Goal: Task Accomplishment & Management: Complete application form

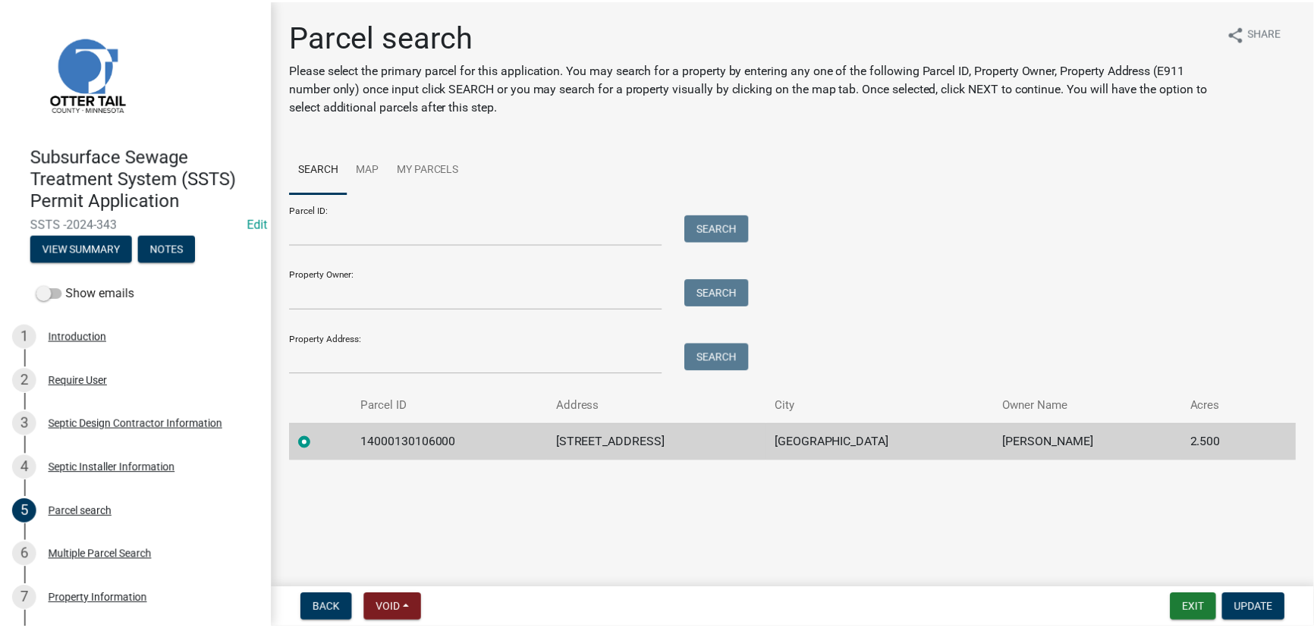
scroll to position [68, 0]
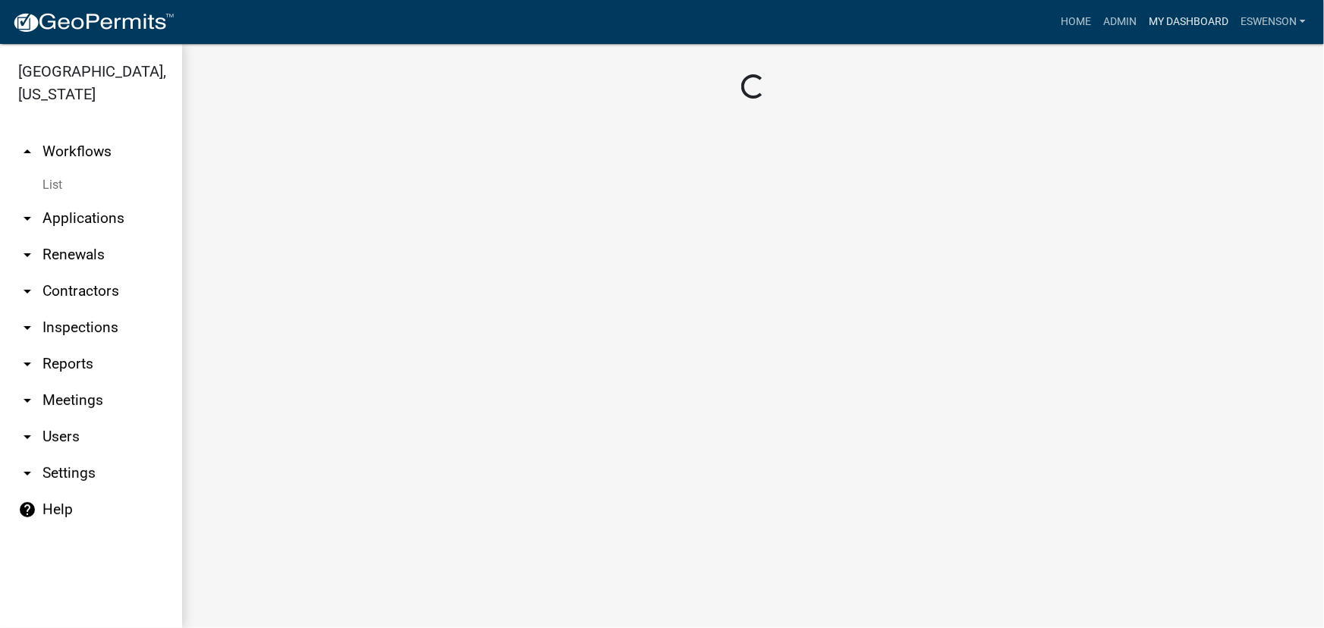
click at [1201, 20] on link "My Dashboard" at bounding box center [1188, 22] width 92 height 29
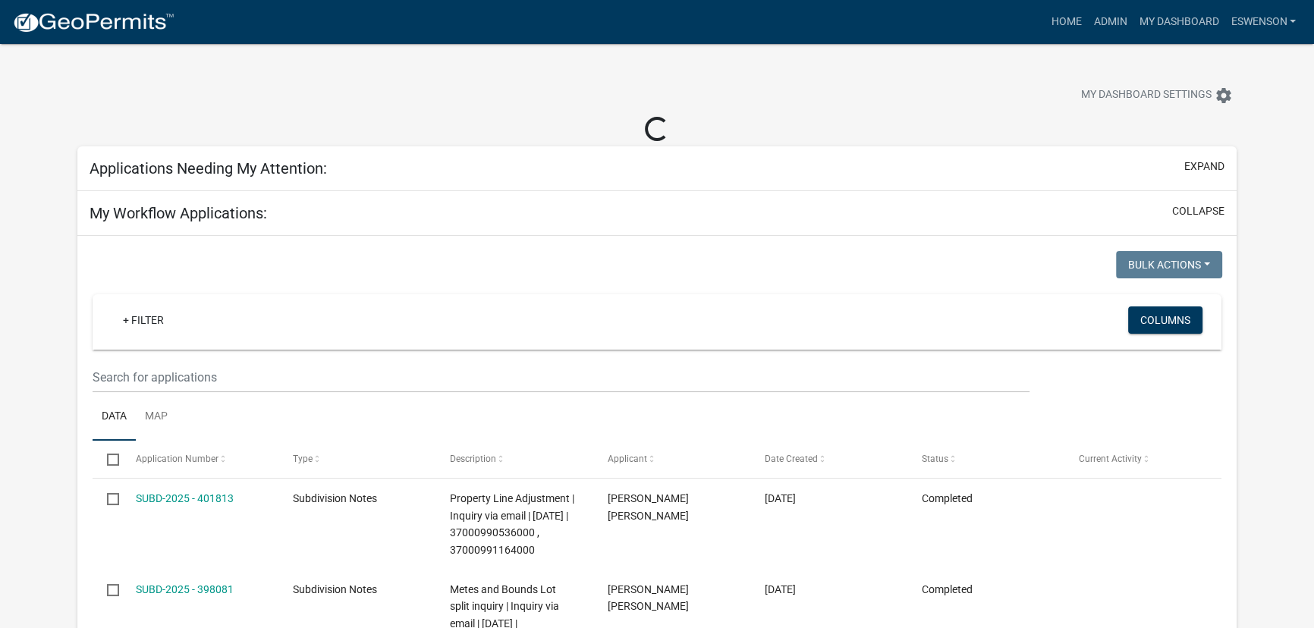
select select "3: 100"
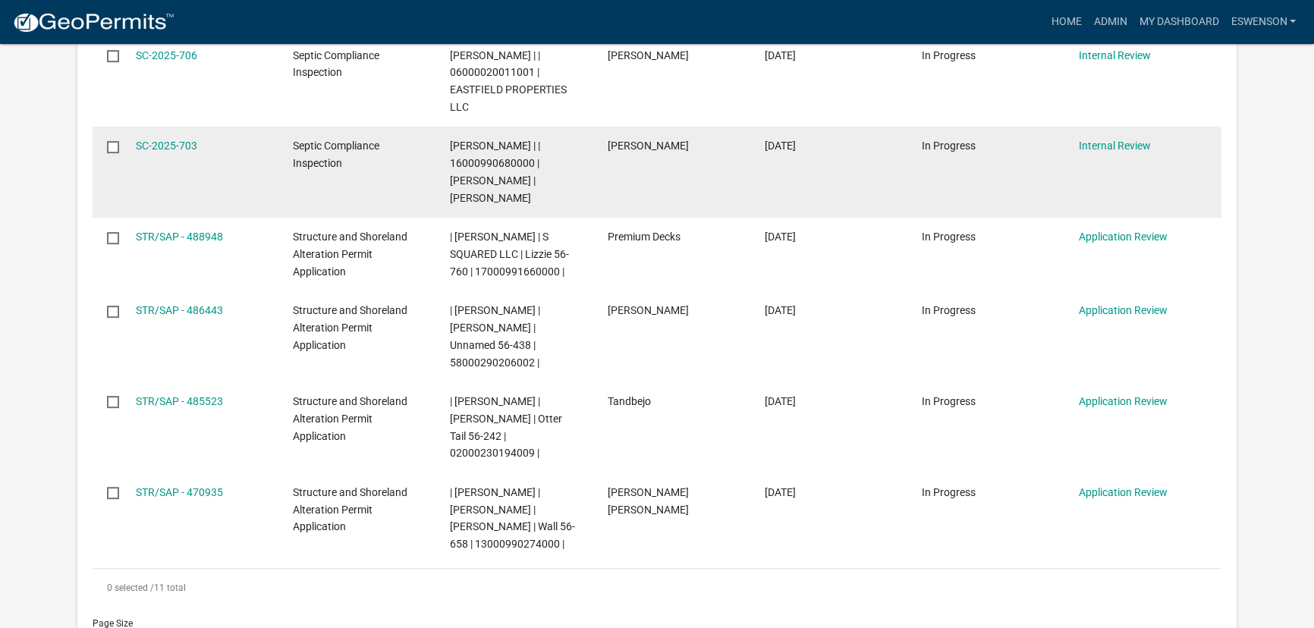
scroll to position [896, 0]
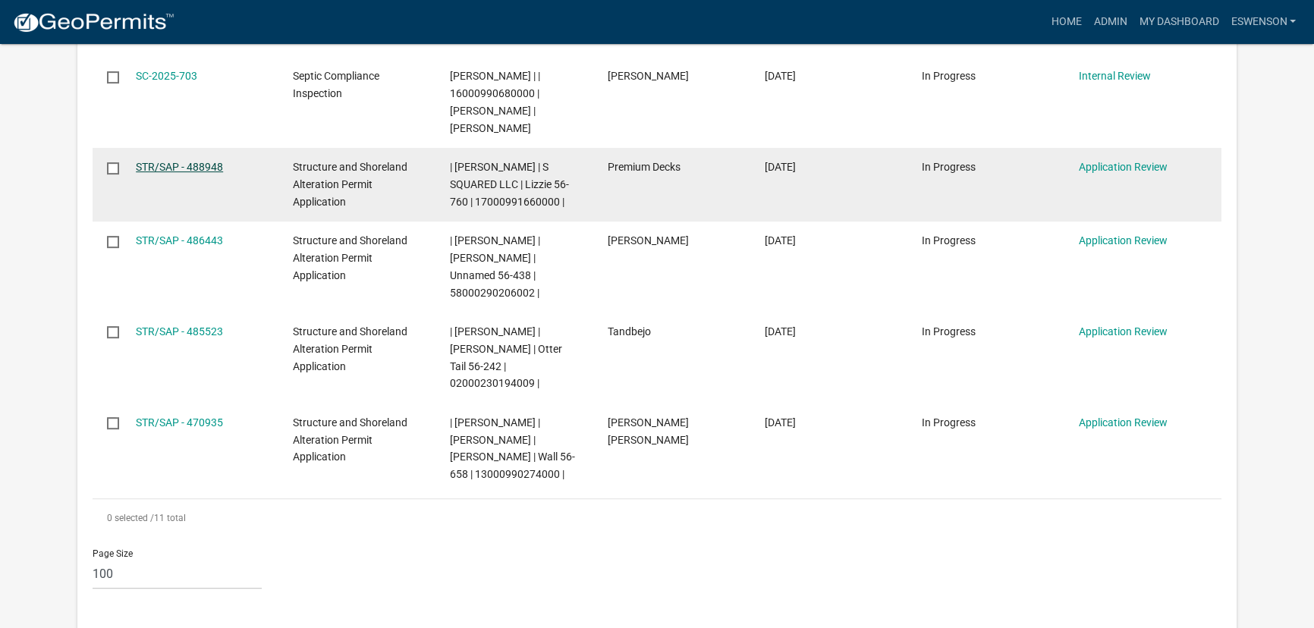
click at [160, 161] on link "STR/SAP - 488948" at bounding box center [179, 167] width 87 height 12
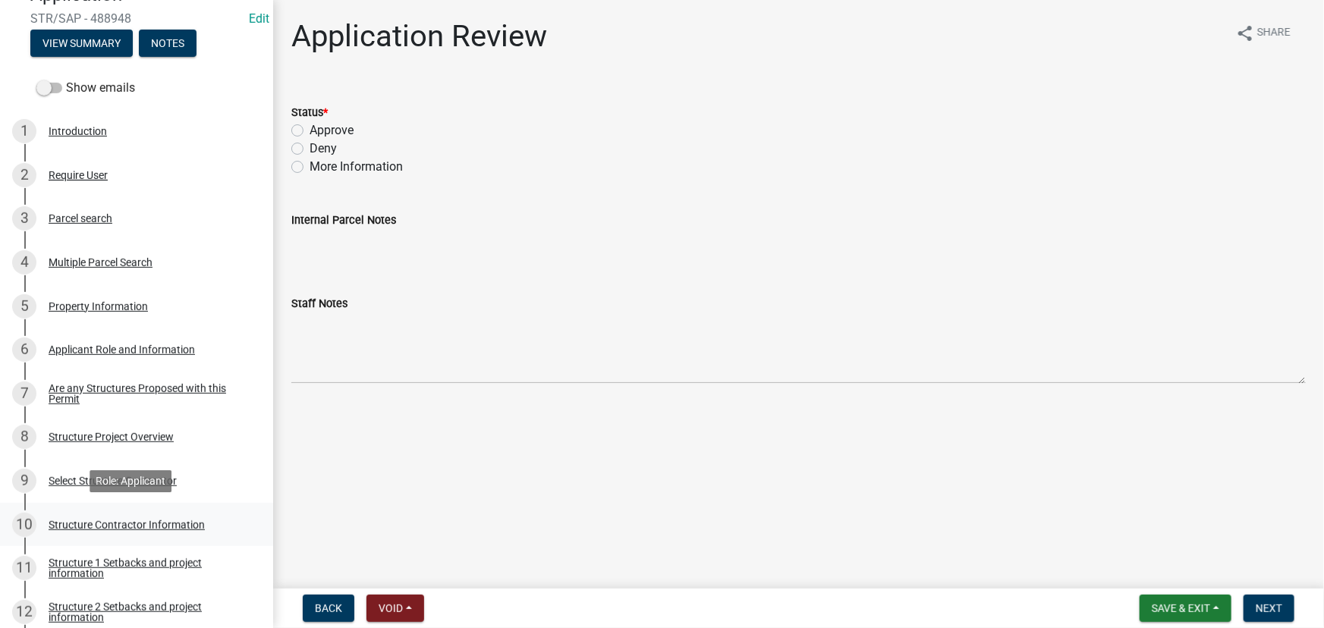
scroll to position [206, 0]
click at [137, 555] on div "11 Structure 1 Setbacks and project information" at bounding box center [130, 567] width 237 height 24
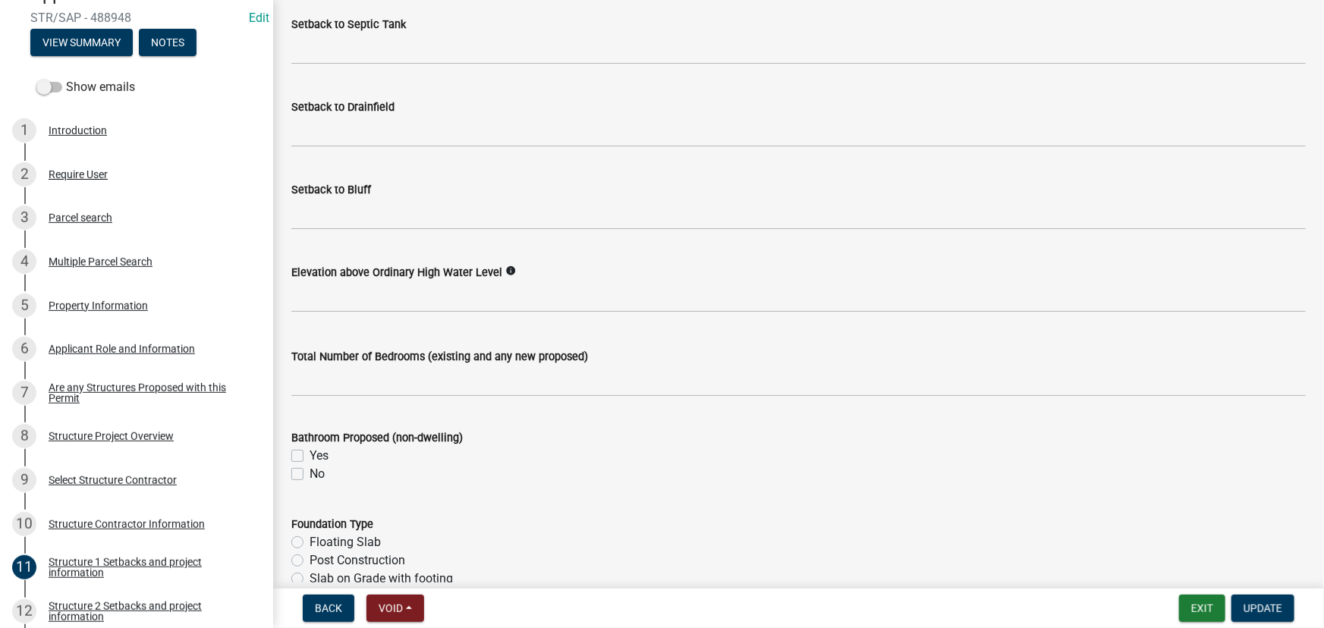
scroll to position [1517, 0]
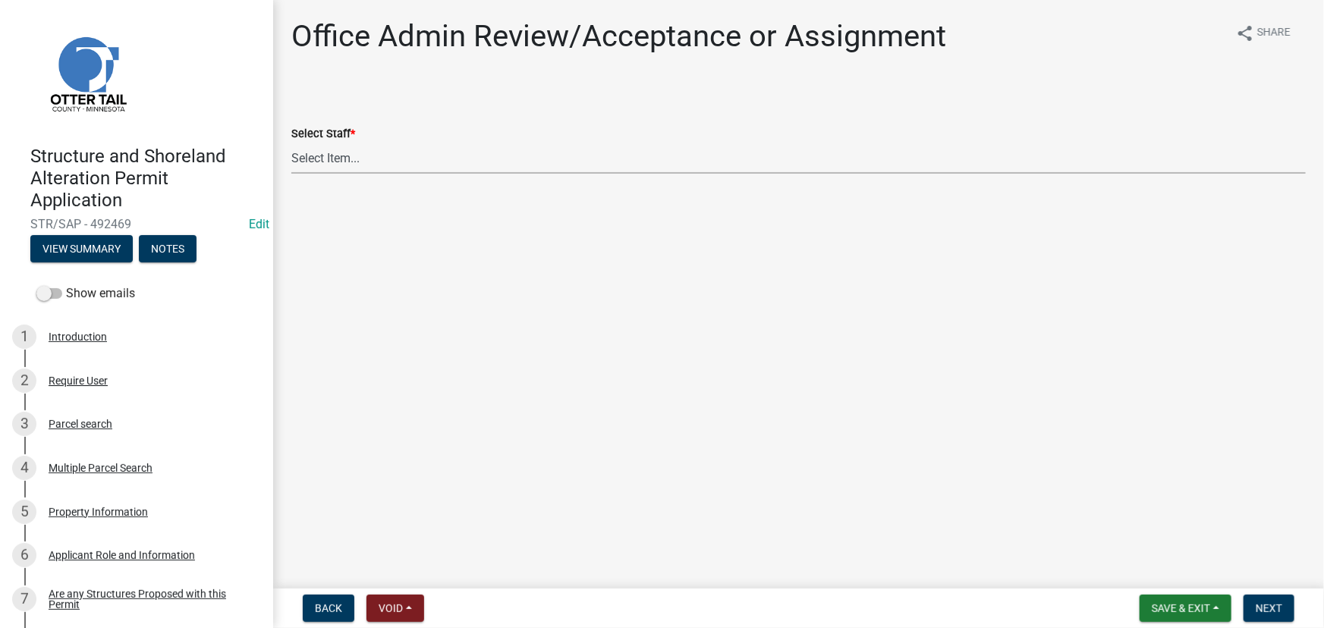
click at [317, 167] on select "Select Item... Alexis Newark (anewark@ottertailcounty.gov) Amy Busko (abusko@ot…" at bounding box center [798, 158] width 1014 height 31
click at [291, 143] on select "Select Item... Alexis Newark (anewark@ottertailcounty.gov) Amy Busko (abusko@ot…" at bounding box center [798, 158] width 1014 height 31
select select "587f38f5-c90e-4c12-9e10-d3e23909bbca"
click at [1289, 605] on button "Next" at bounding box center [1268, 608] width 51 height 27
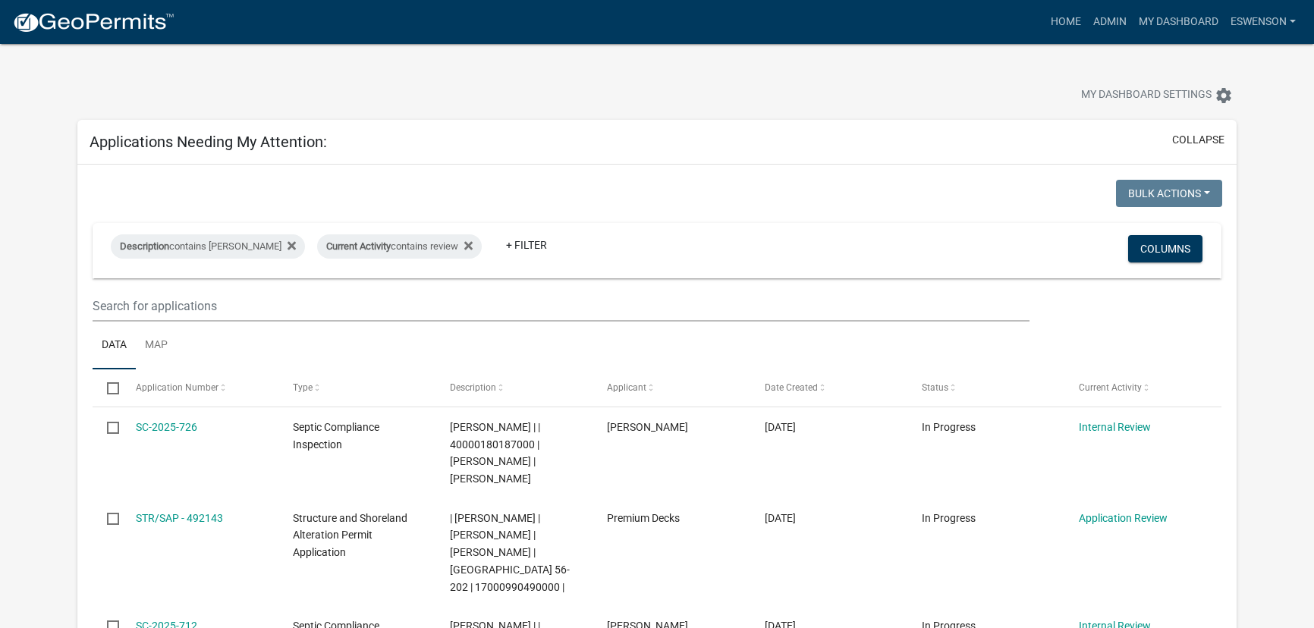
select select "3: 100"
click at [1096, 29] on link "Admin" at bounding box center [1110, 22] width 46 height 29
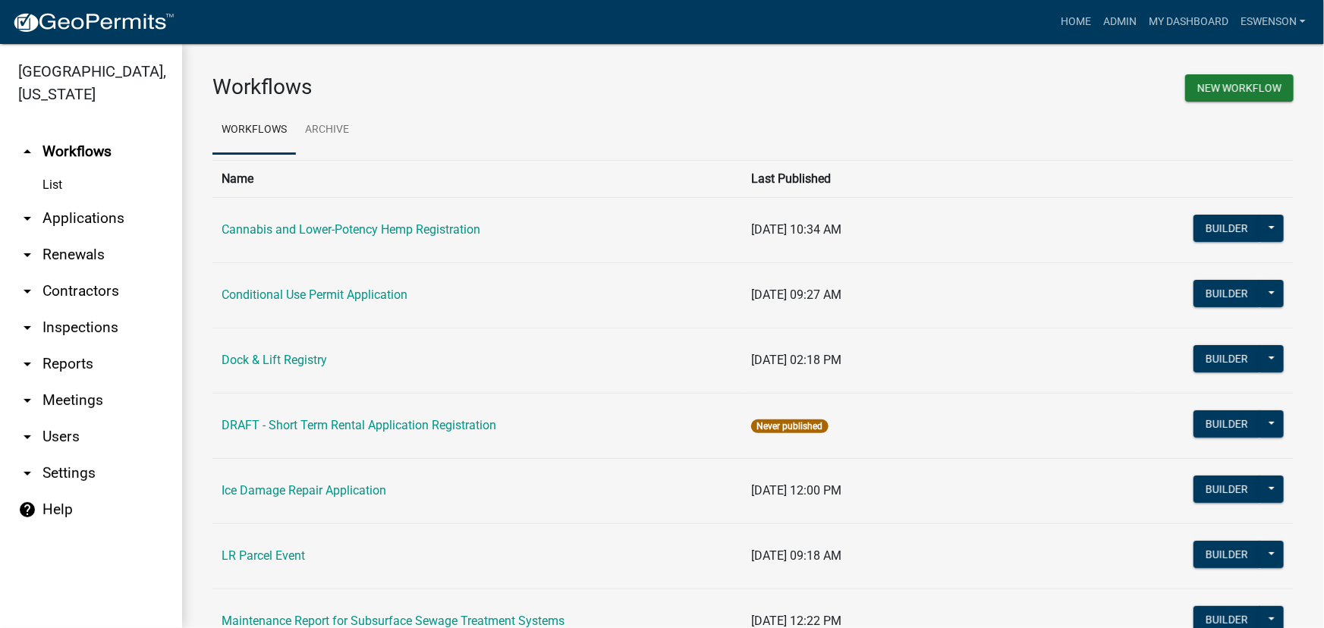
click at [105, 214] on link "arrow_drop_down Applications" at bounding box center [91, 218] width 182 height 36
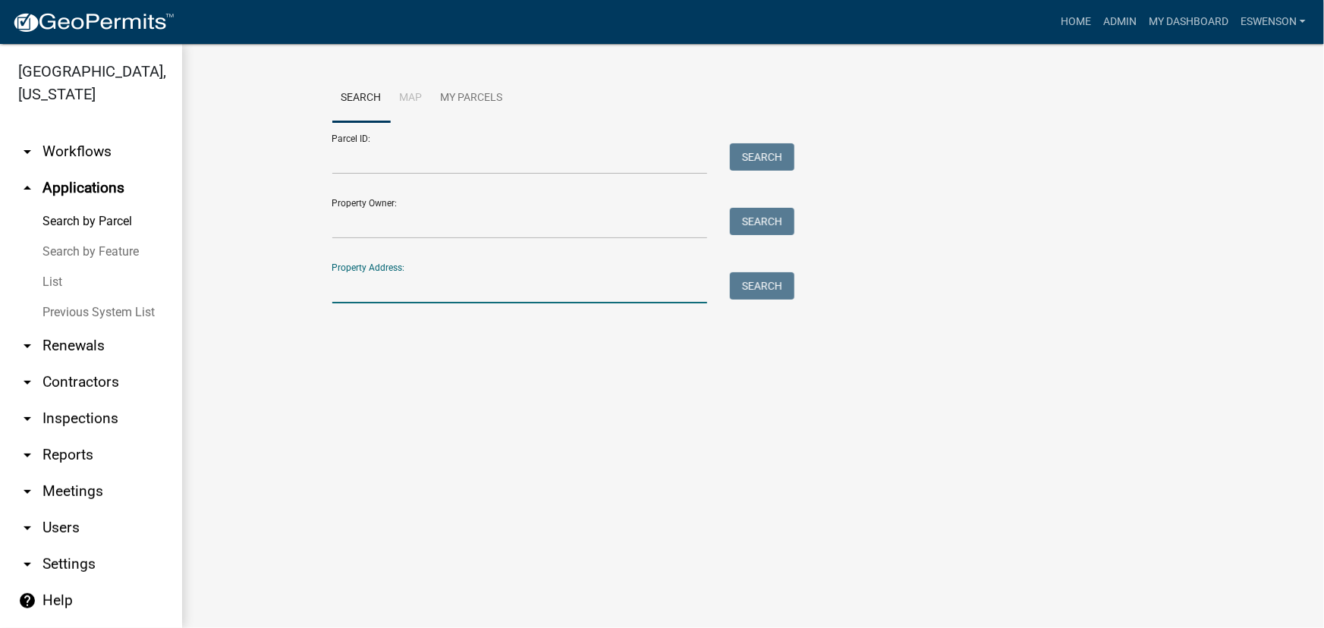
click at [364, 292] on input "Property Address:" at bounding box center [519, 287] width 375 height 31
type input "16585"
click at [732, 281] on button "Search" at bounding box center [762, 285] width 64 height 27
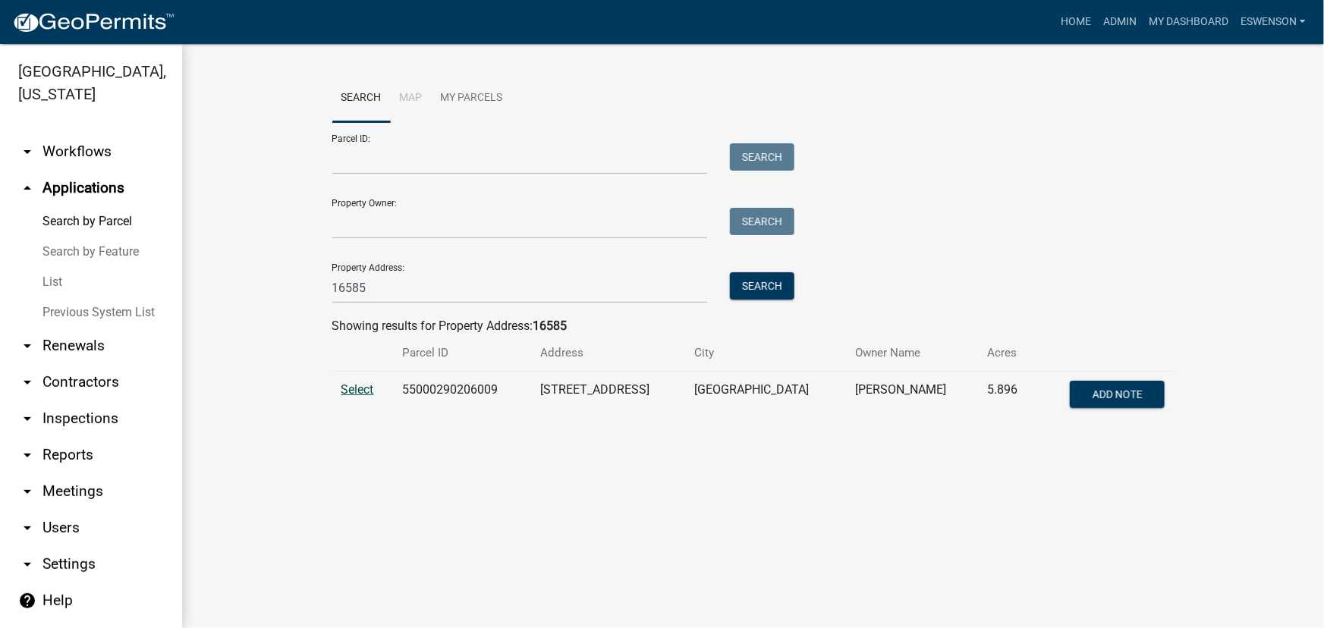
click at [363, 388] on span "Select" at bounding box center [357, 389] width 33 height 14
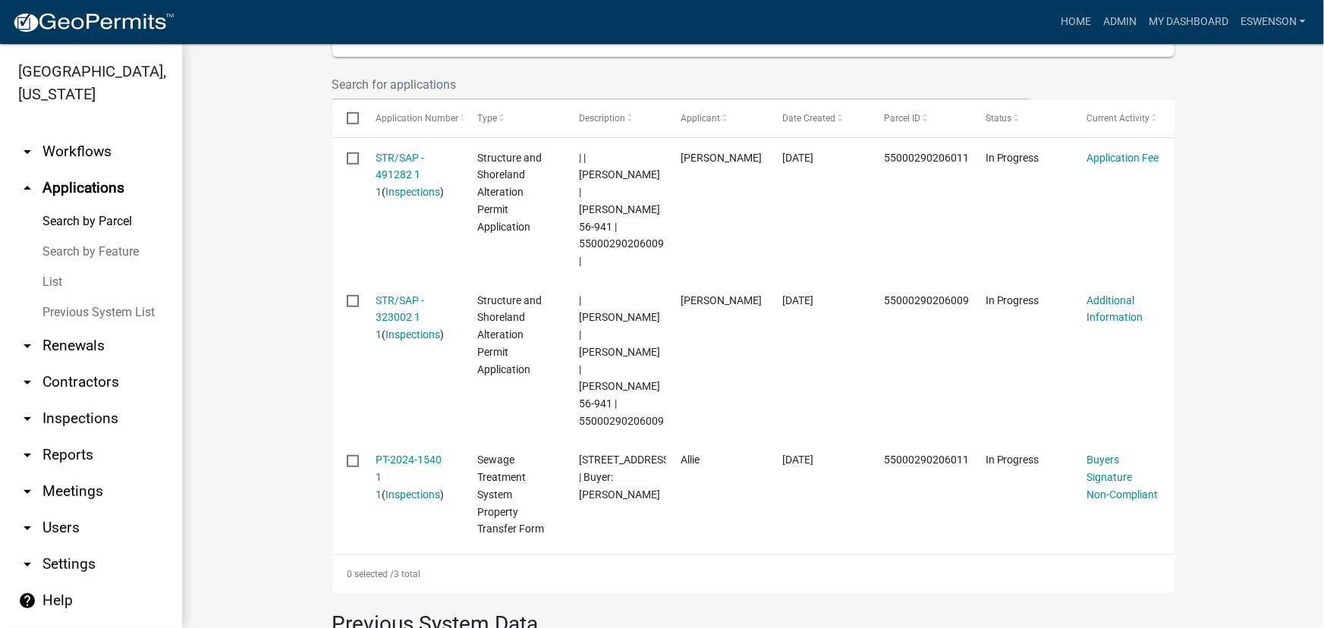
scroll to position [431, 0]
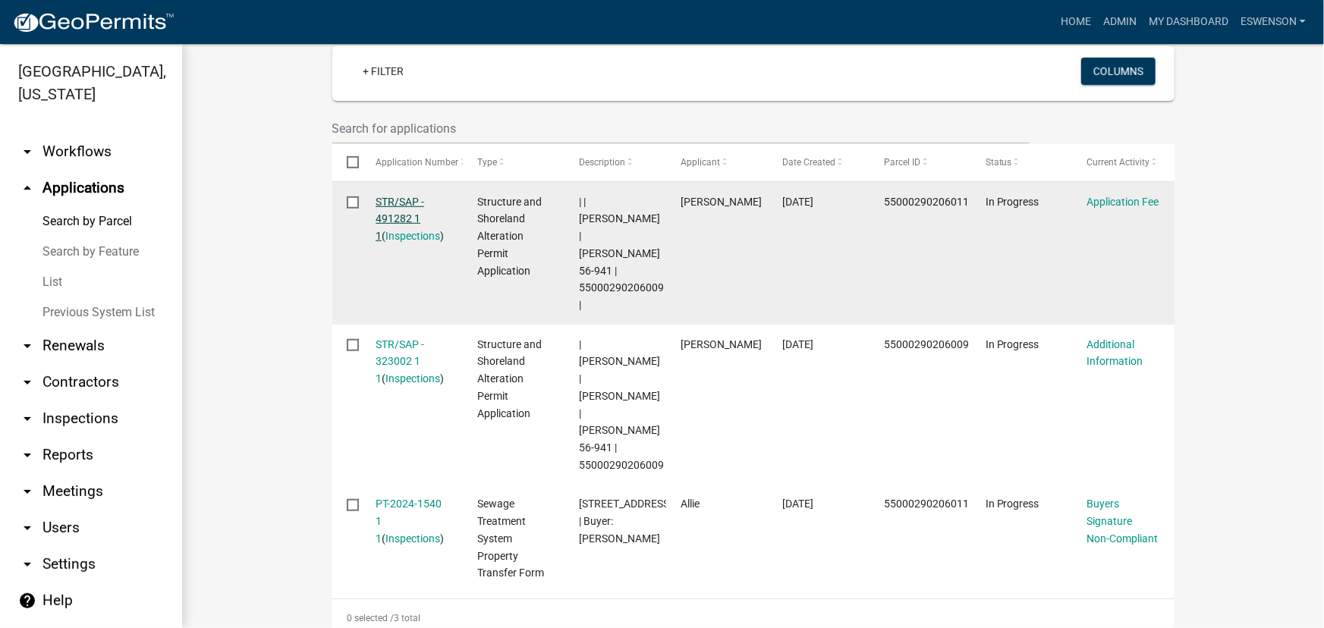
click at [402, 215] on link "STR/SAP - 491282 1 1" at bounding box center [399, 219] width 49 height 47
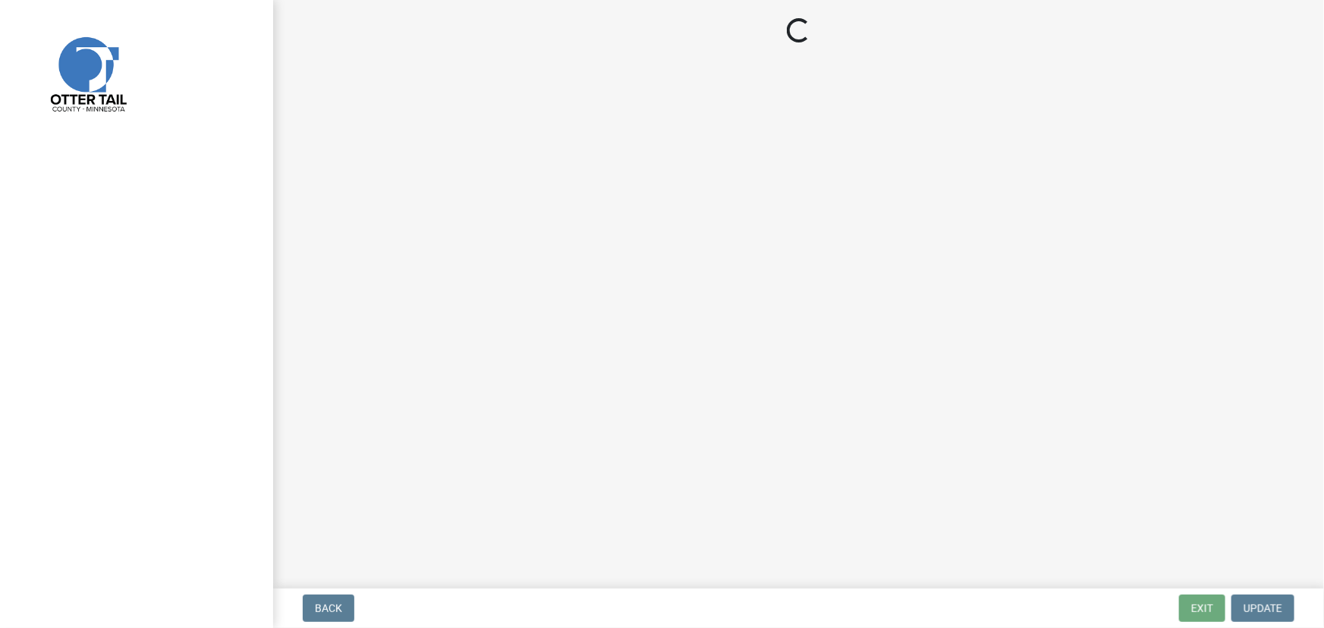
select select "3: 3"
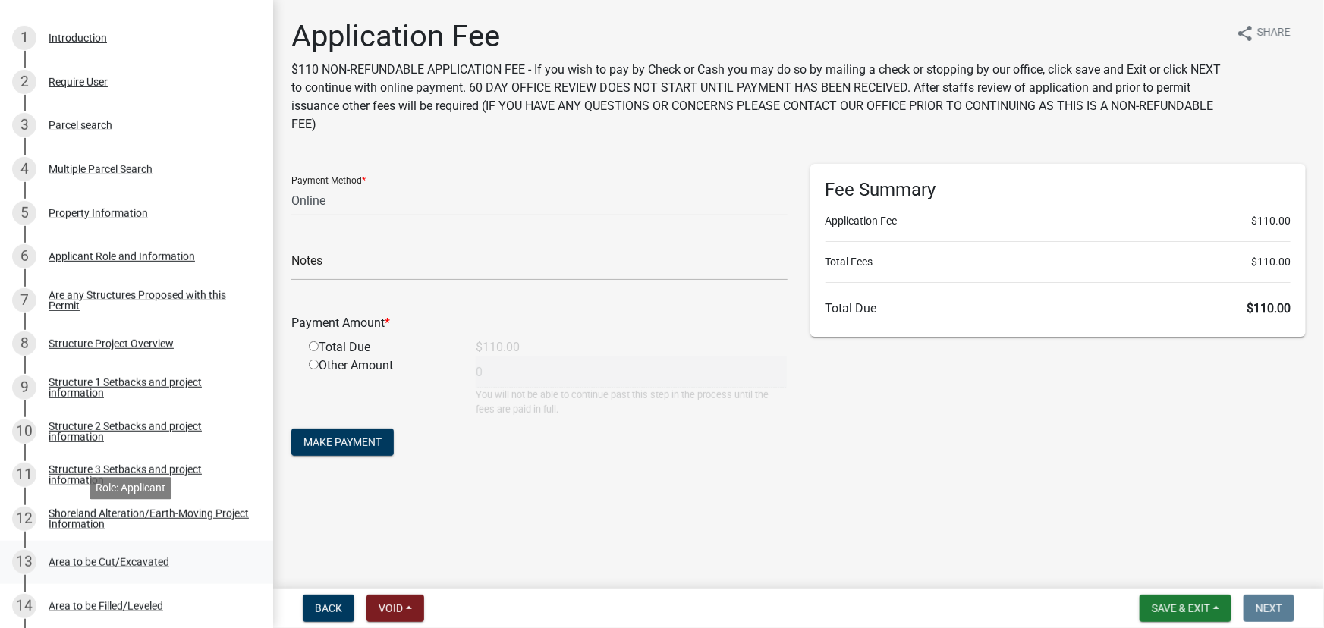
scroll to position [344, 0]
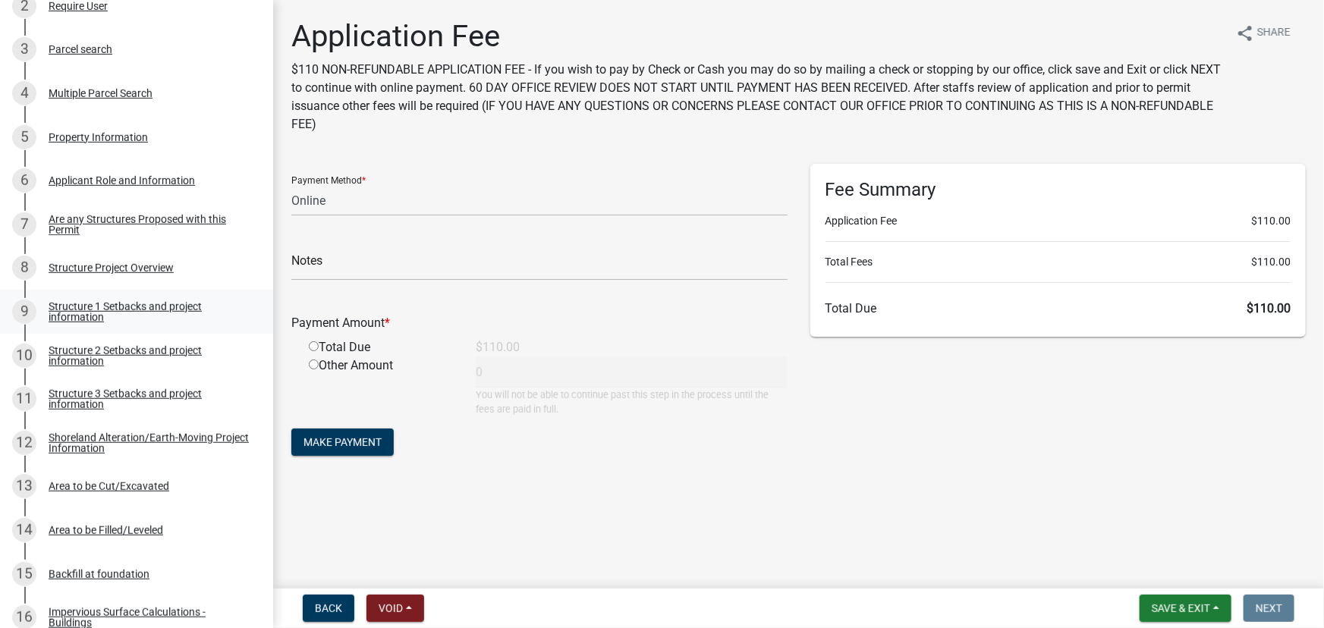
click at [117, 320] on div "Structure 1 Setbacks and project information" at bounding box center [149, 311] width 200 height 21
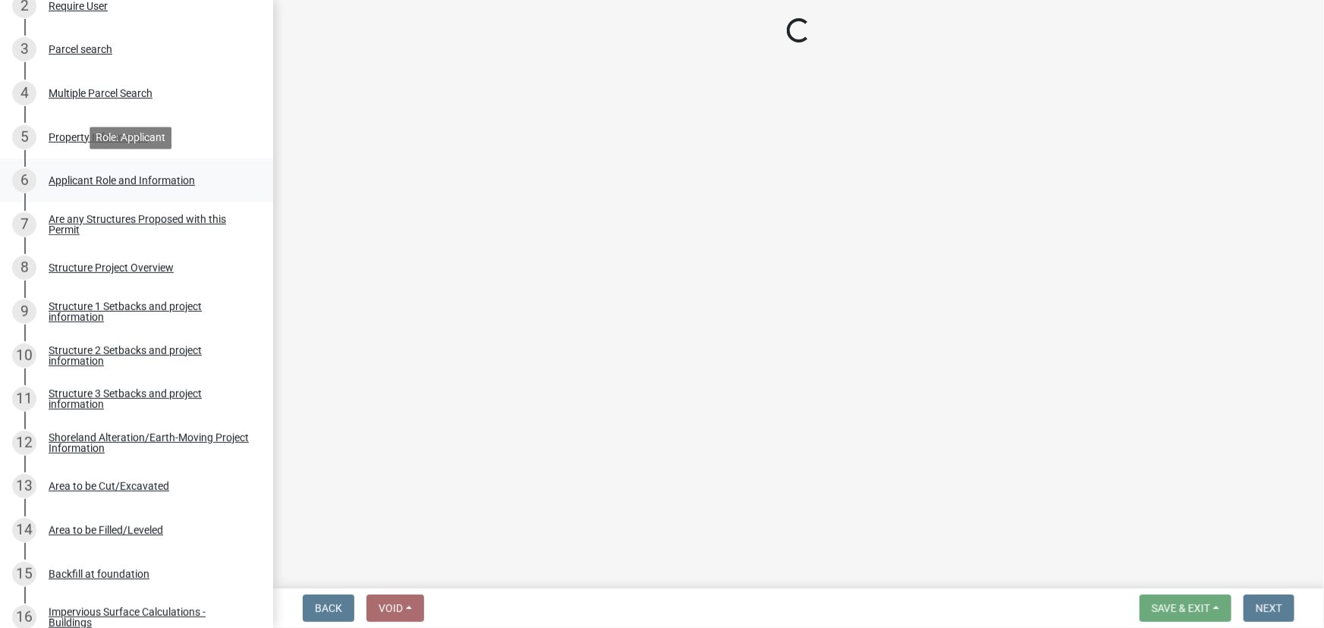
select select "c185e313-3403-4239-bd61-bb563c58a77a"
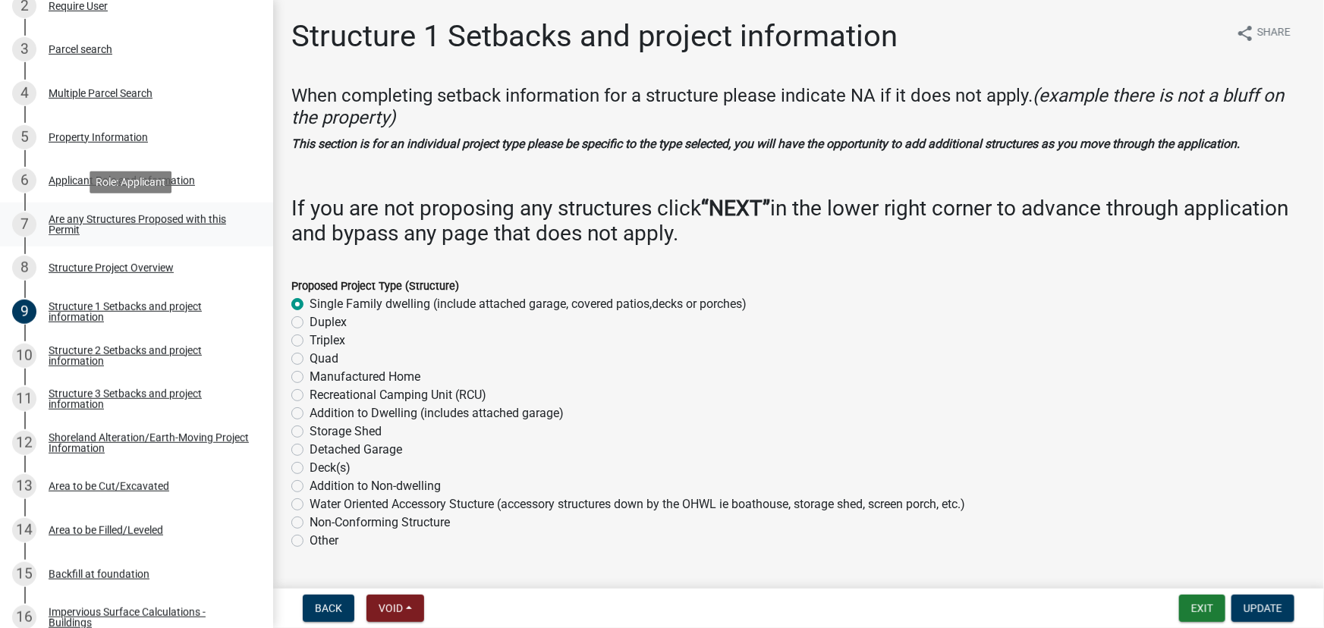
click at [124, 217] on div "Are any Structures Proposed with this Permit" at bounding box center [149, 224] width 200 height 21
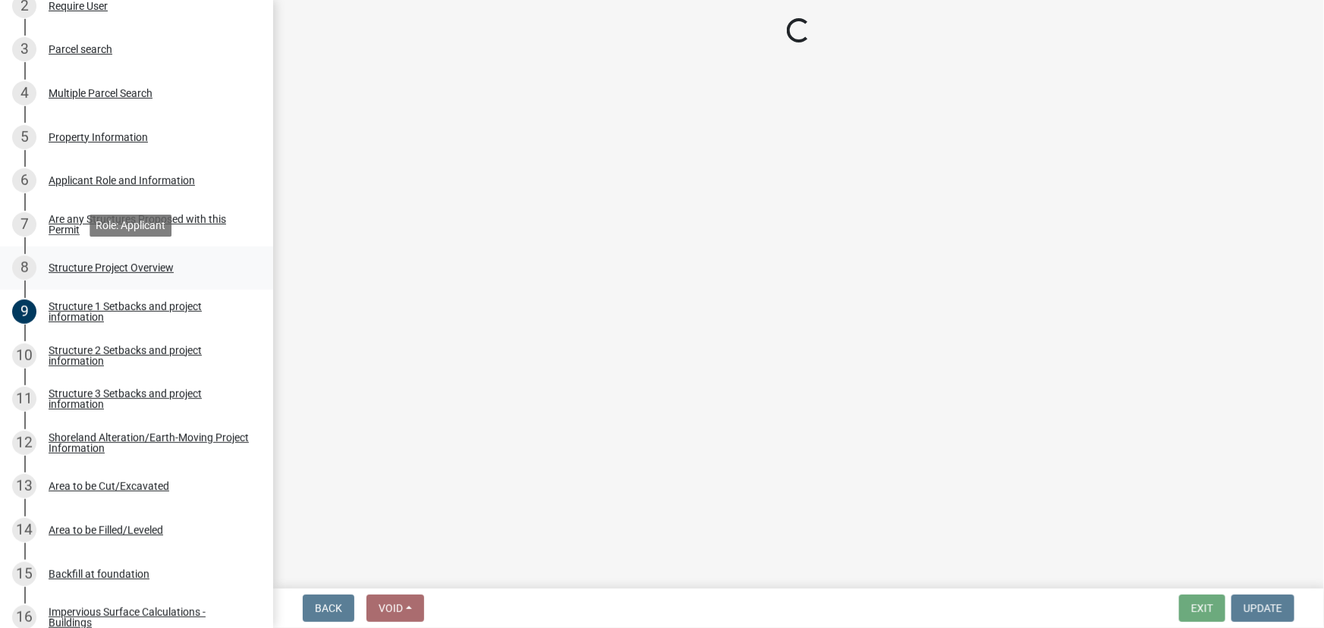
click at [128, 262] on div "Structure Project Overview" at bounding box center [111, 267] width 125 height 11
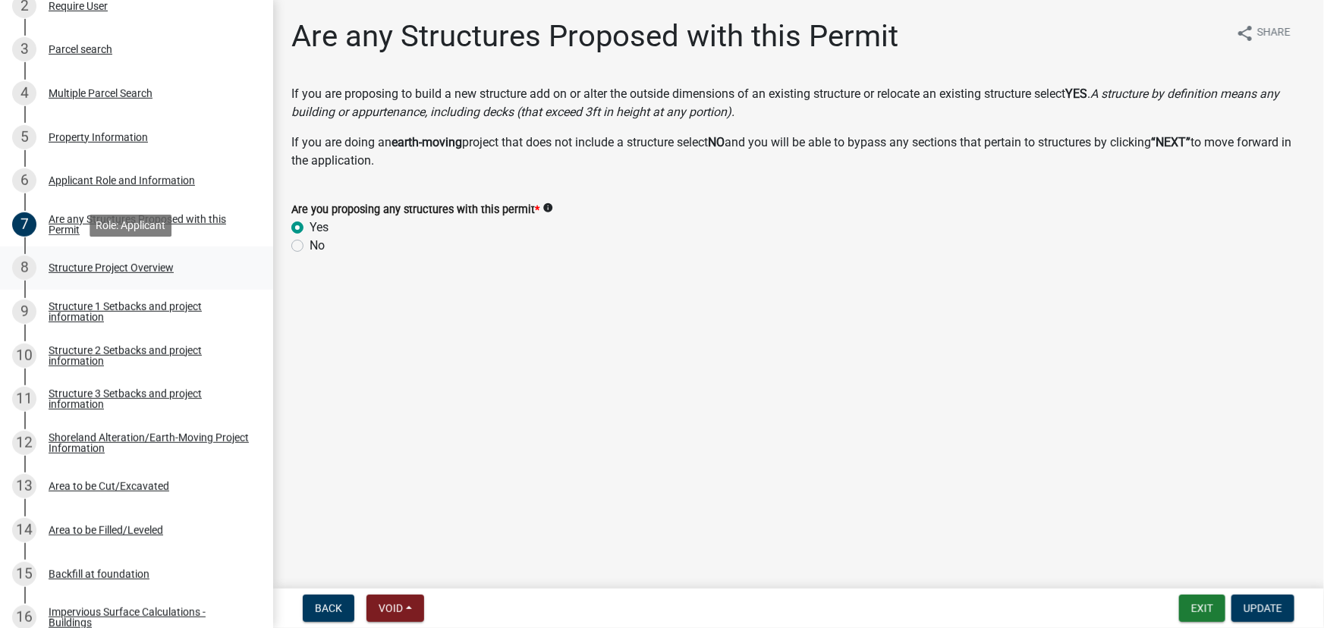
click at [128, 262] on div "Structure Project Overview" at bounding box center [111, 267] width 125 height 11
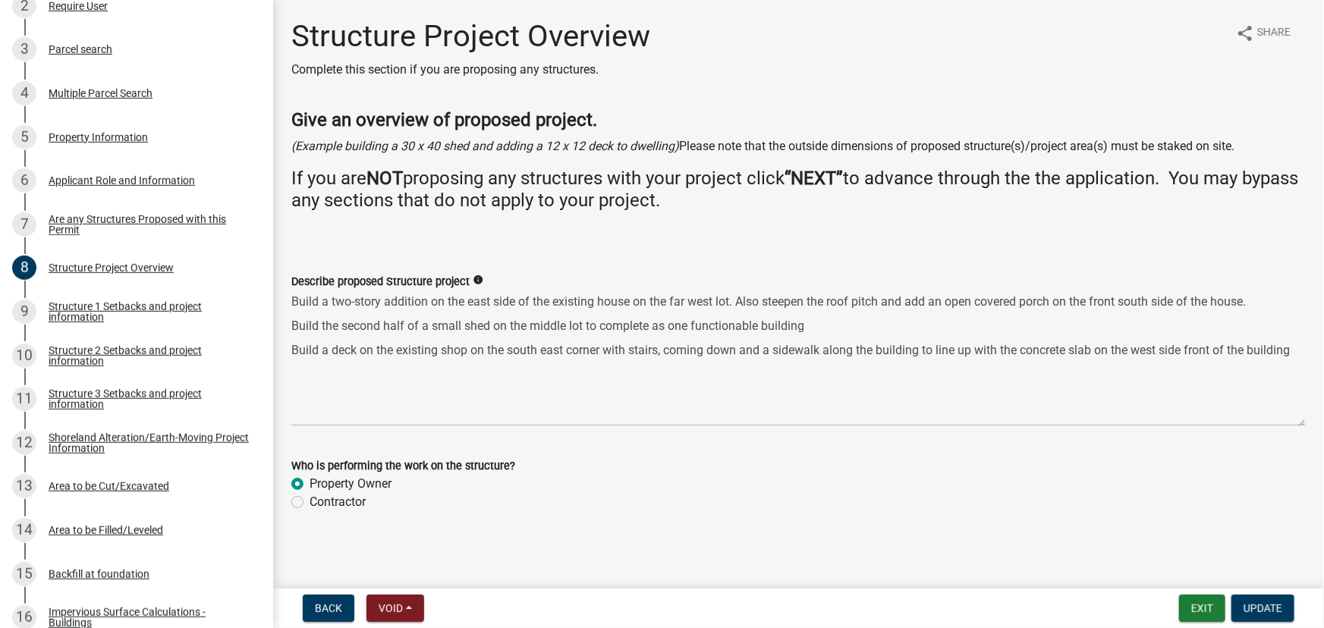
drag, startPoint x: 1302, startPoint y: 356, endPoint x: 1286, endPoint y: 420, distance: 66.6
click at [1286, 420] on textarea "Build a two-story addition on the east side of the existing house on the far we…" at bounding box center [798, 359] width 1014 height 136
click at [121, 481] on div "Area to be Cut/Excavated" at bounding box center [109, 486] width 121 height 11
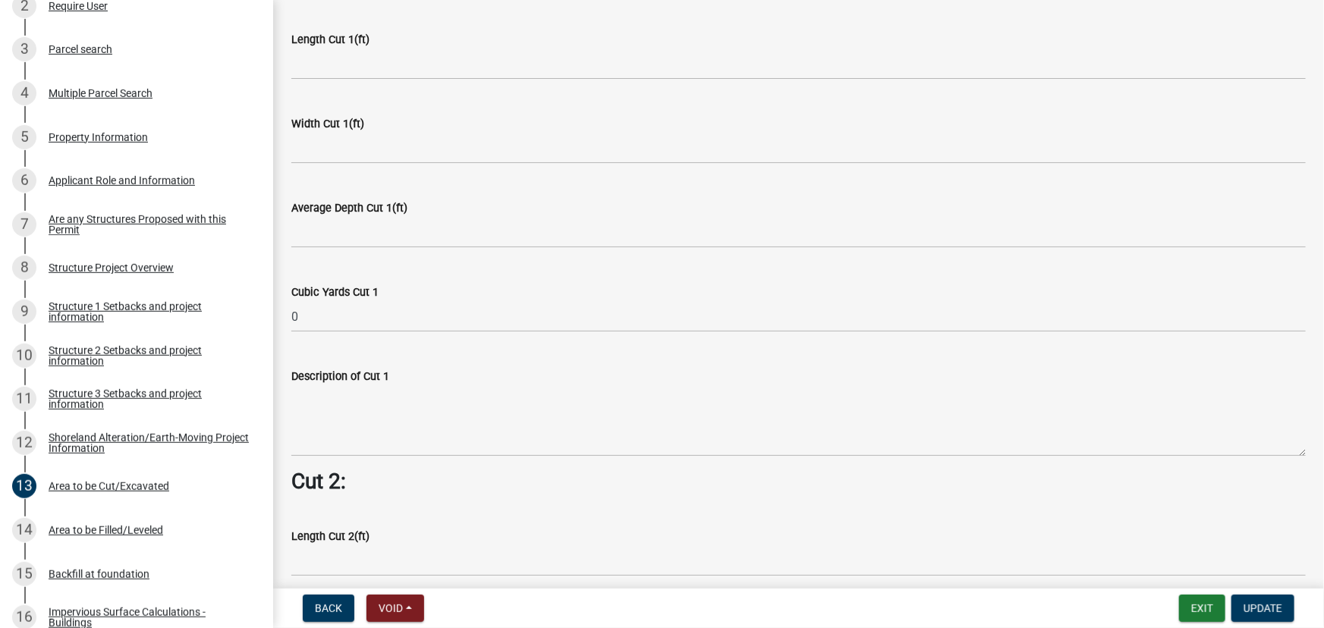
scroll to position [1103, 0]
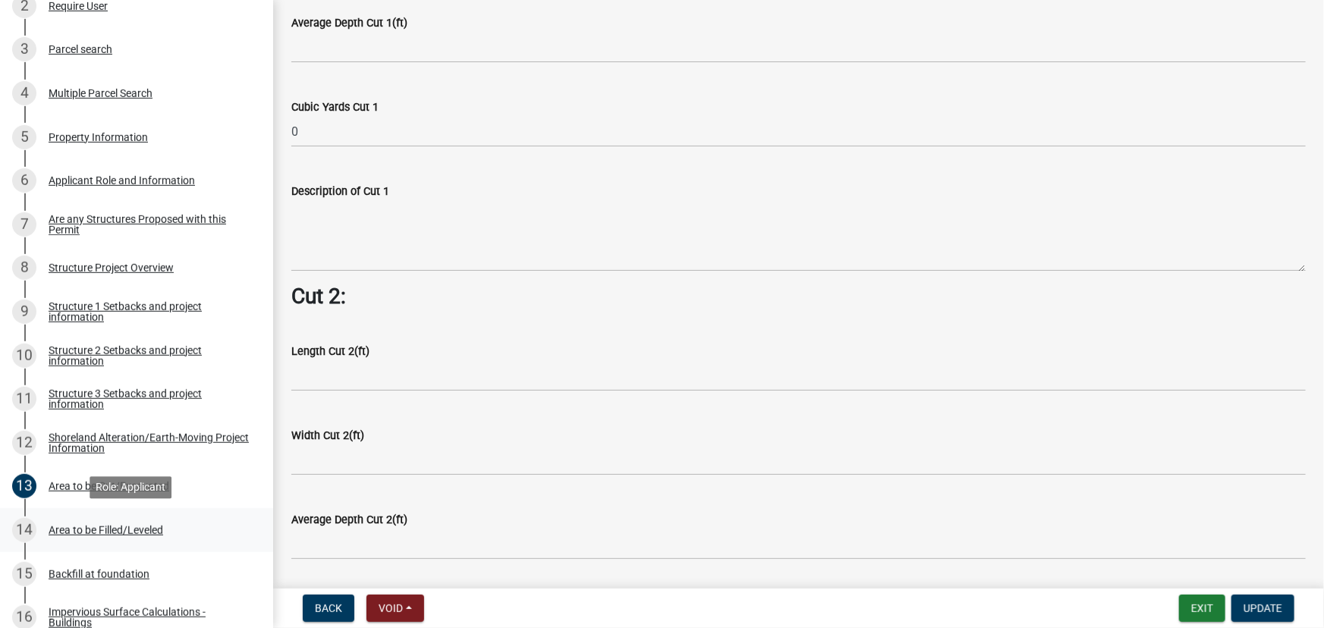
click at [143, 518] on div "14 Area to be Filled/Leveled" at bounding box center [130, 530] width 237 height 24
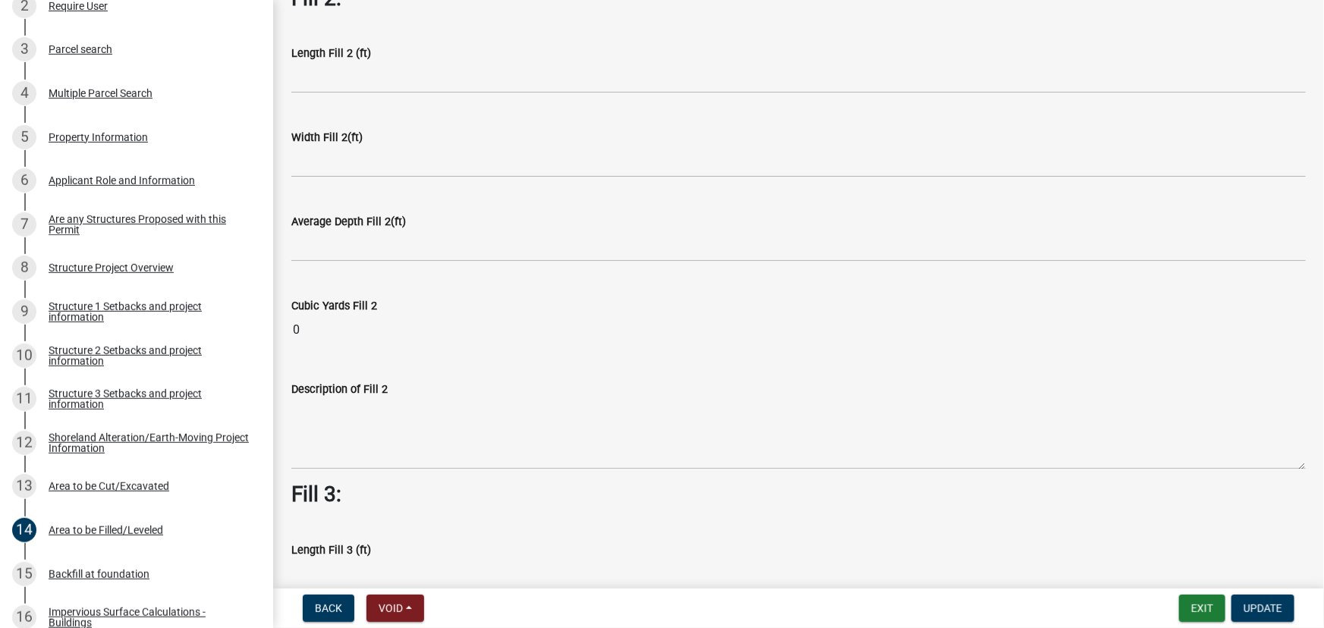
scroll to position [1157, 0]
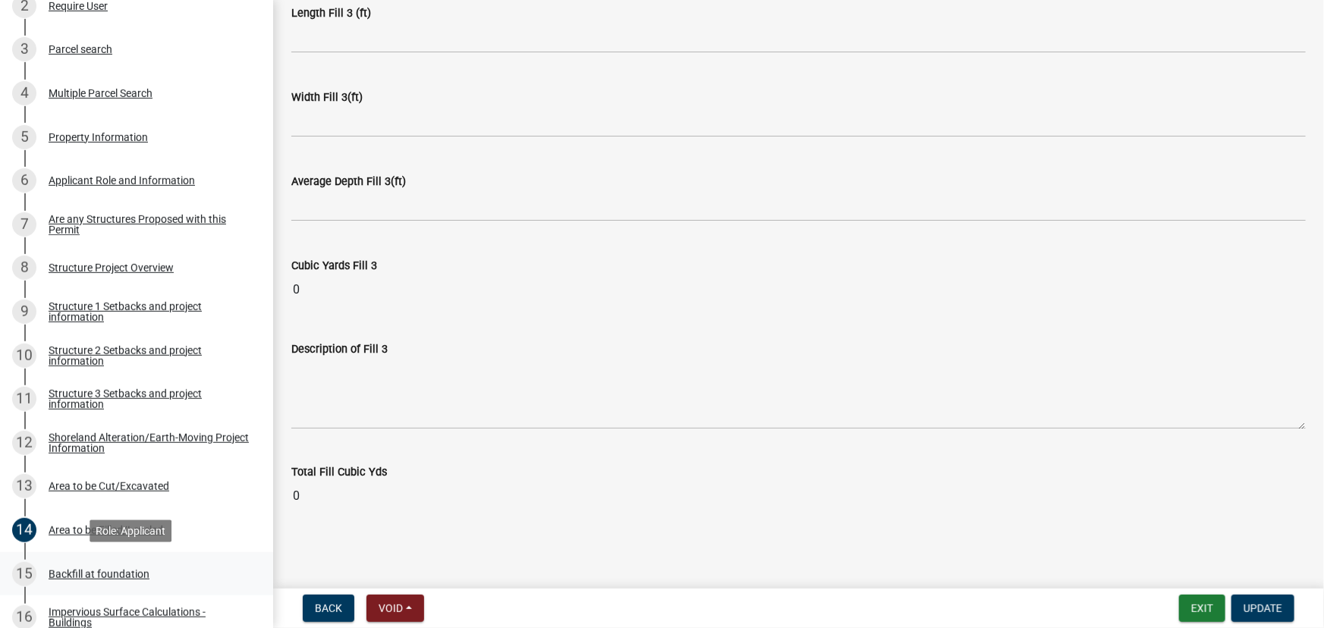
click at [119, 580] on div "15 Backfill at foundation" at bounding box center [130, 574] width 237 height 24
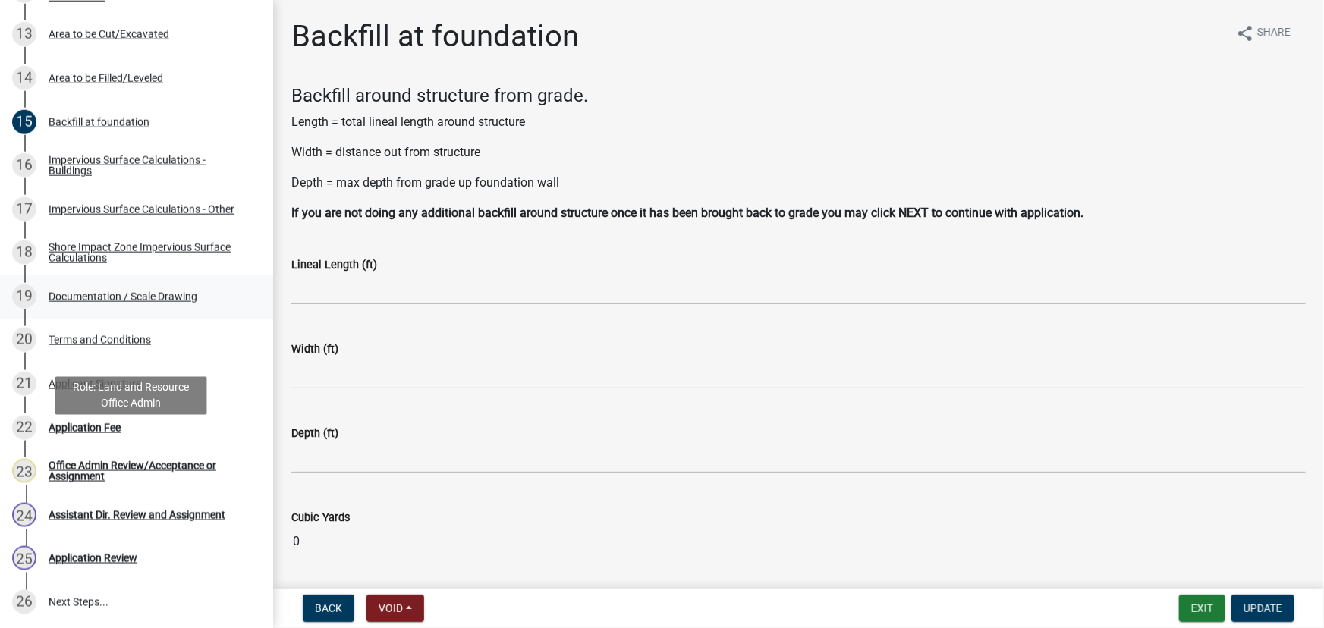
scroll to position [795, 0]
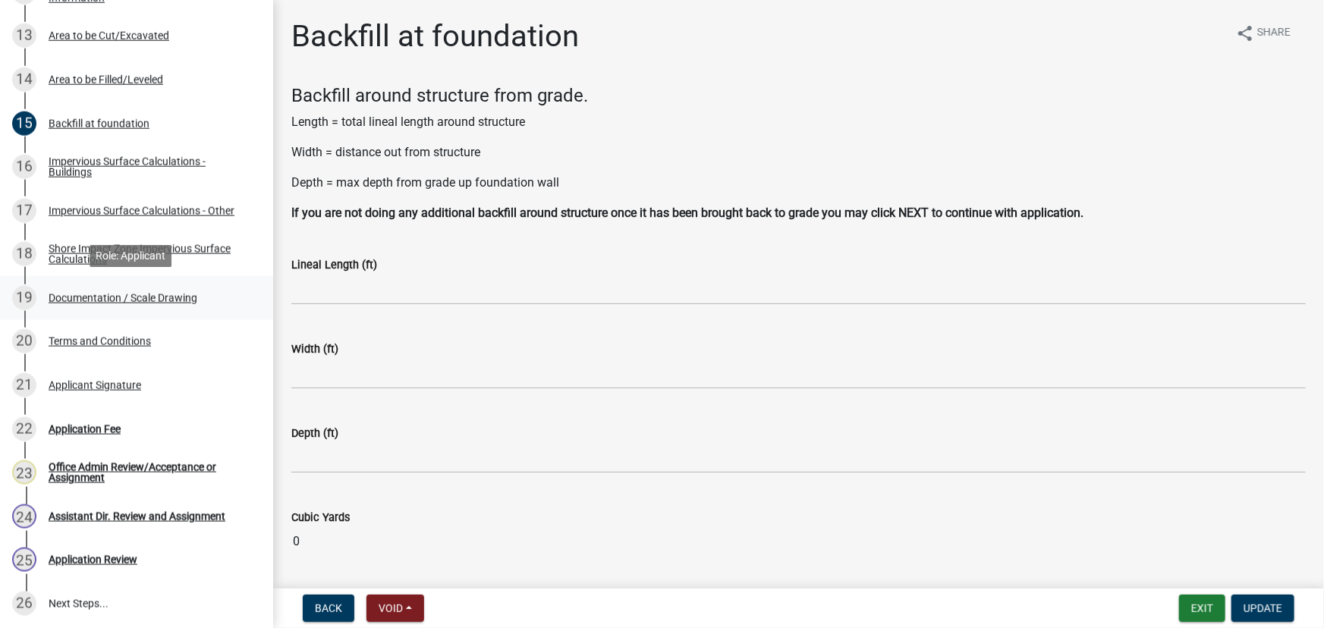
drag, startPoint x: 148, startPoint y: 314, endPoint x: 145, endPoint y: 295, distance: 19.2
click at [145, 295] on div "Documentation / Scale Drawing" at bounding box center [123, 298] width 149 height 11
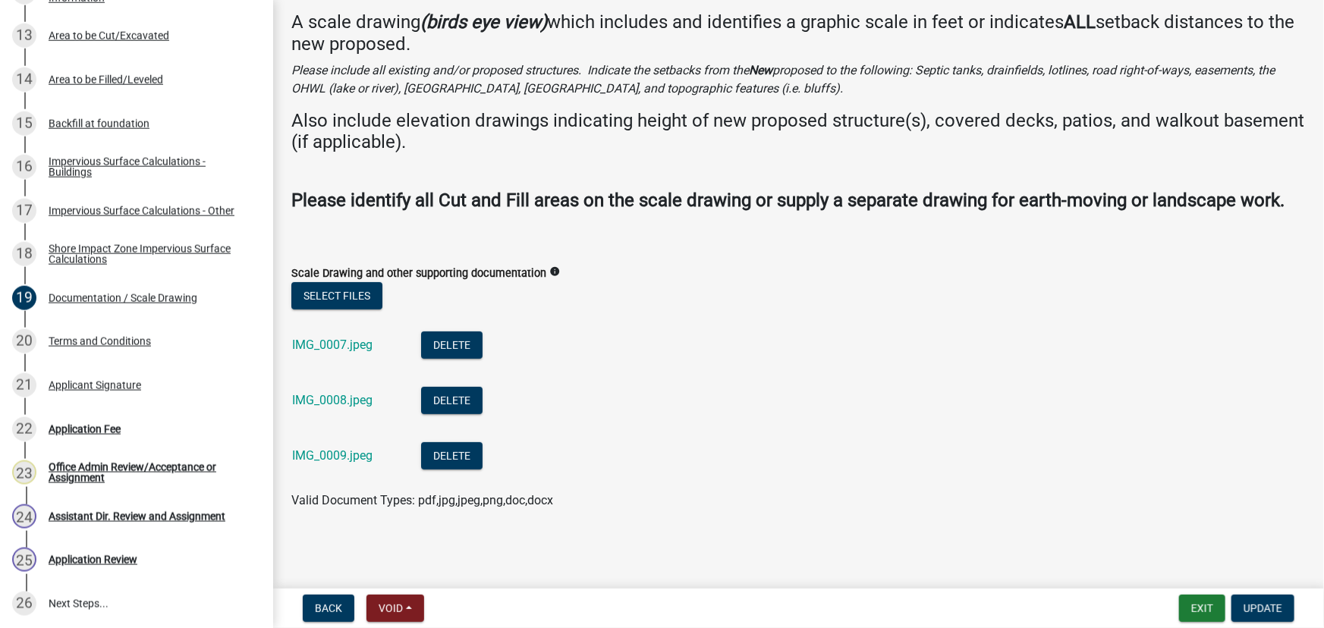
scroll to position [95, 0]
click at [329, 350] on link "IMG_0007.jpeg" at bounding box center [332, 345] width 80 height 14
click at [313, 397] on link "IMG_0008.jpeg" at bounding box center [332, 400] width 80 height 14
click at [349, 477] on li "IMG_0009.jpeg Delete" at bounding box center [798, 457] width 1014 height 55
click at [356, 459] on link "IMG_0009.jpeg" at bounding box center [332, 455] width 80 height 14
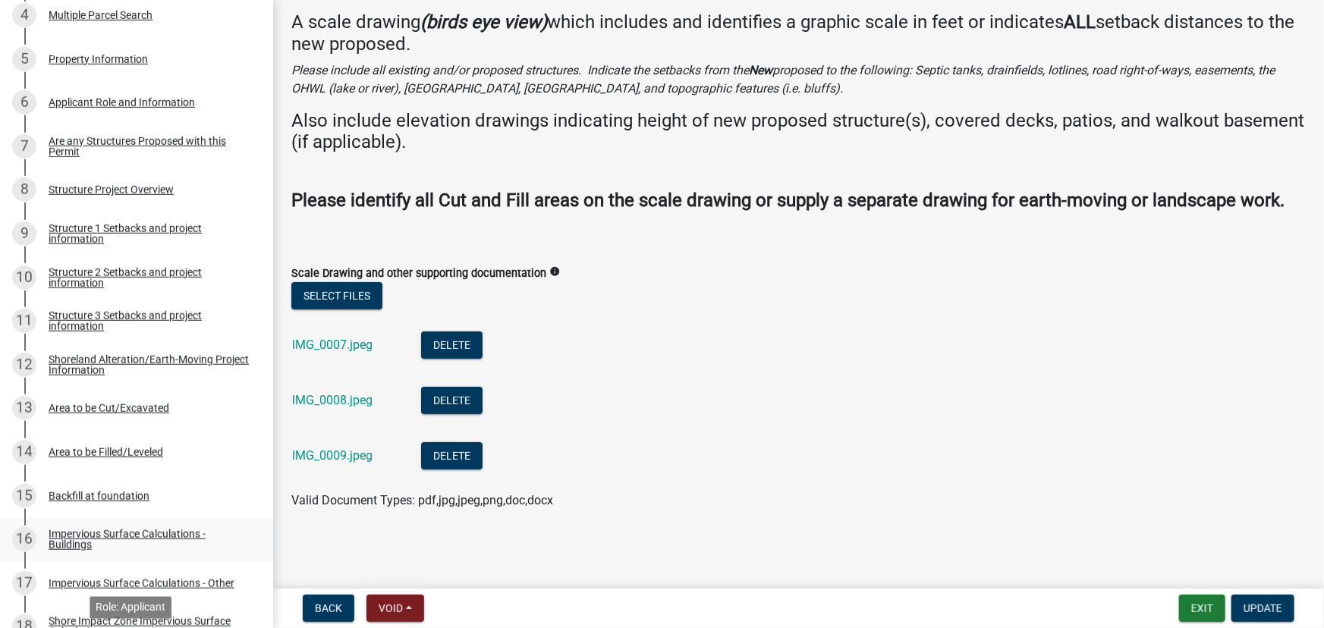
scroll to position [312, 0]
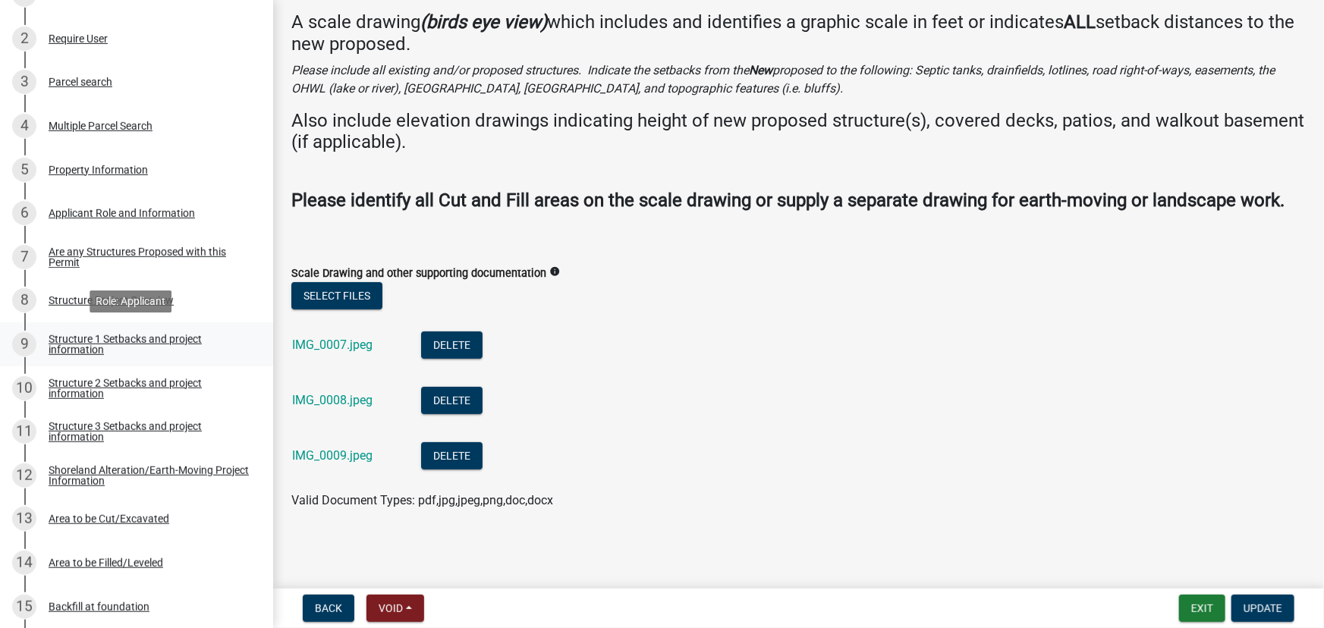
click at [129, 330] on link "9 Structure 1 Setbacks and project information" at bounding box center [136, 344] width 273 height 44
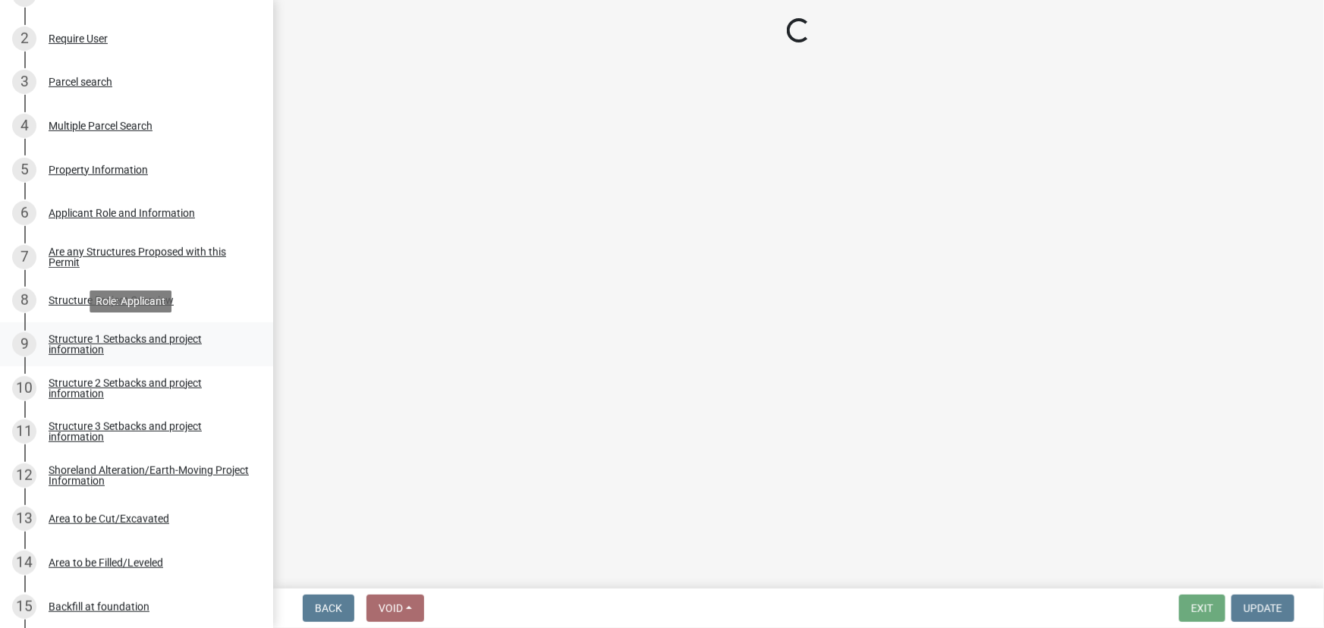
scroll to position [0, 0]
select select "c185e313-3403-4239-bd61-bb563c58a77a"
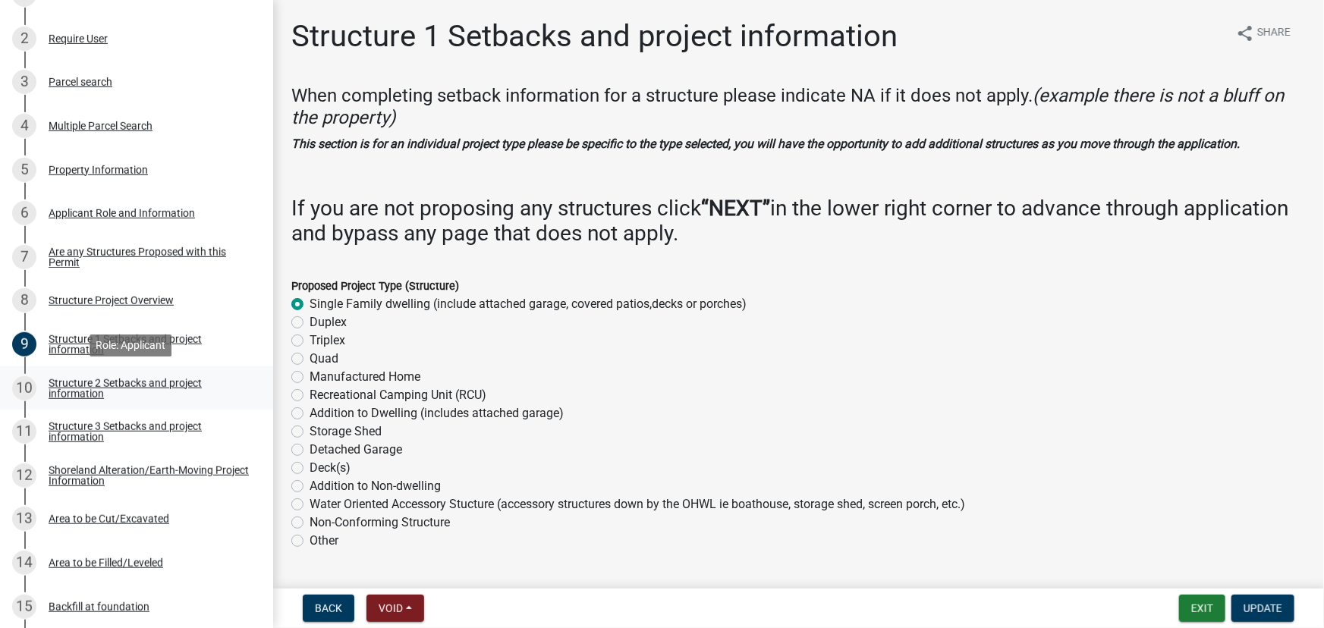
click at [129, 379] on div "Structure 2 Setbacks and project information" at bounding box center [149, 388] width 200 height 21
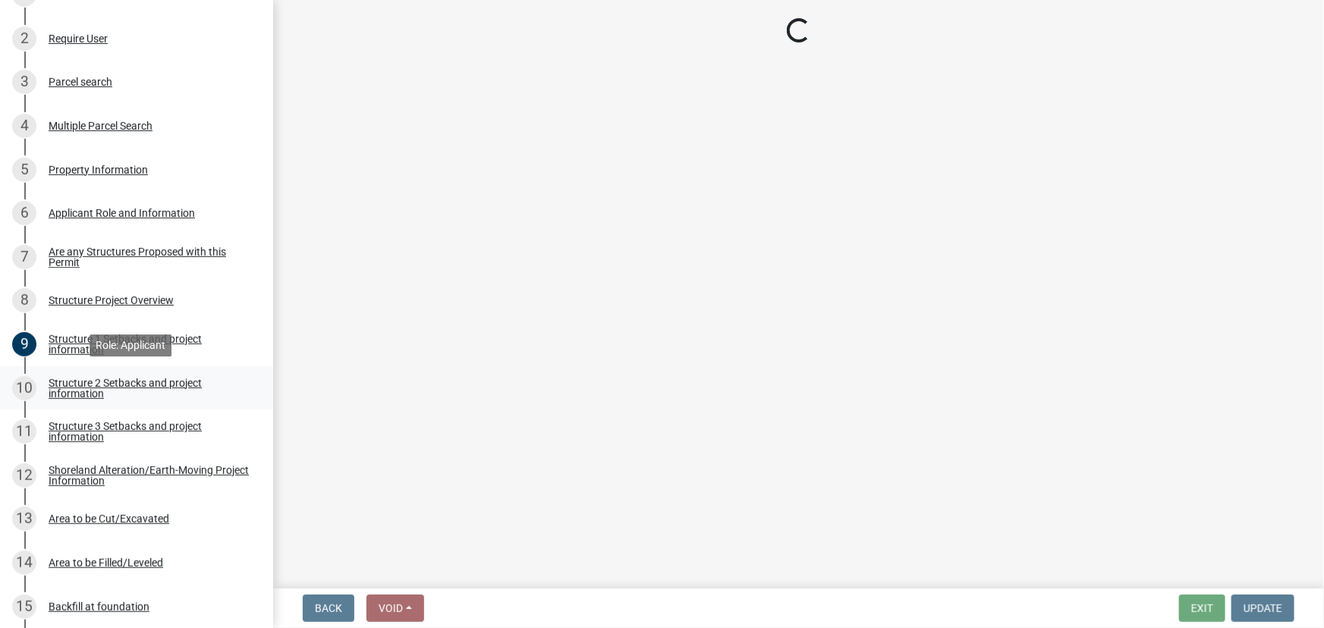
select select "c185e313-3403-4239-bd61-bb563c58a77a"
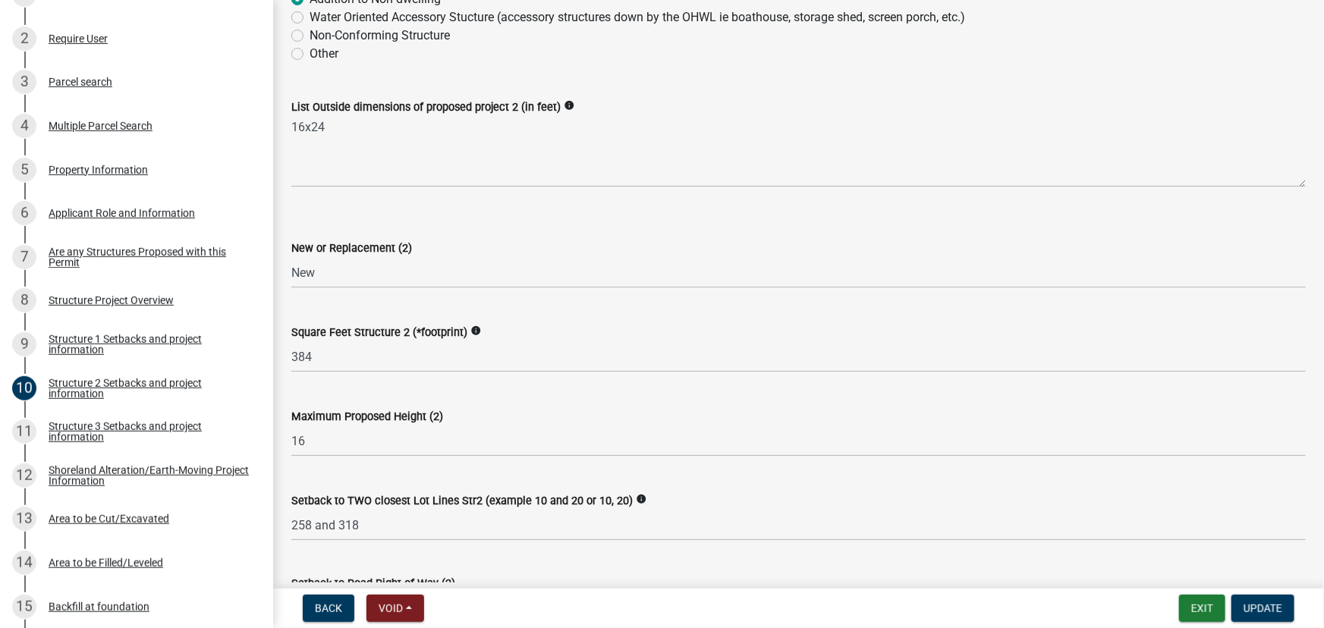
scroll to position [551, 0]
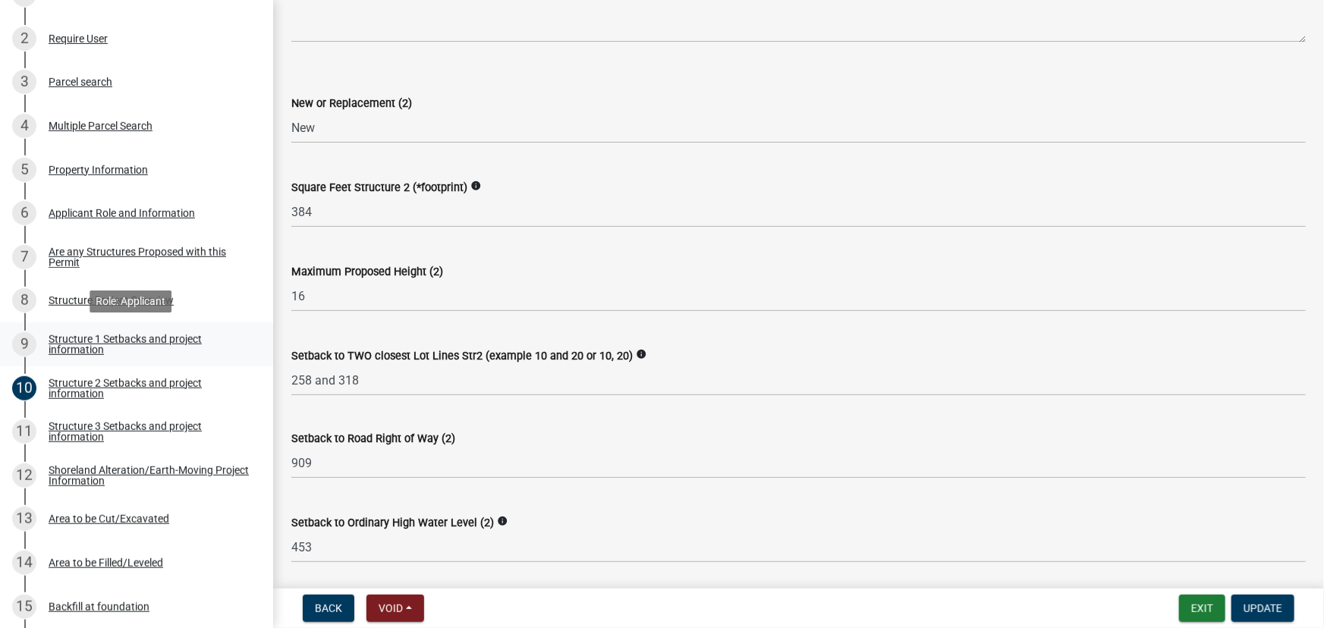
click at [88, 342] on div "Structure 1 Setbacks and project information" at bounding box center [149, 344] width 200 height 21
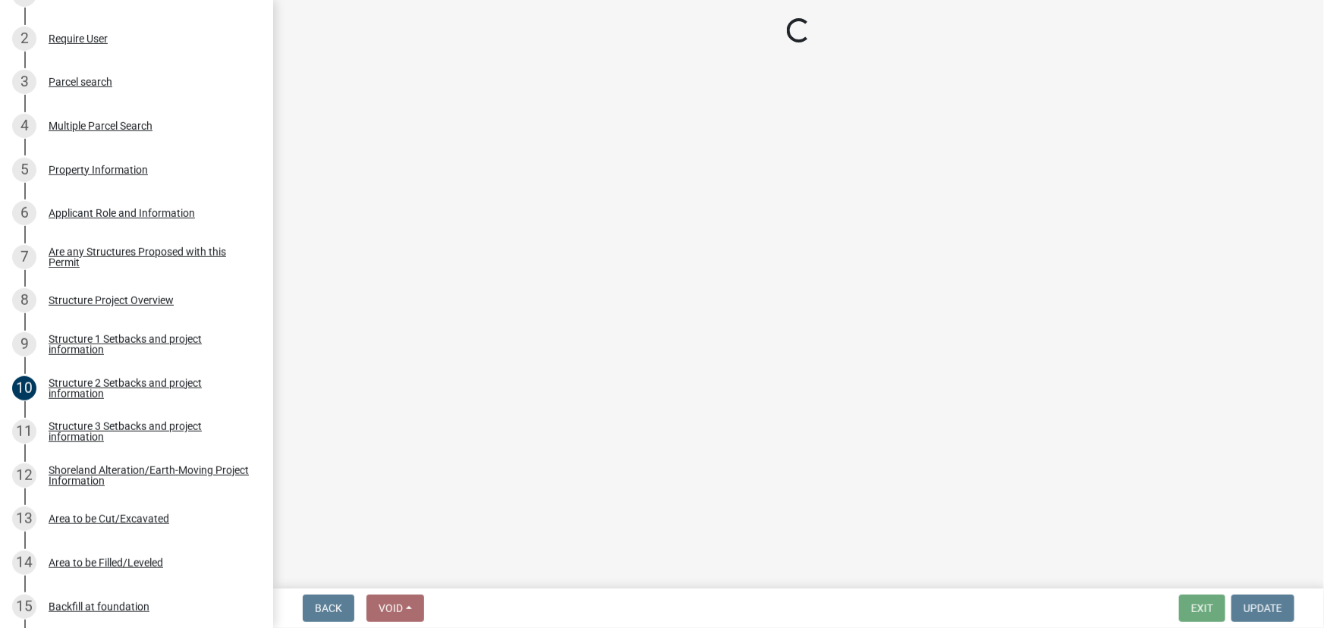
select select "c185e313-3403-4239-bd61-bb563c58a77a"
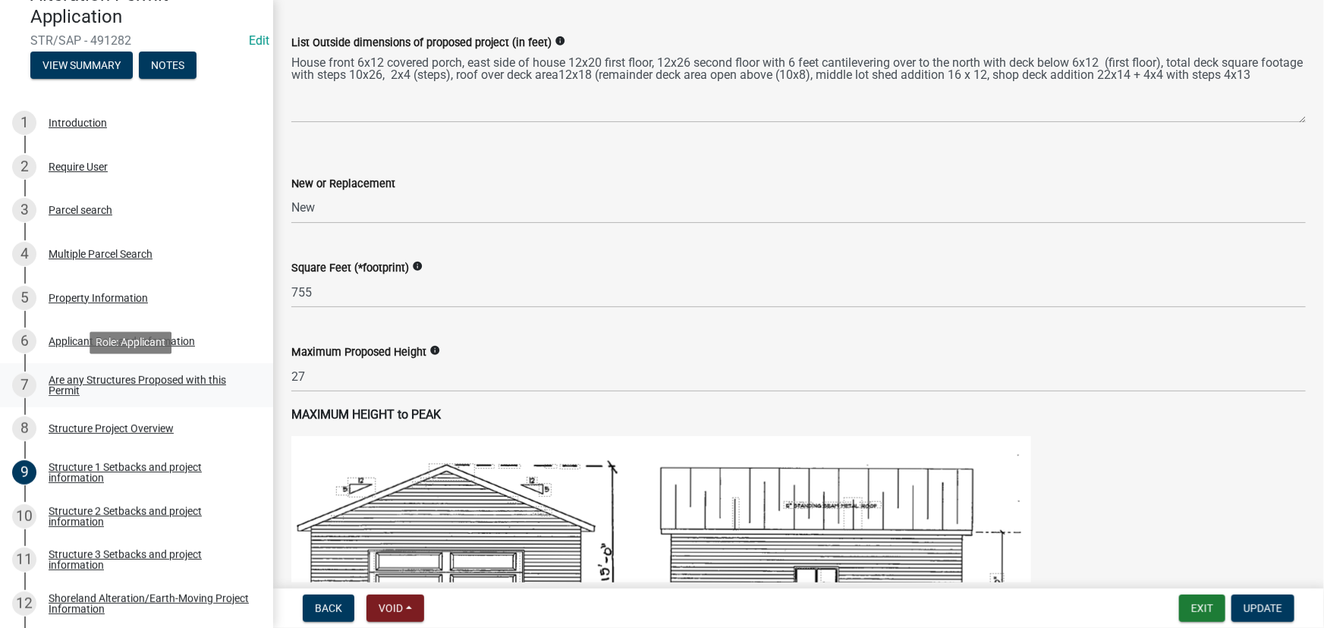
scroll to position [174, 0]
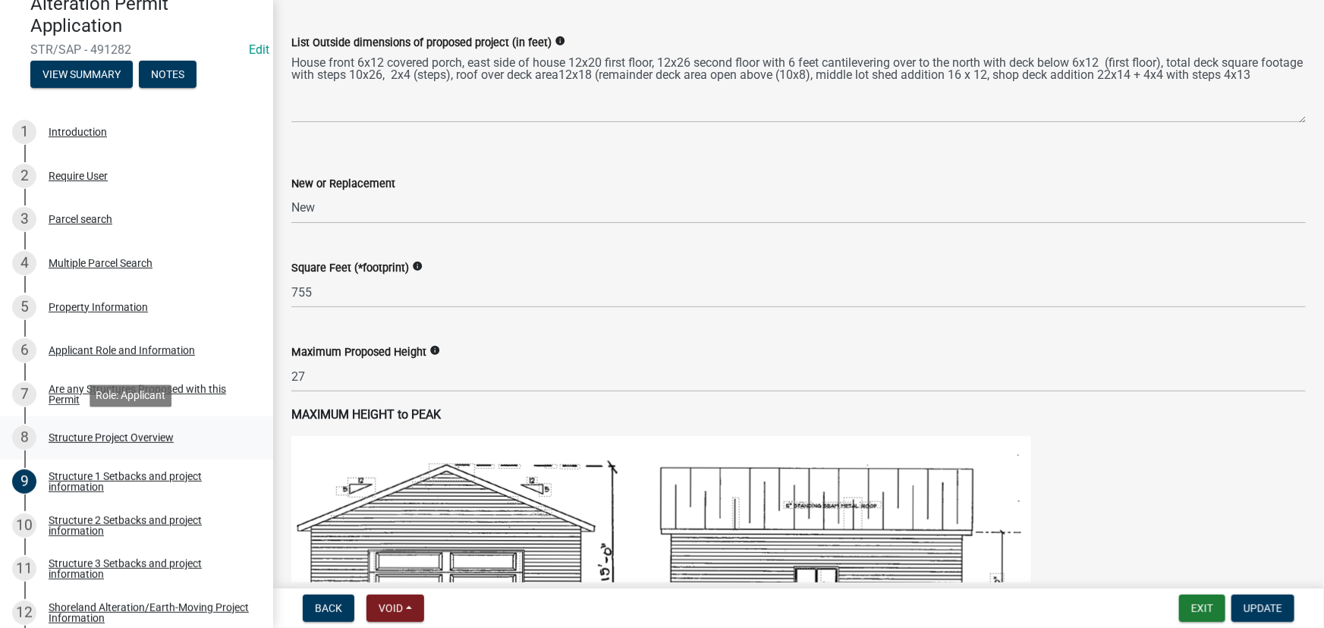
click at [129, 438] on div "Structure Project Overview" at bounding box center [111, 437] width 125 height 11
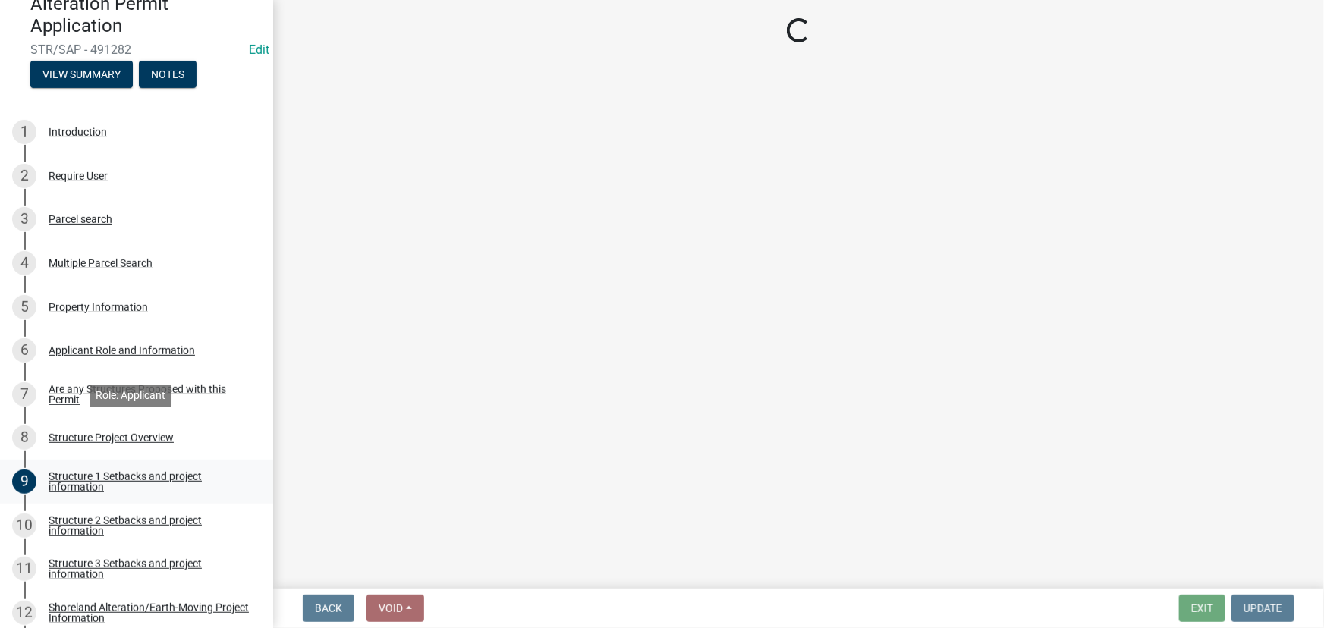
scroll to position [0, 0]
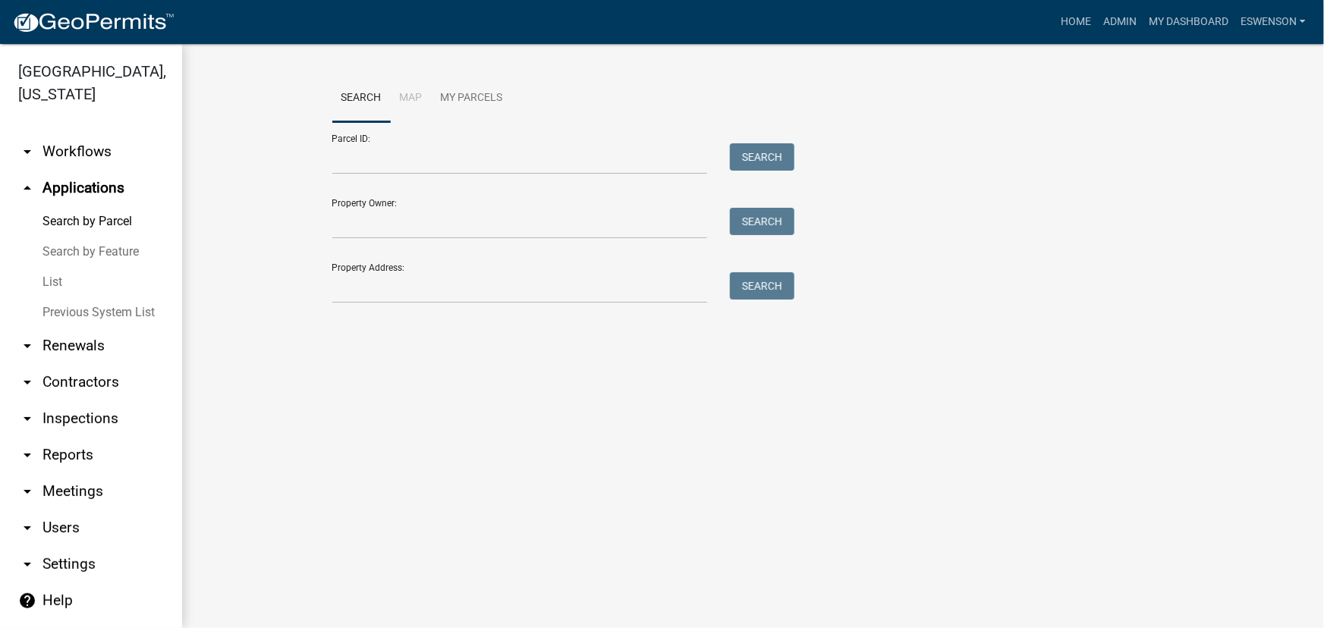
click at [91, 154] on link "arrow_drop_down Workflows" at bounding box center [91, 151] width 182 height 36
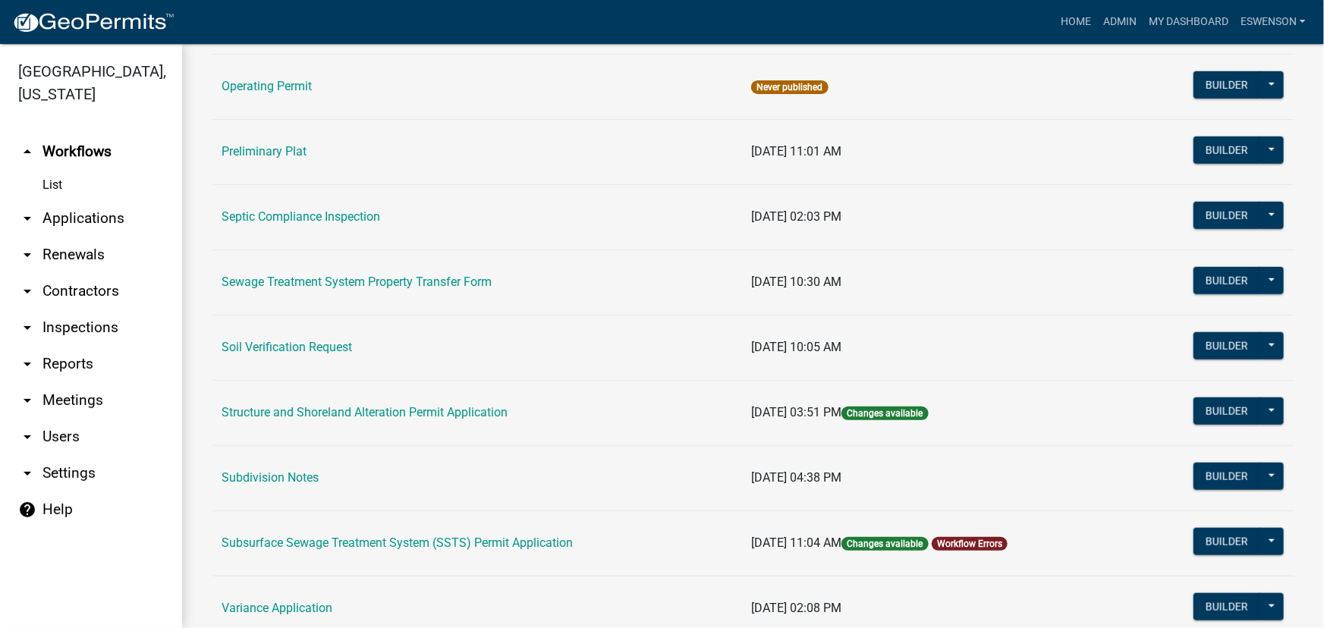
scroll to position [689, 0]
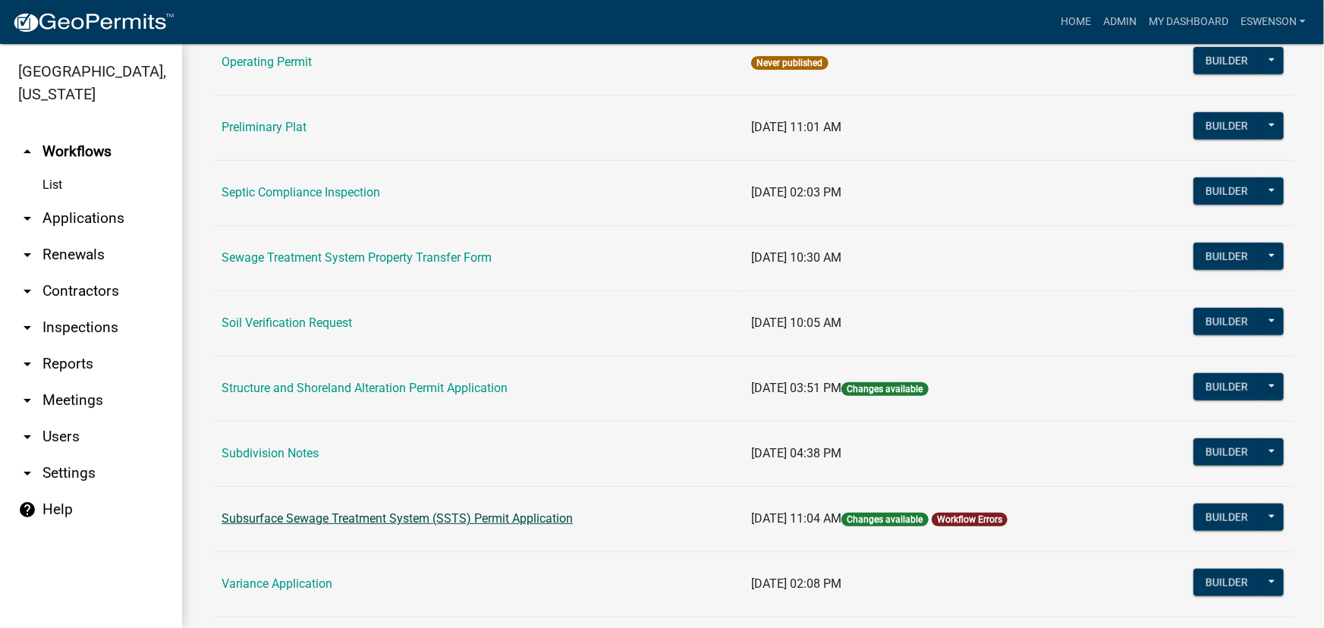
click at [460, 519] on link "Subsurface Sewage Treatment System (SSTS) Permit Application" at bounding box center [396, 518] width 351 height 14
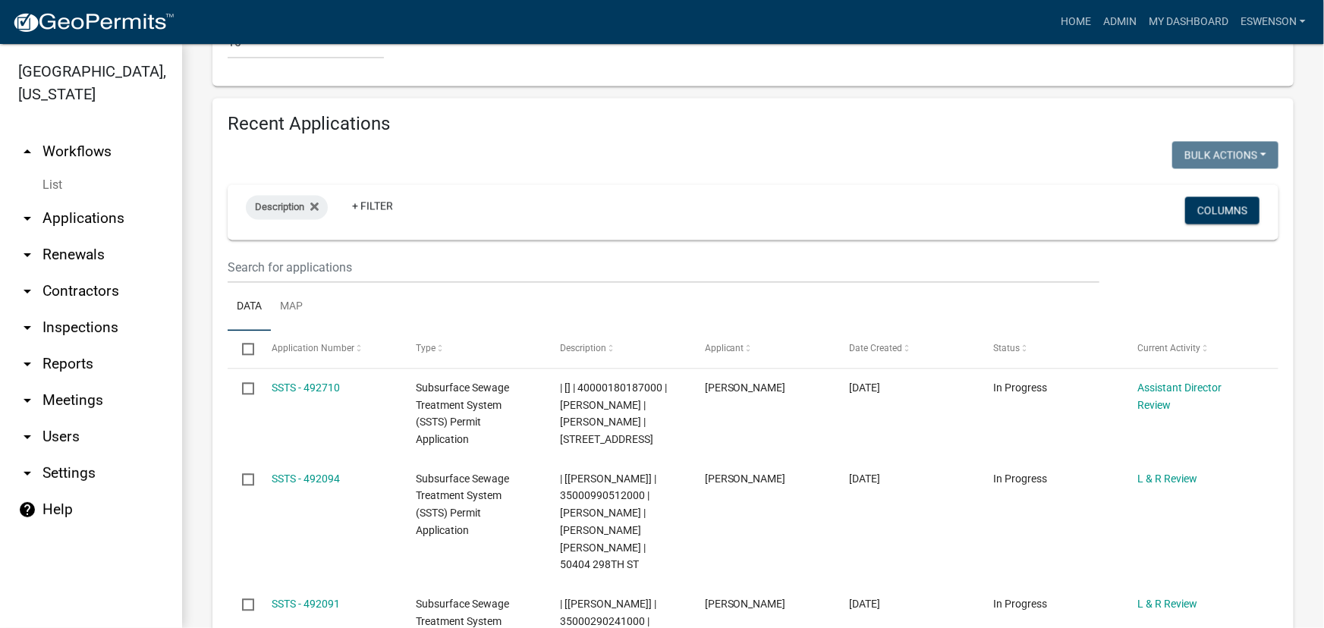
scroll to position [1654, 0]
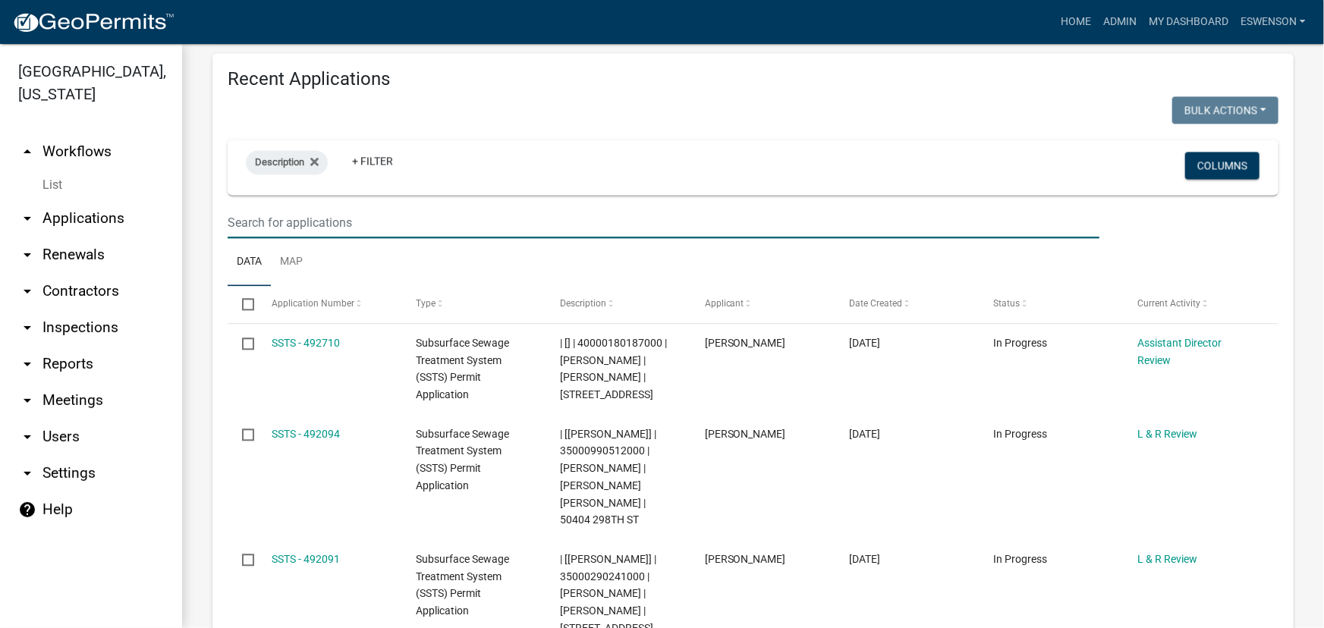
click at [321, 211] on input "text" at bounding box center [664, 222] width 872 height 31
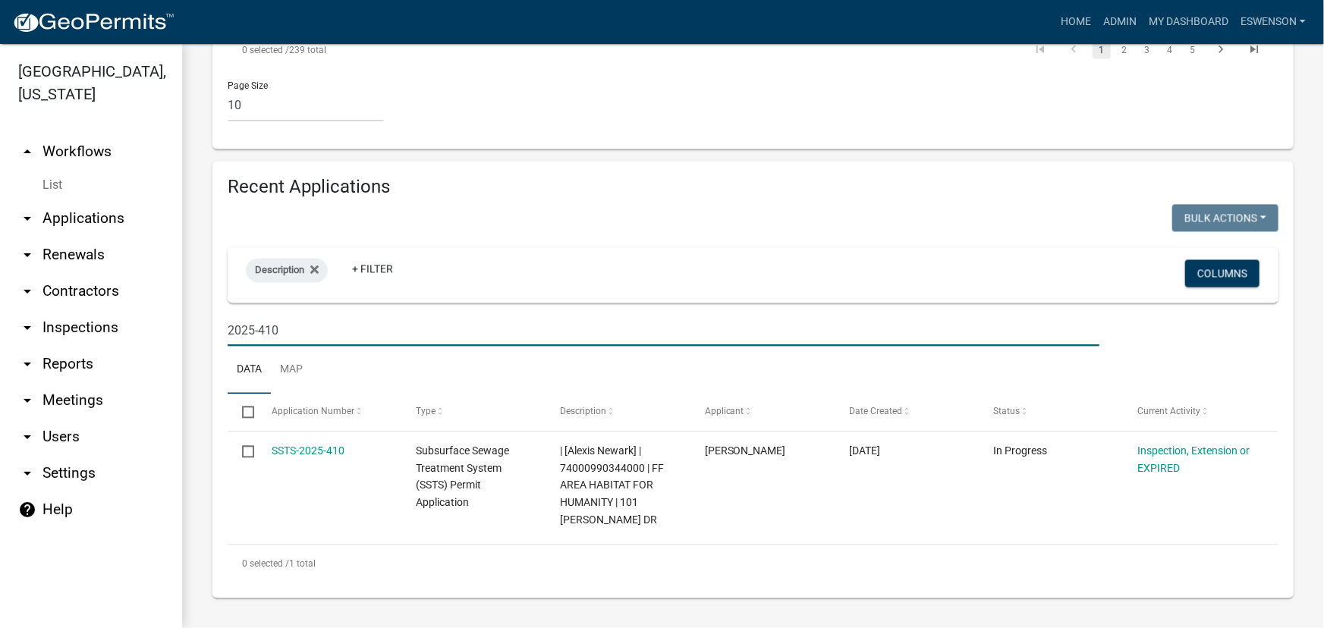
scroll to position [1545, 0]
type input "2025-410"
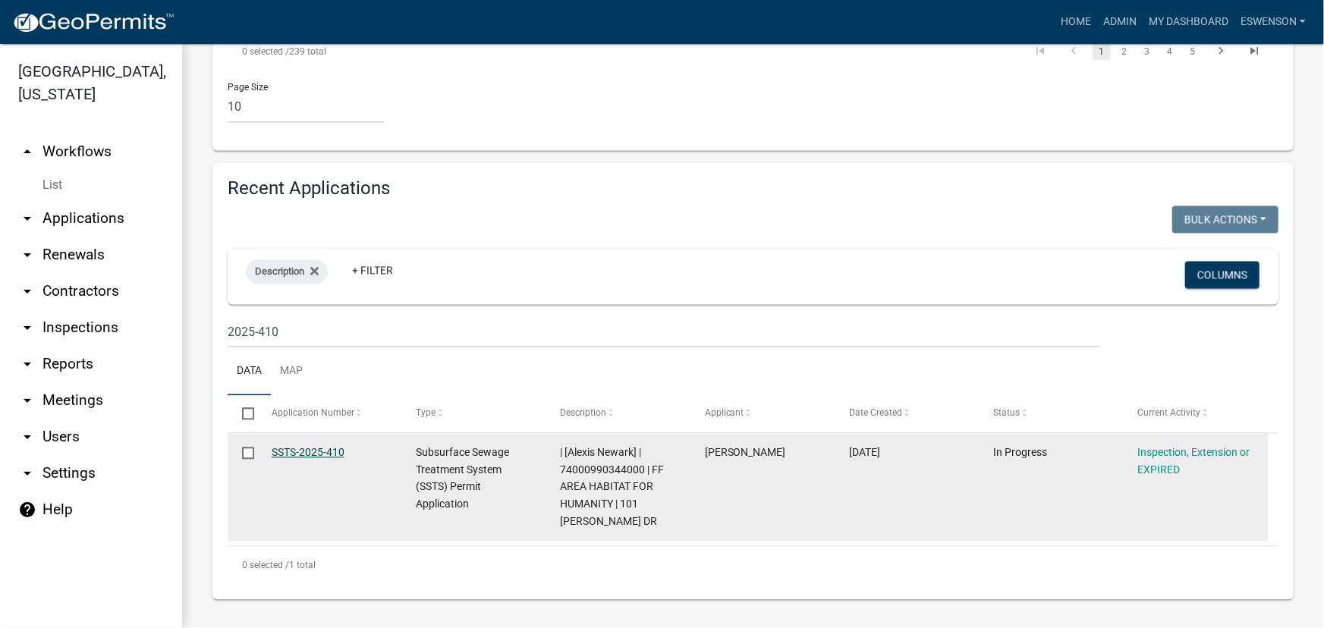
click at [328, 448] on link "SSTS-2025-410" at bounding box center [308, 452] width 73 height 12
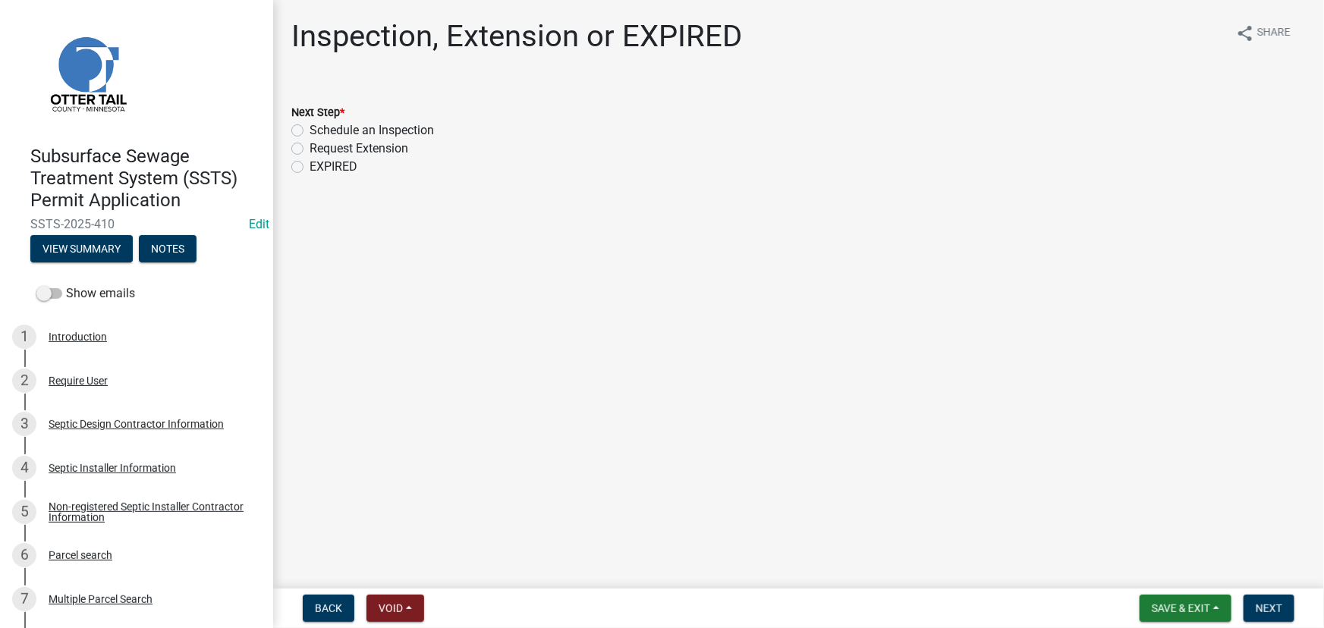
drag, startPoint x: 360, startPoint y: 129, endPoint x: 988, endPoint y: 356, distance: 668.5
click at [360, 129] on label "Schedule an Inspection" at bounding box center [371, 130] width 124 height 18
click at [319, 129] on input "Schedule an Inspection" at bounding box center [314, 126] width 10 height 10
radio input "true"
click at [1264, 607] on span "Next" at bounding box center [1268, 608] width 27 height 12
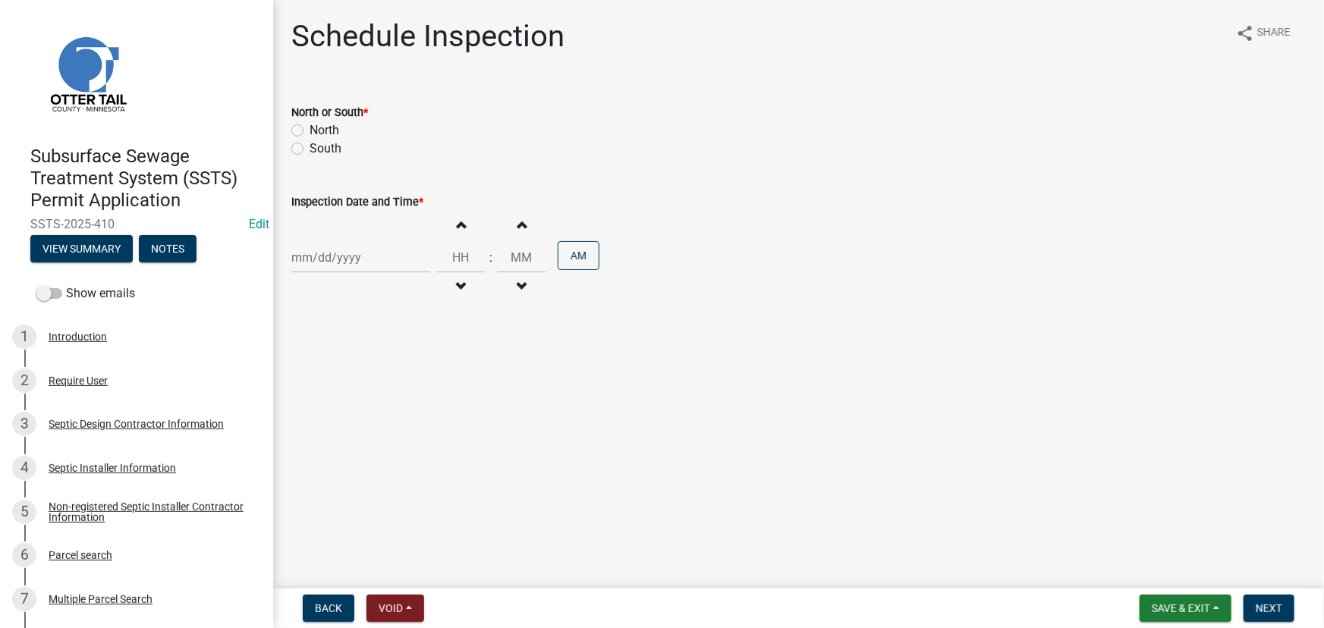
drag, startPoint x: 324, startPoint y: 128, endPoint x: 324, endPoint y: 143, distance: 14.4
click at [324, 128] on label "North" at bounding box center [324, 130] width 30 height 18
click at [319, 128] on input "North" at bounding box center [314, 126] width 10 height 10
radio input "true"
click at [324, 247] on div at bounding box center [360, 257] width 139 height 31
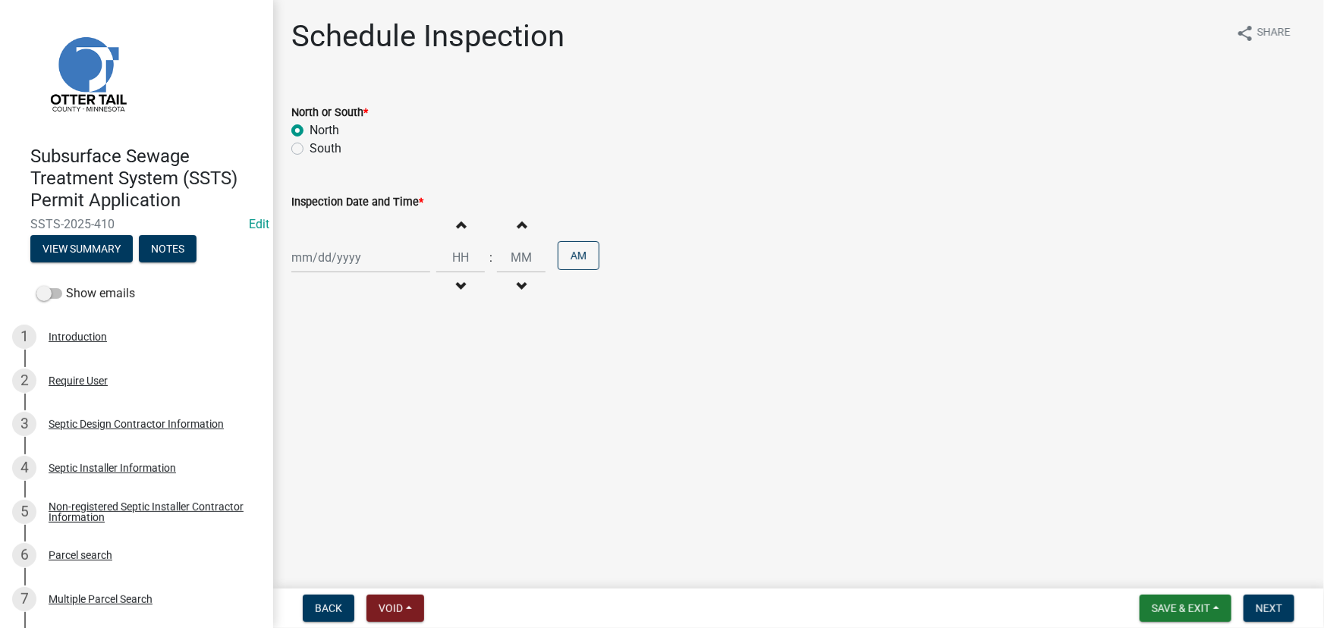
select select "10"
select select "2025"
click at [402, 387] on div "17" at bounding box center [403, 387] width 24 height 24
type input "10/17/2025"
click at [461, 251] on input "Hours" at bounding box center [460, 257] width 49 height 31
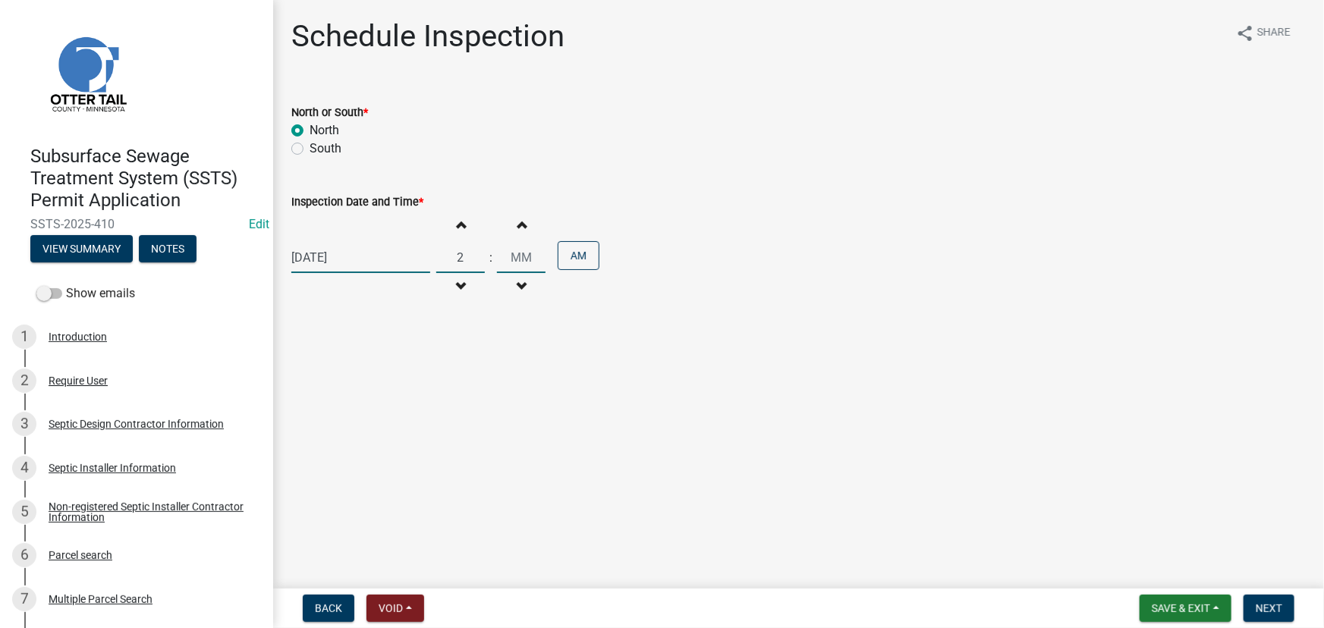
type input "02"
type input "00"
click at [521, 261] on input "00" at bounding box center [521, 257] width 49 height 31
click at [584, 263] on button "AM" at bounding box center [579, 255] width 42 height 29
click at [1249, 601] on button "Next" at bounding box center [1268, 608] width 51 height 27
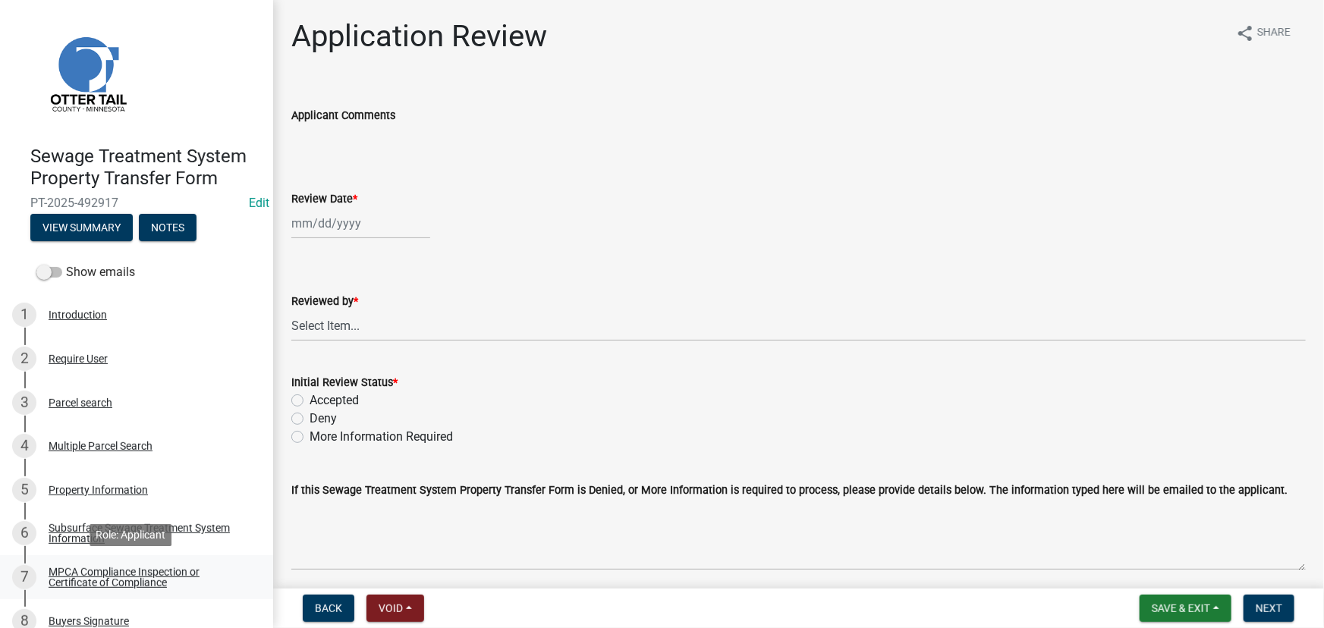
click at [131, 573] on div "MPCA Compliance Inspection or Certificate of Compliance" at bounding box center [149, 577] width 200 height 21
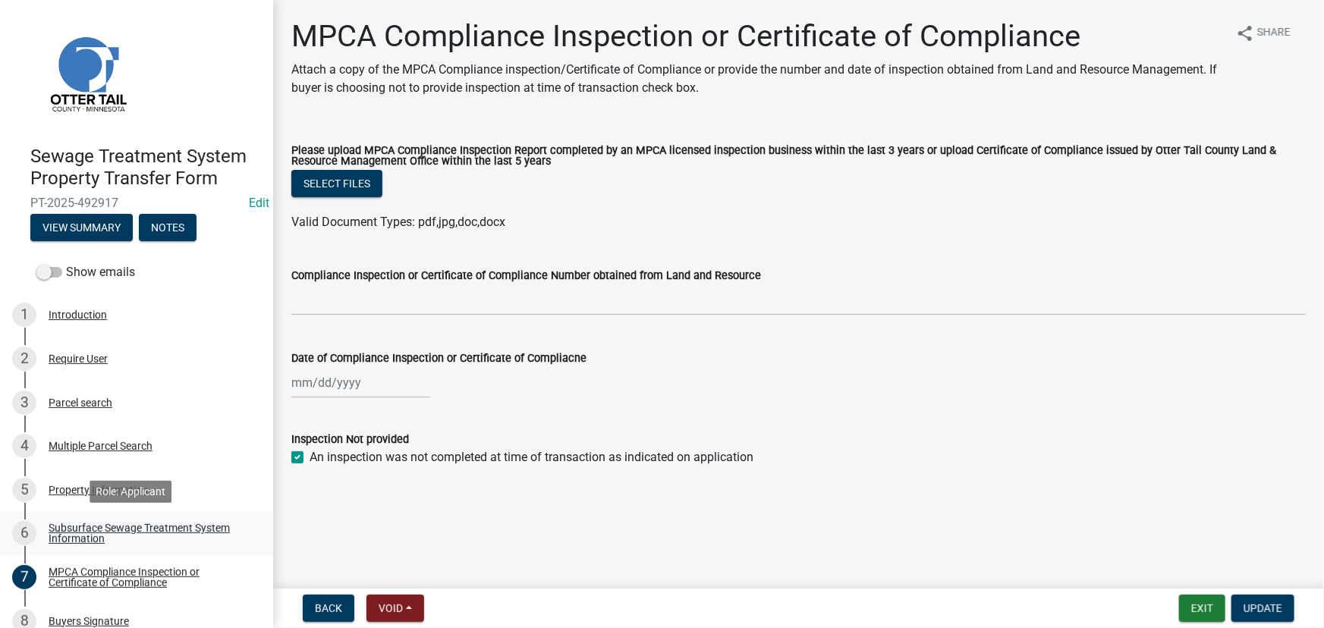
click at [88, 526] on div "Subsurface Sewage Treatment System Information" at bounding box center [149, 533] width 200 height 21
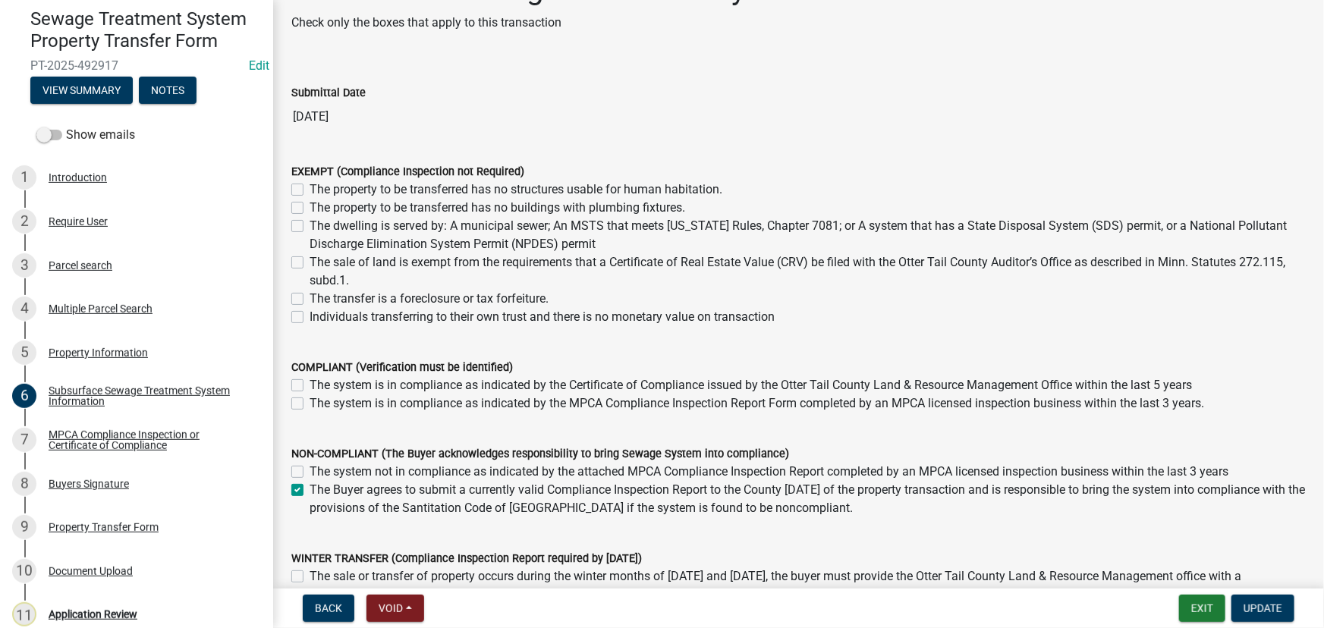
scroll to position [68, 0]
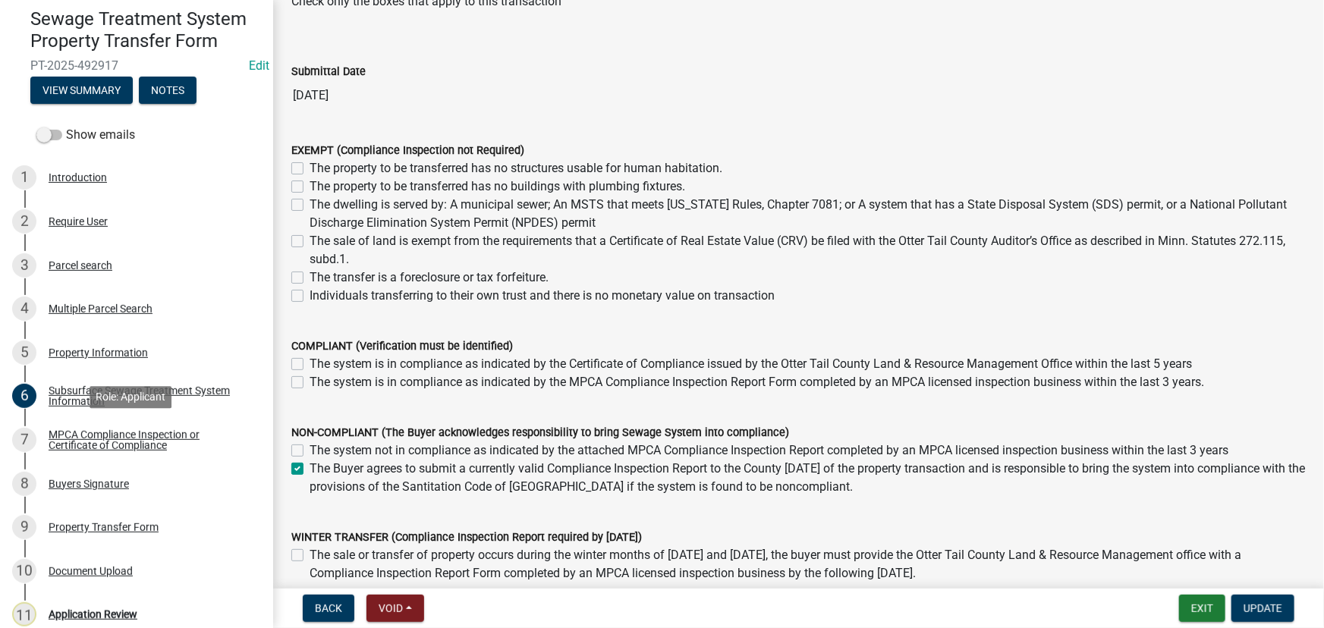
click at [99, 444] on div "MPCA Compliance Inspection or Certificate of Compliance" at bounding box center [149, 439] width 200 height 21
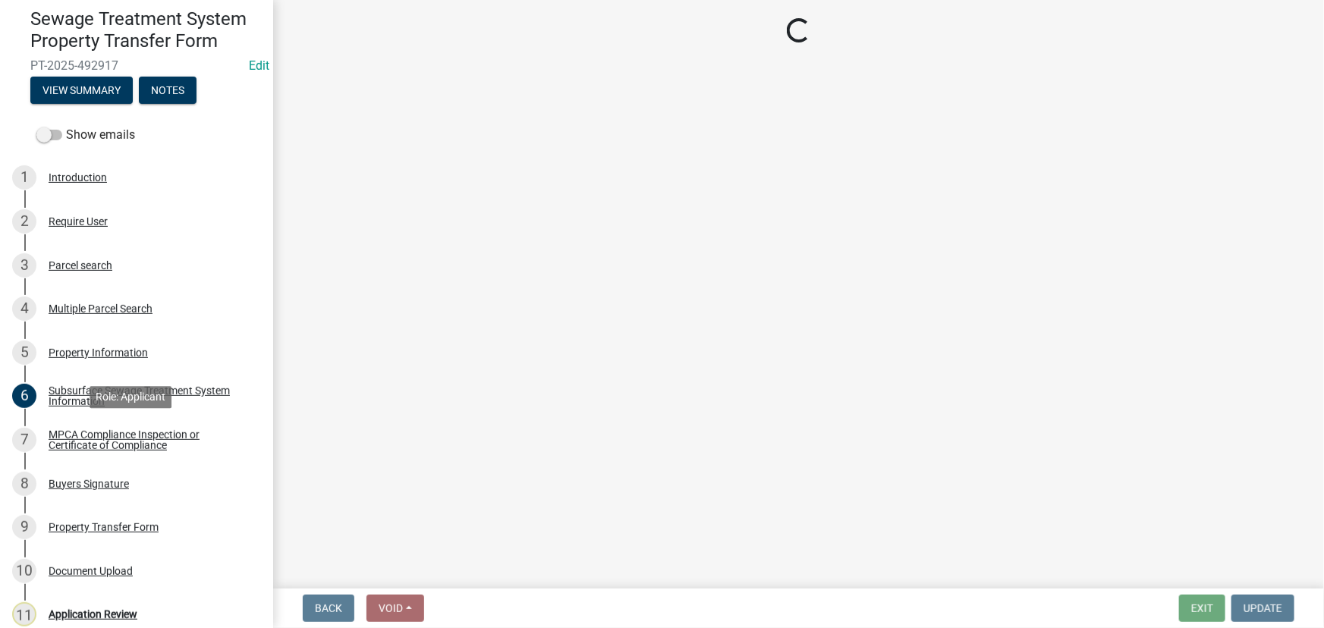
scroll to position [0, 0]
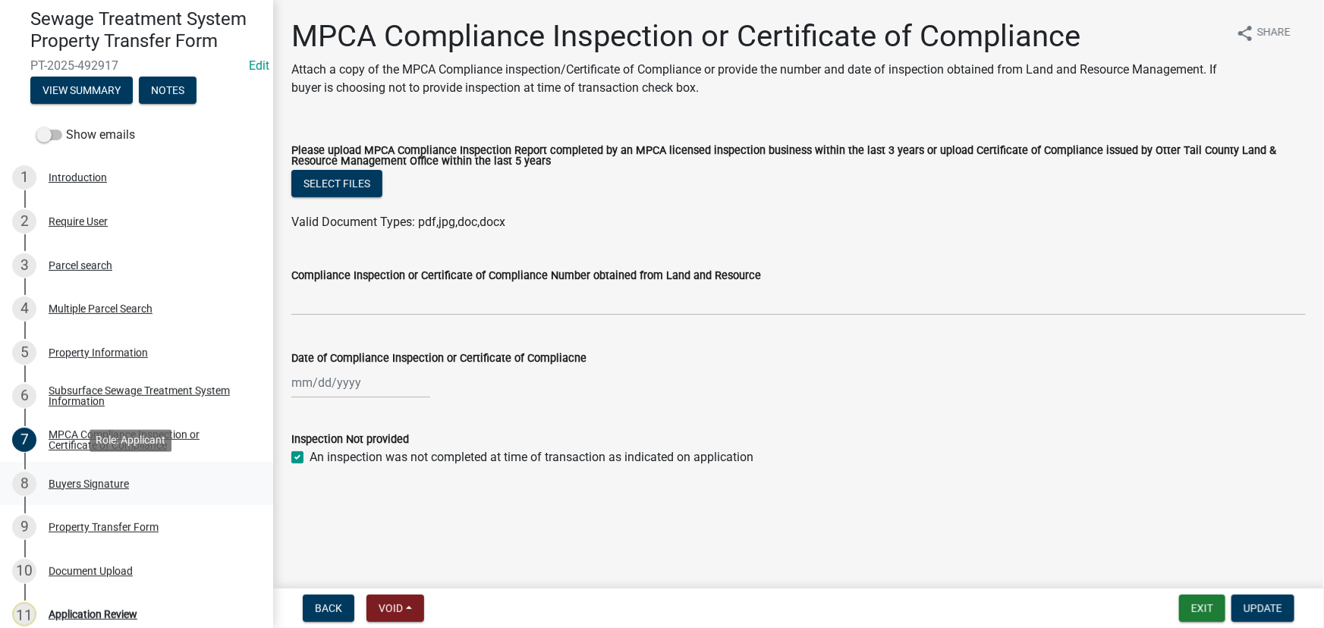
click at [93, 483] on div "Buyers Signature" at bounding box center [89, 484] width 80 height 11
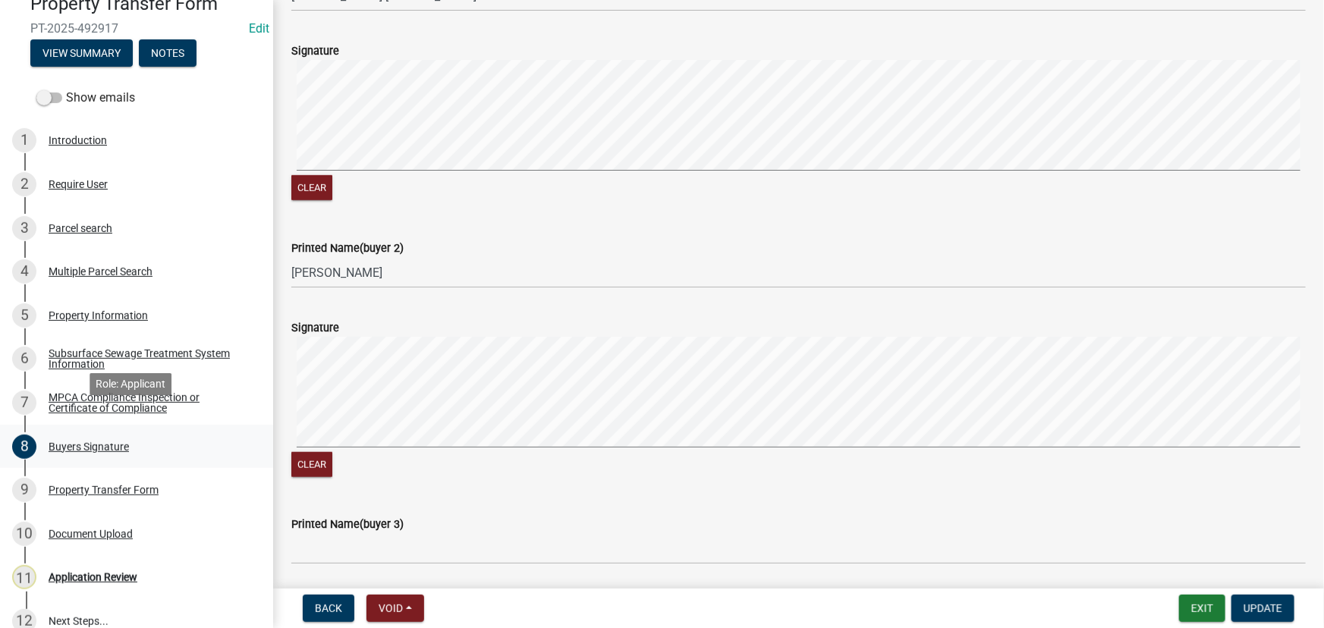
scroll to position [195, 0]
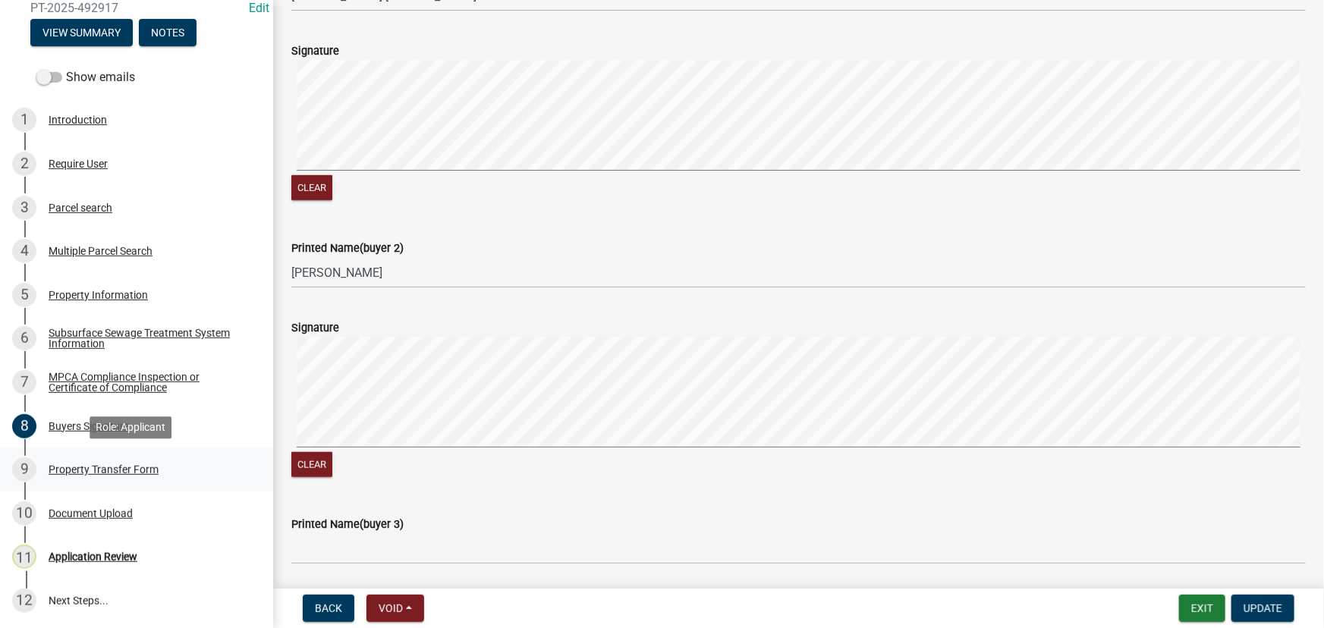
click at [103, 458] on div "9 Property Transfer Form" at bounding box center [130, 469] width 237 height 24
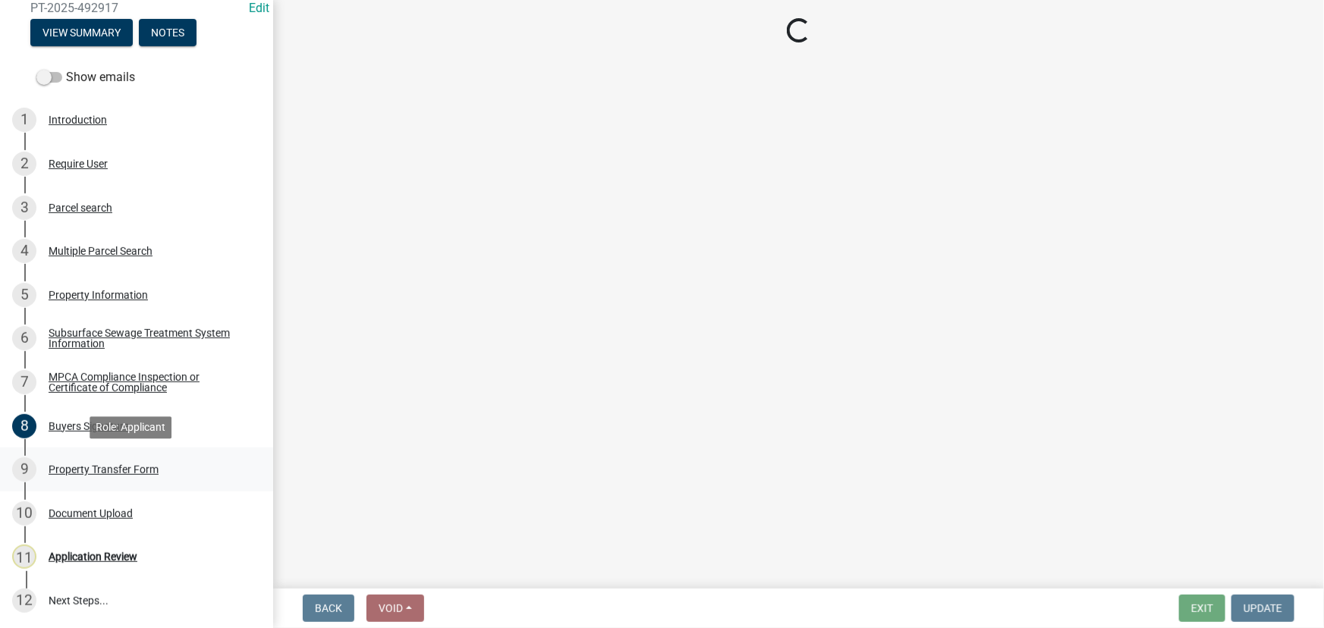
scroll to position [0, 0]
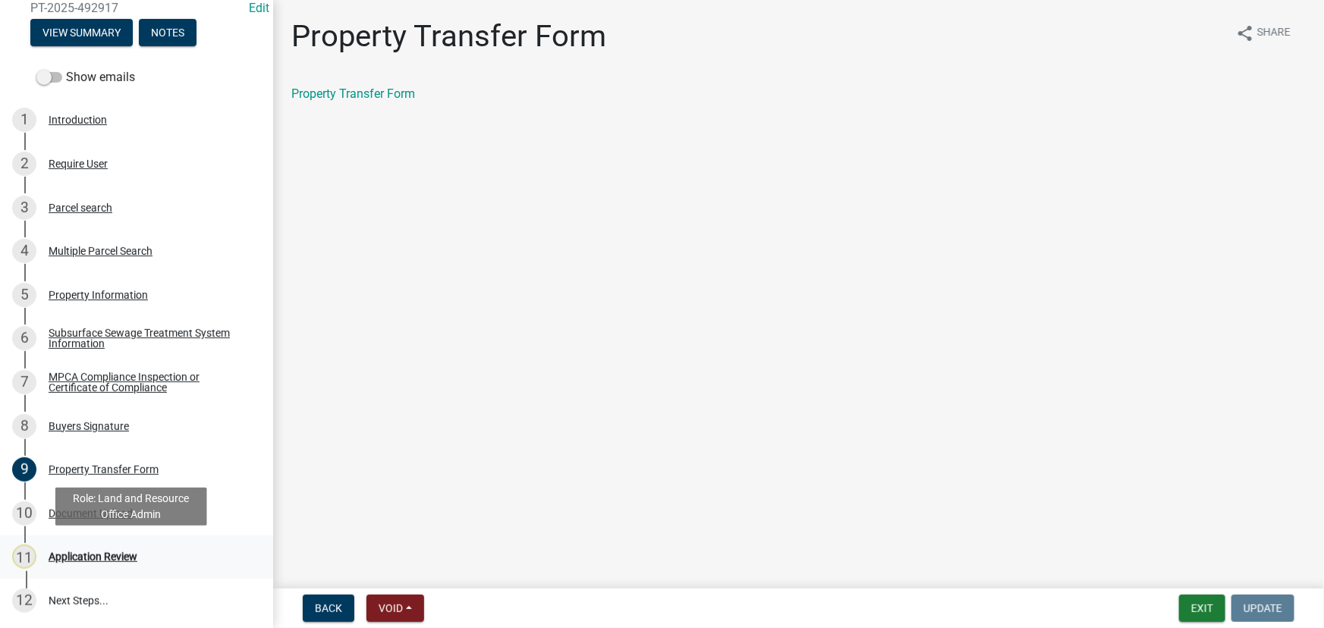
click at [98, 549] on div "11 Application Review" at bounding box center [130, 557] width 237 height 24
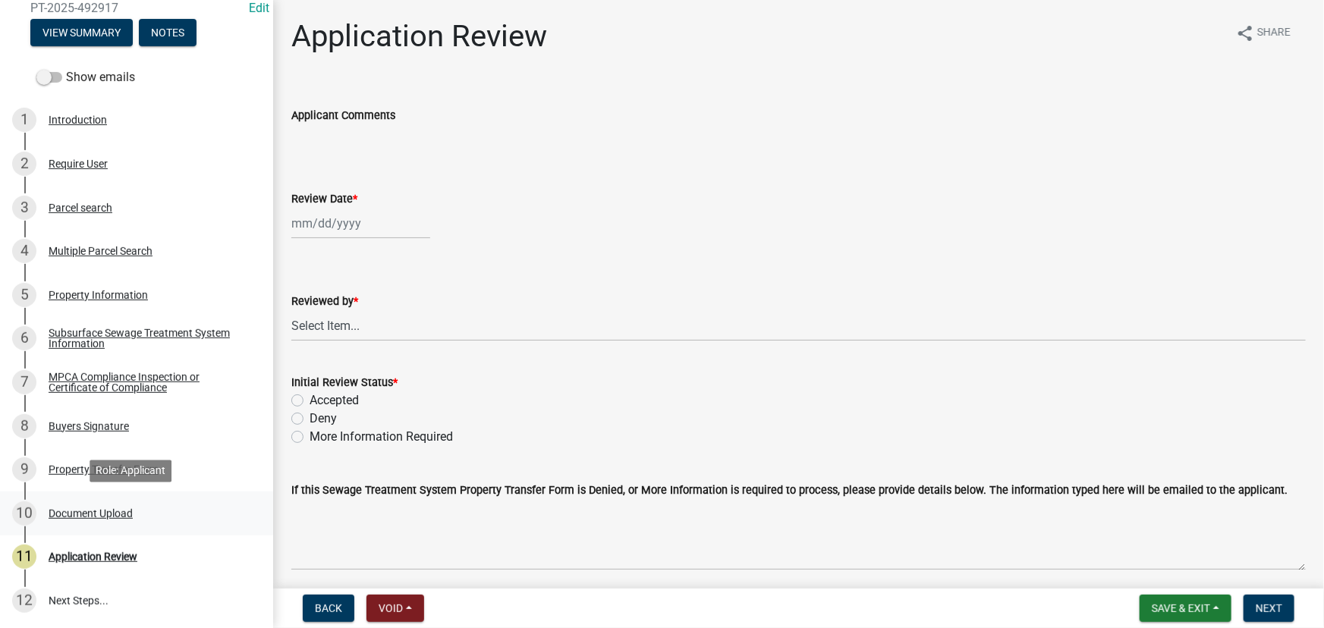
click at [50, 528] on link "10 Document Upload" at bounding box center [136, 514] width 273 height 44
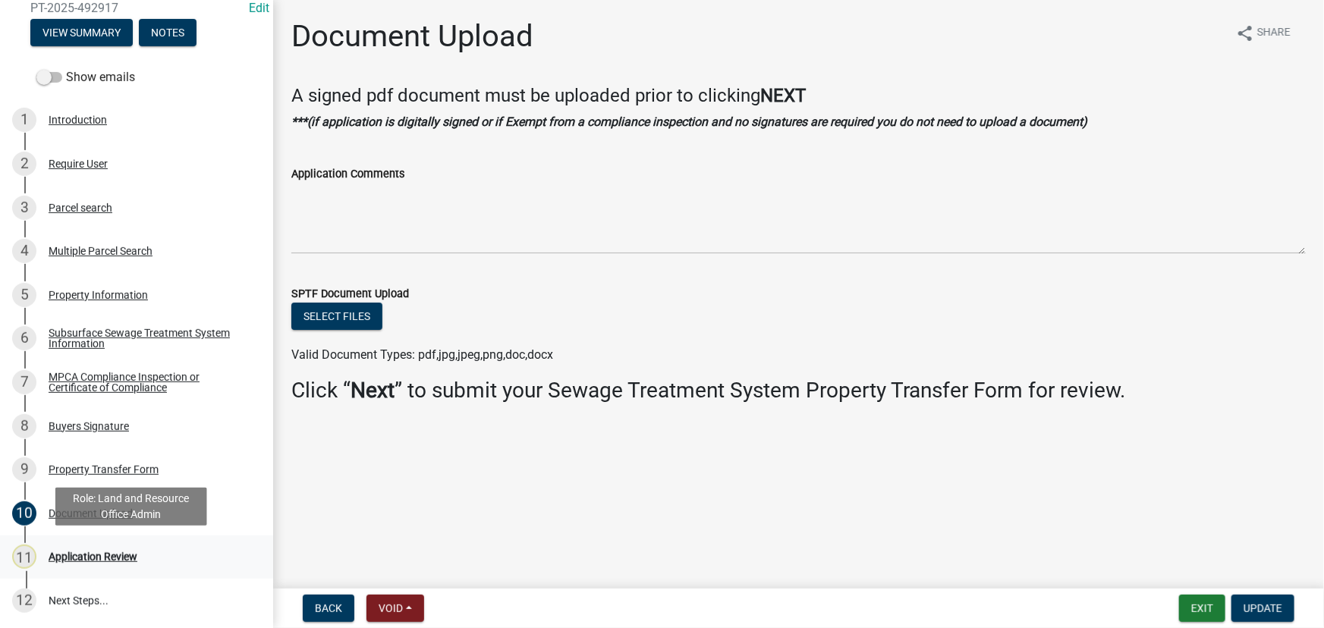
click at [80, 554] on div "Application Review" at bounding box center [93, 556] width 89 height 11
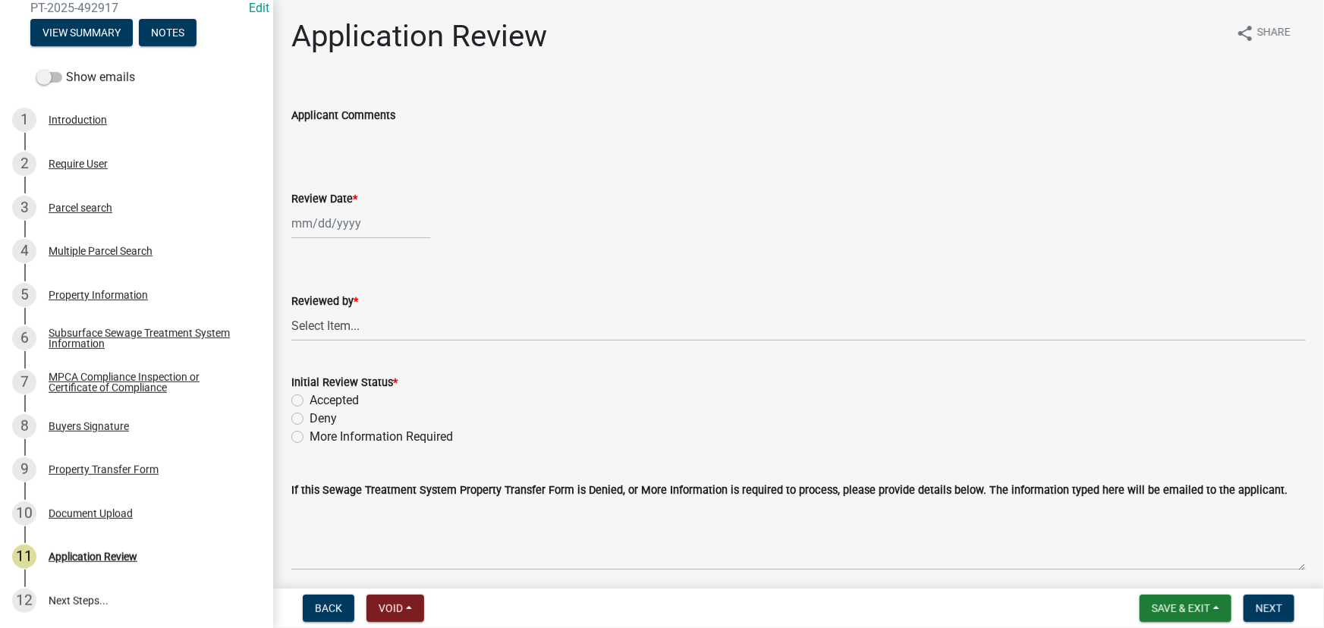
click at [338, 208] on div at bounding box center [360, 223] width 139 height 31
select select "10"
select select "2025"
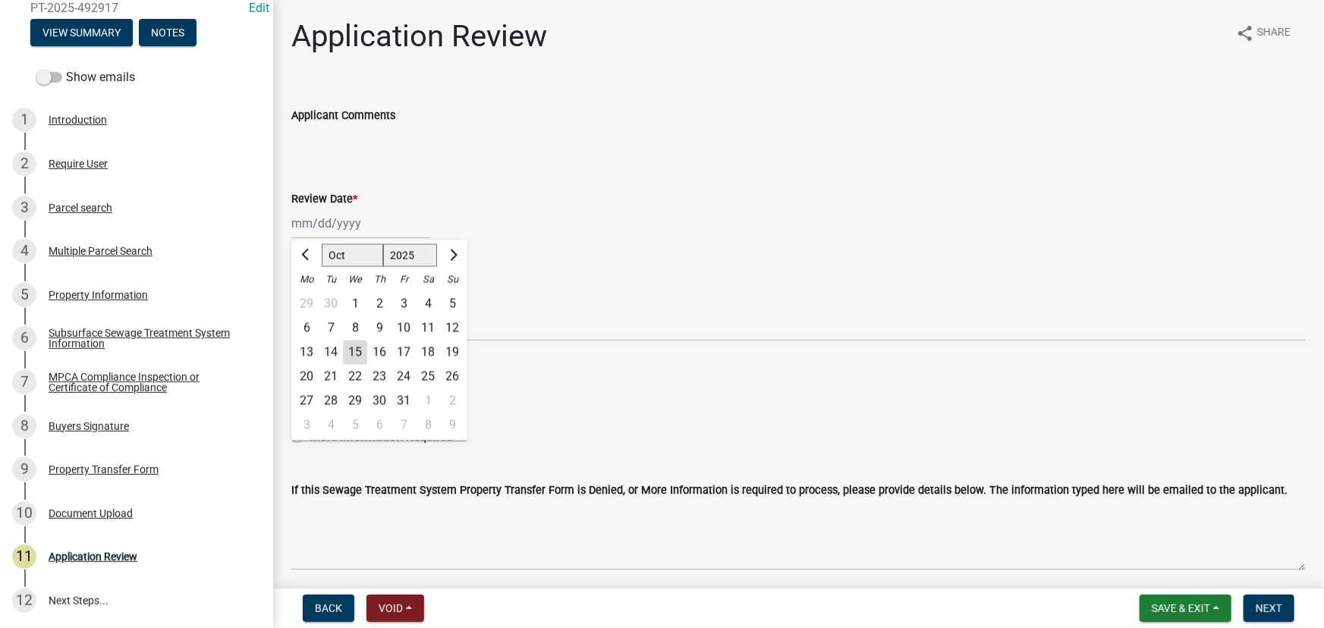
click at [351, 350] on div "15" at bounding box center [355, 353] width 24 height 24
type input "[DATE]"
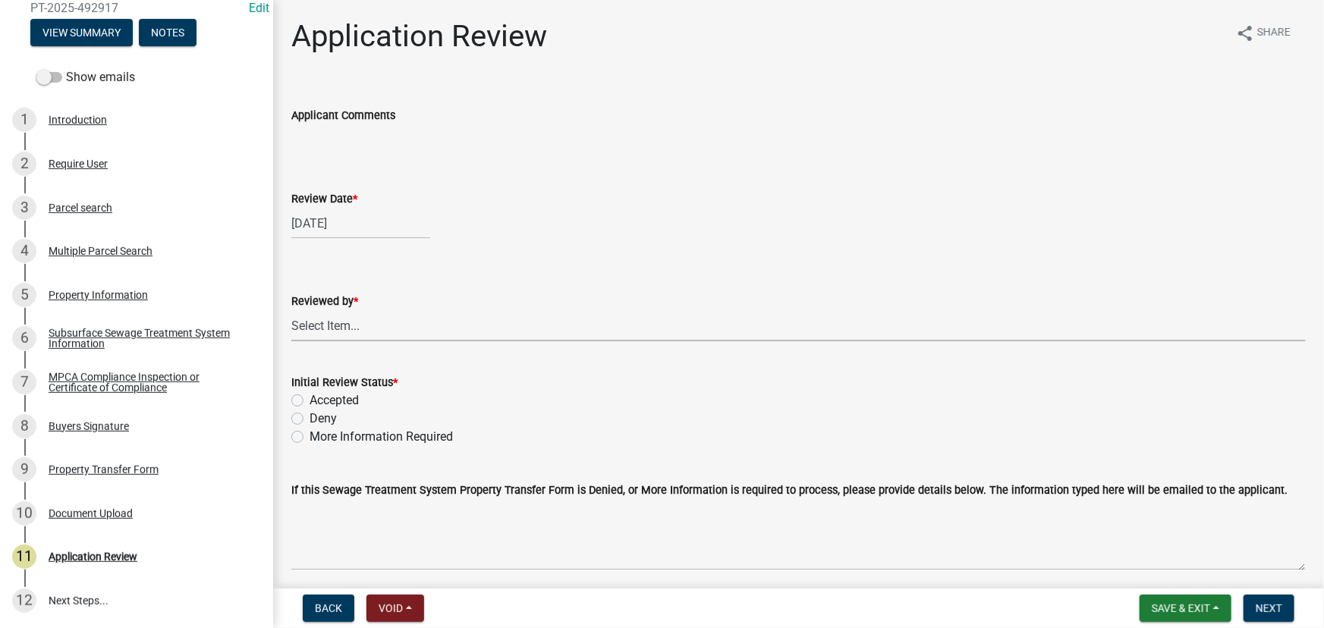
click at [352, 335] on select "Select Item... [PERSON_NAME] [PERSON_NAME] [PERSON_NAME] [PERSON_NAME] [PERSON_…" at bounding box center [798, 325] width 1014 height 31
click at [291, 310] on select "Select Item... [PERSON_NAME] [PERSON_NAME] [PERSON_NAME] [PERSON_NAME] [PERSON_…" at bounding box center [798, 325] width 1014 height 31
select select "190fd4c8-42ef-492b-a4a0-a0213555944c"
click at [341, 407] on label "Accepted" at bounding box center [333, 400] width 49 height 18
click at [319, 401] on input "Accepted" at bounding box center [314, 396] width 10 height 10
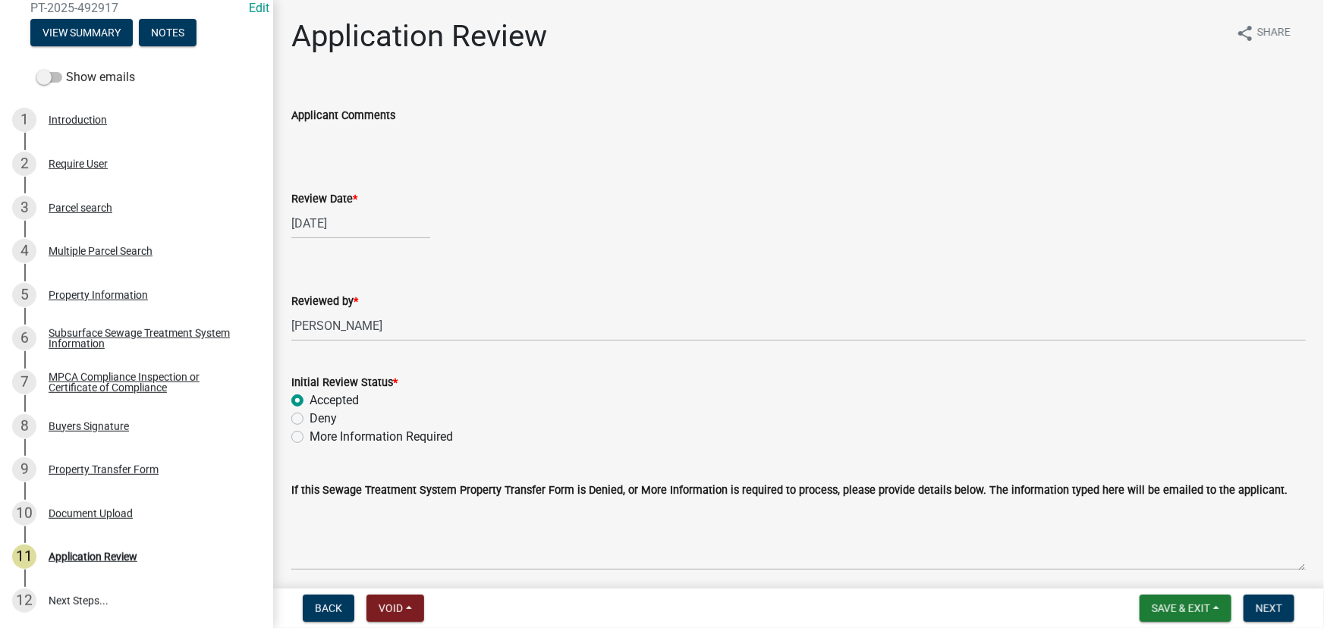
radio input "true"
click at [1267, 607] on span "Next" at bounding box center [1268, 608] width 27 height 12
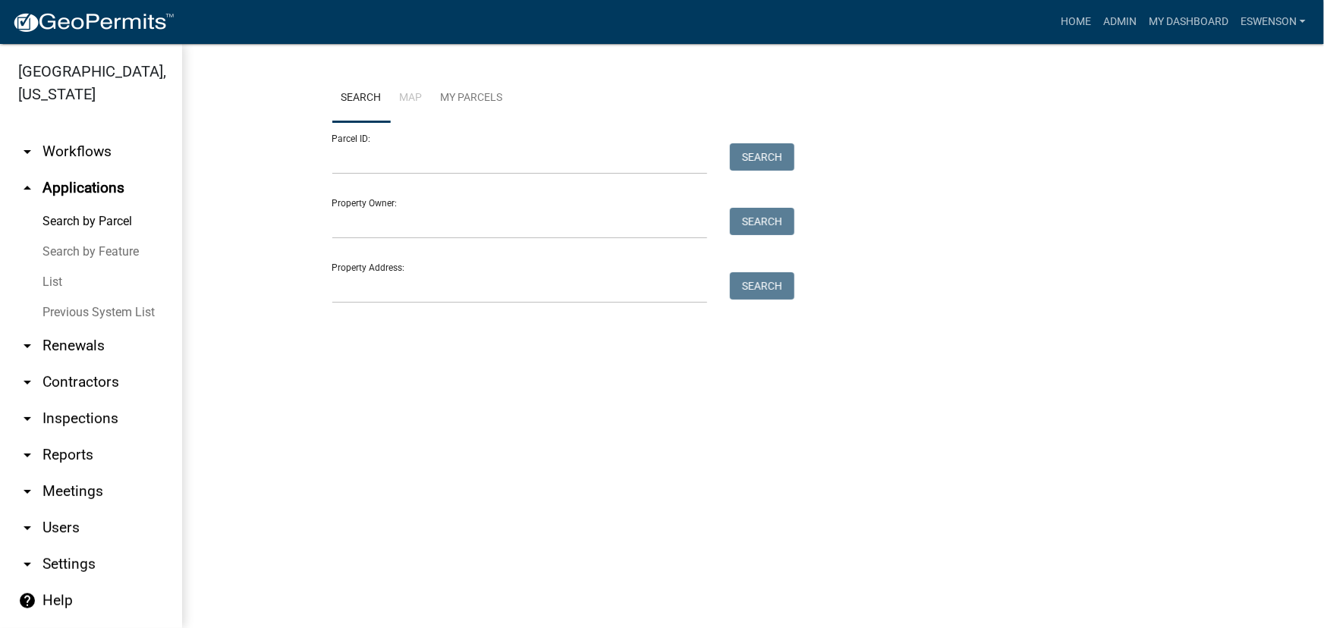
click at [77, 144] on link "arrow_drop_down Workflows" at bounding box center [91, 151] width 182 height 36
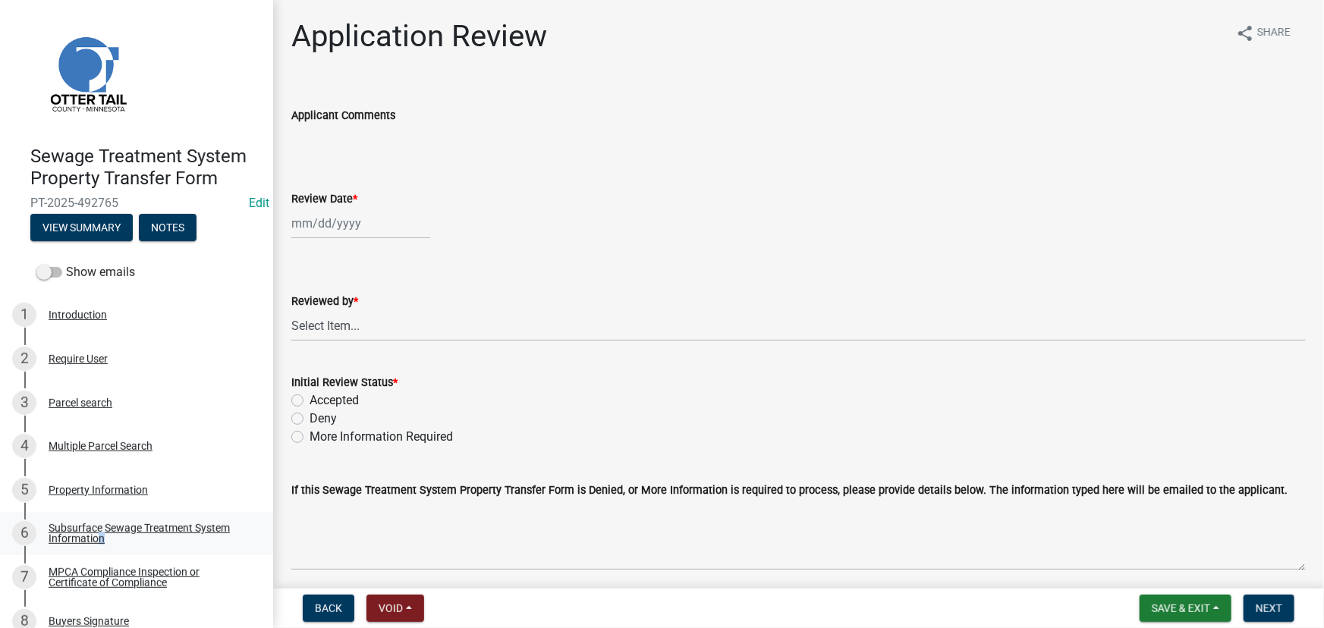
click at [94, 544] on div "Subsurface Sewage Treatment System Information" at bounding box center [149, 533] width 200 height 21
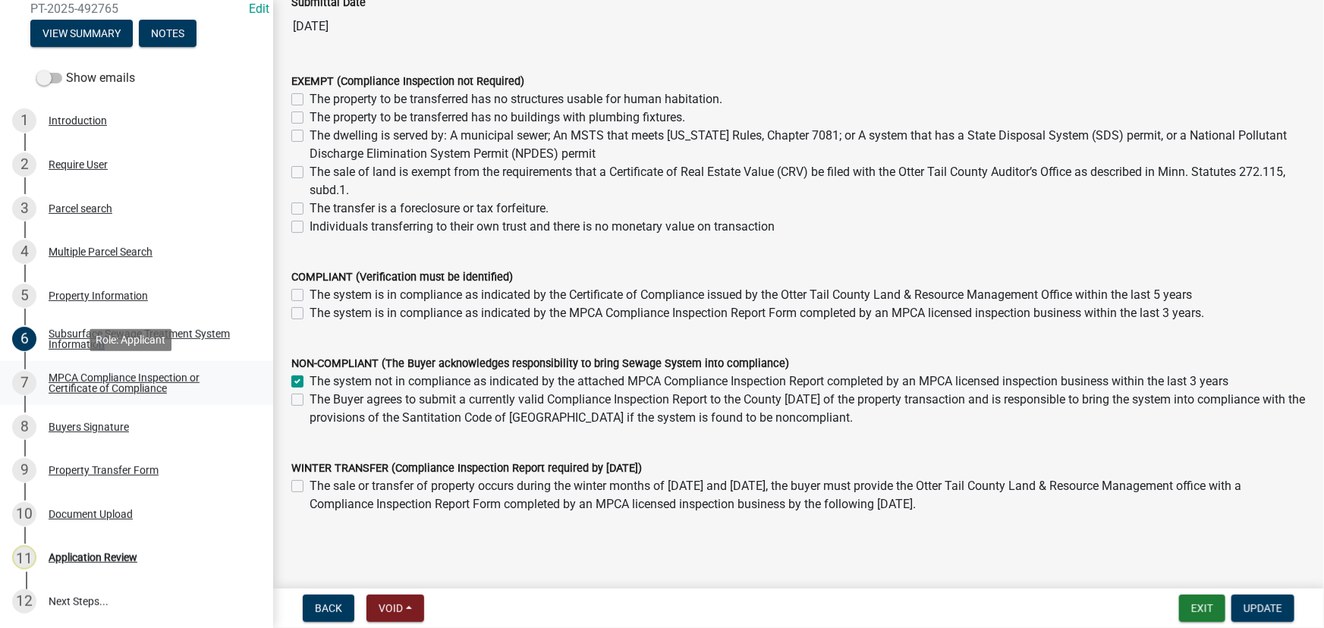
scroll to position [195, 0]
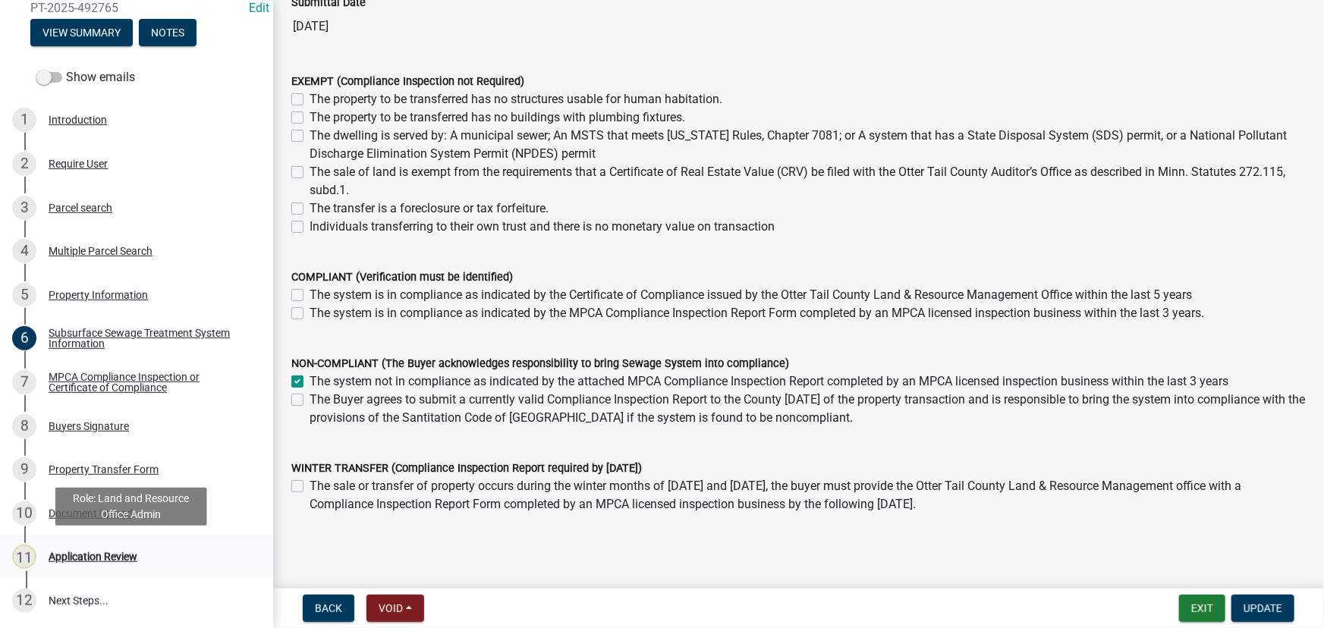
click at [88, 551] on div "Application Review" at bounding box center [93, 556] width 89 height 11
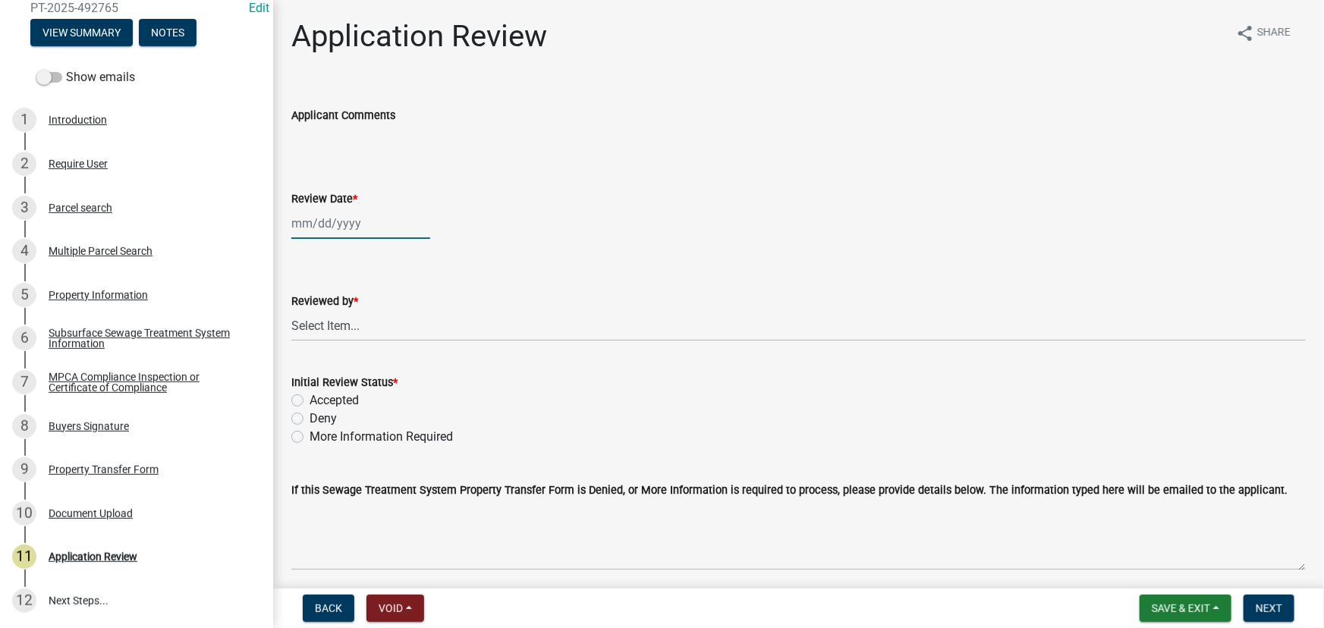
click at [335, 225] on div at bounding box center [360, 223] width 139 height 31
select select "10"
select select "2025"
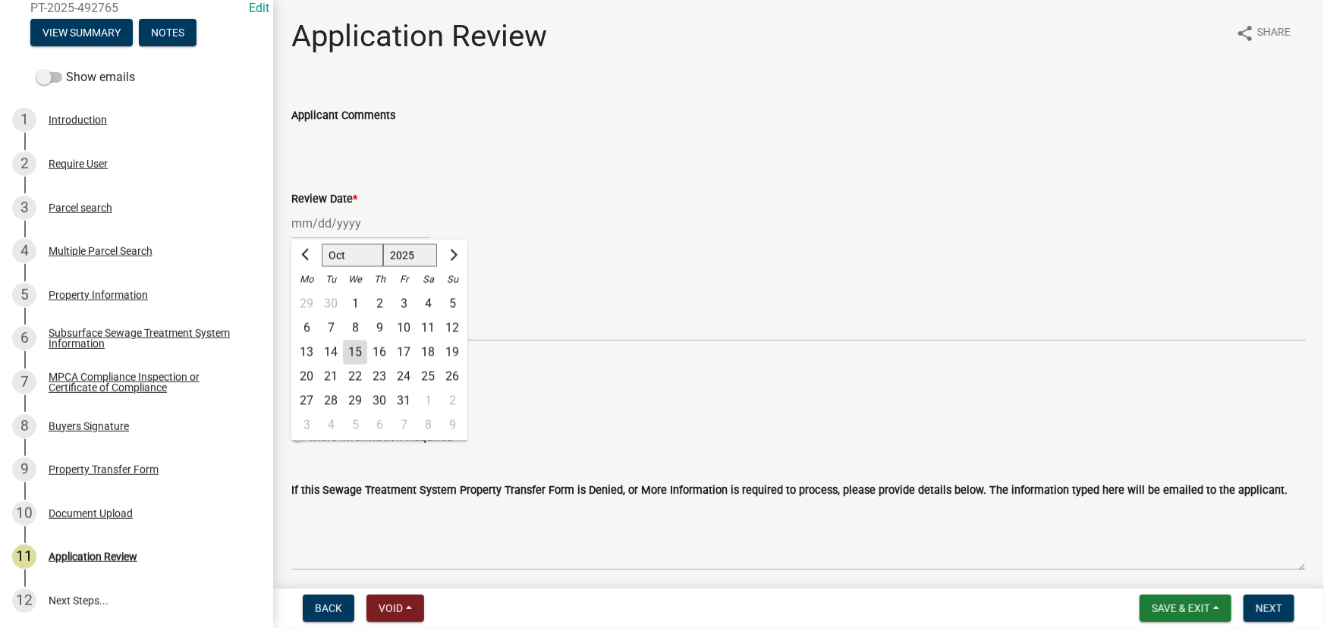
click at [350, 351] on div "15" at bounding box center [355, 353] width 24 height 24
type input "[DATE]"
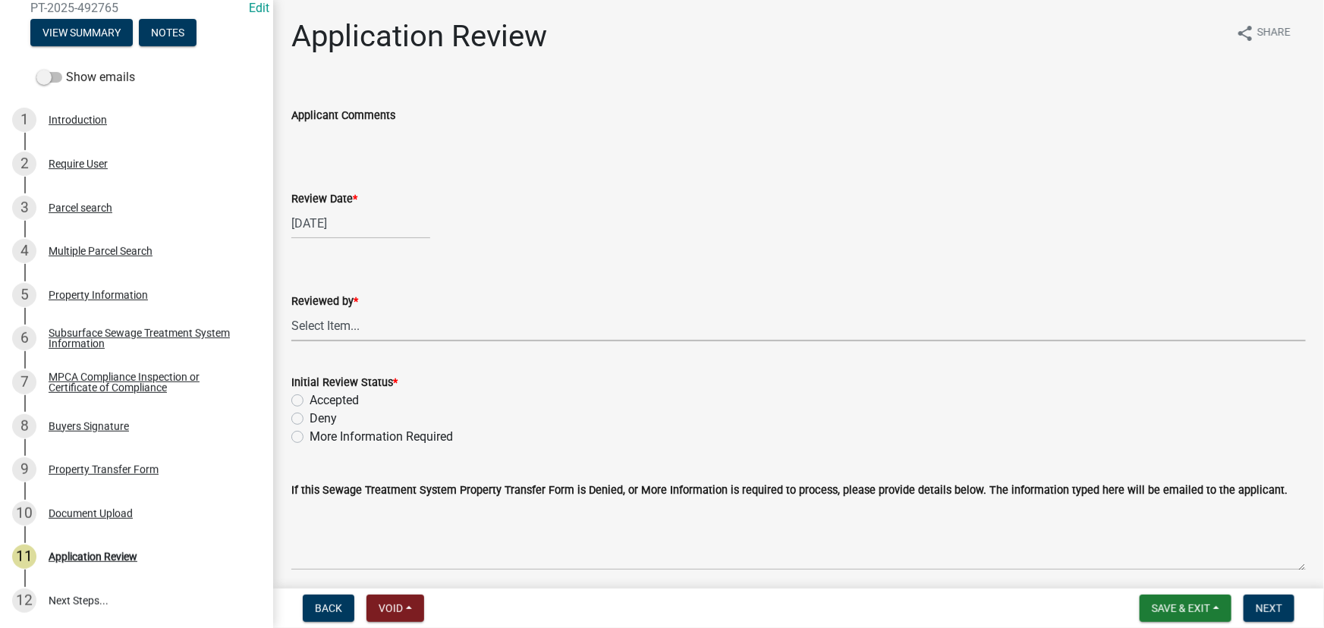
click at [353, 334] on select "Select Item... [PERSON_NAME] [PERSON_NAME] [PERSON_NAME] [PERSON_NAME] [PERSON_…" at bounding box center [798, 325] width 1014 height 31
click at [291, 310] on select "Select Item... [PERSON_NAME] [PERSON_NAME] [PERSON_NAME] [PERSON_NAME] [PERSON_…" at bounding box center [798, 325] width 1014 height 31
select select "190fd4c8-42ef-492b-a4a0-a0213555944c"
click at [339, 403] on label "Accepted" at bounding box center [333, 400] width 49 height 18
click at [319, 401] on input "Accepted" at bounding box center [314, 396] width 10 height 10
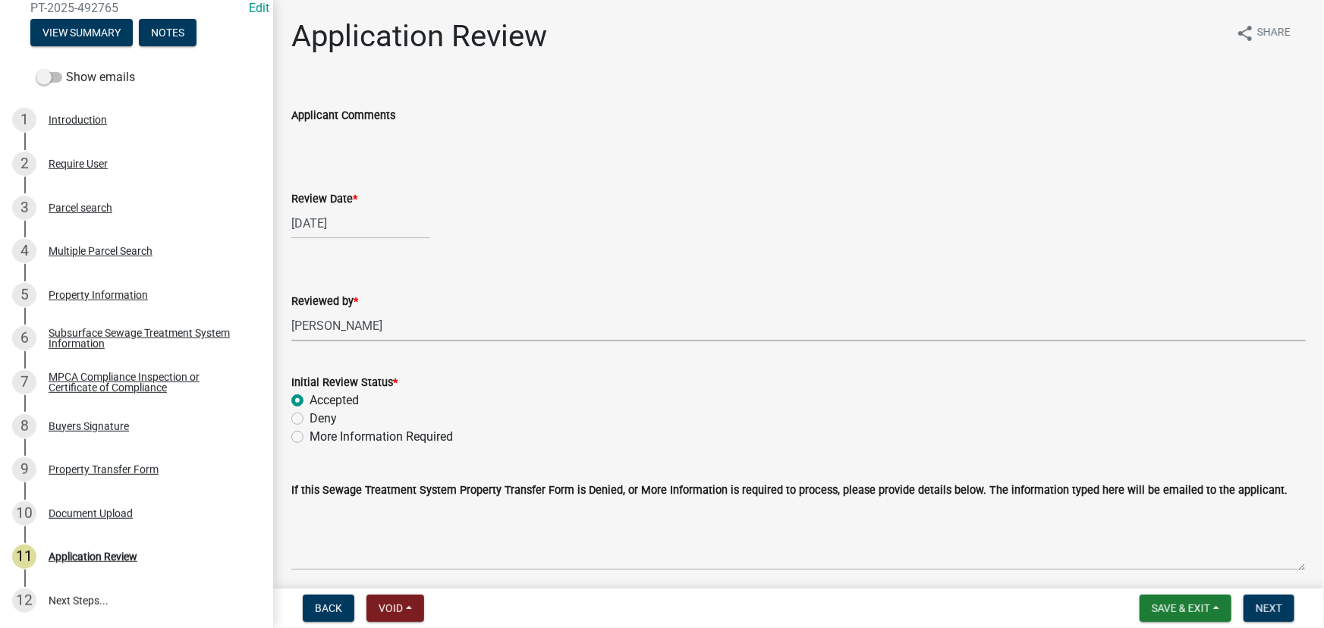
radio input "true"
click at [1280, 613] on span "Next" at bounding box center [1268, 608] width 27 height 12
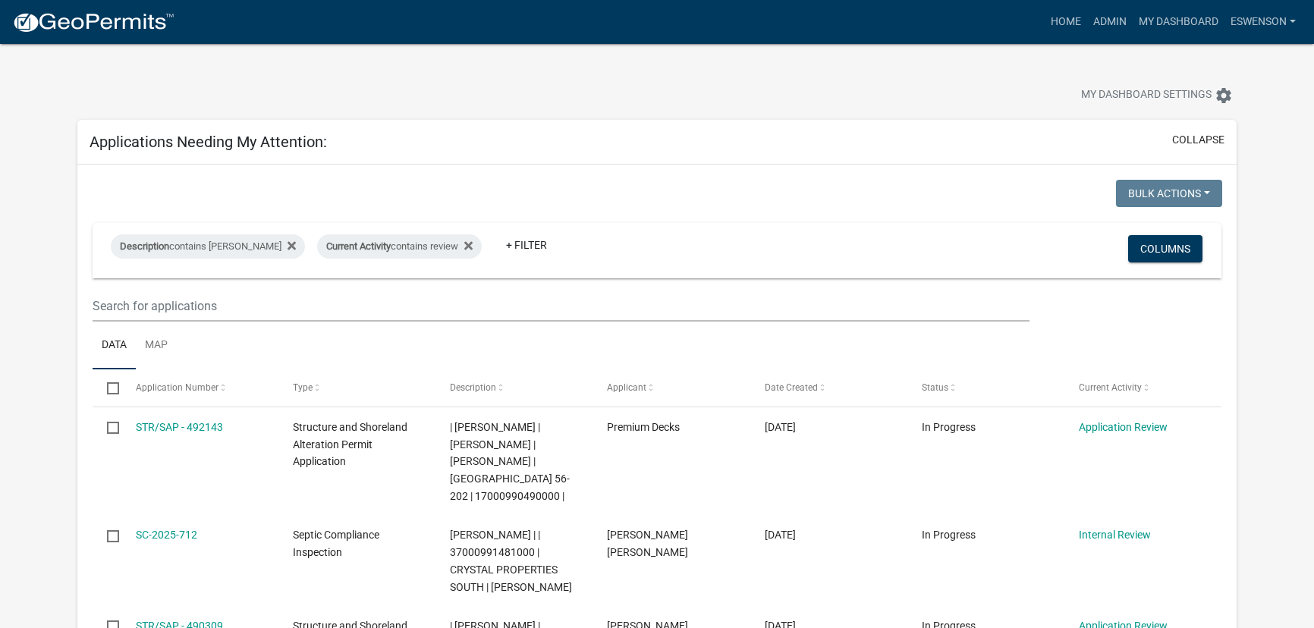
scroll to position [1034, 0]
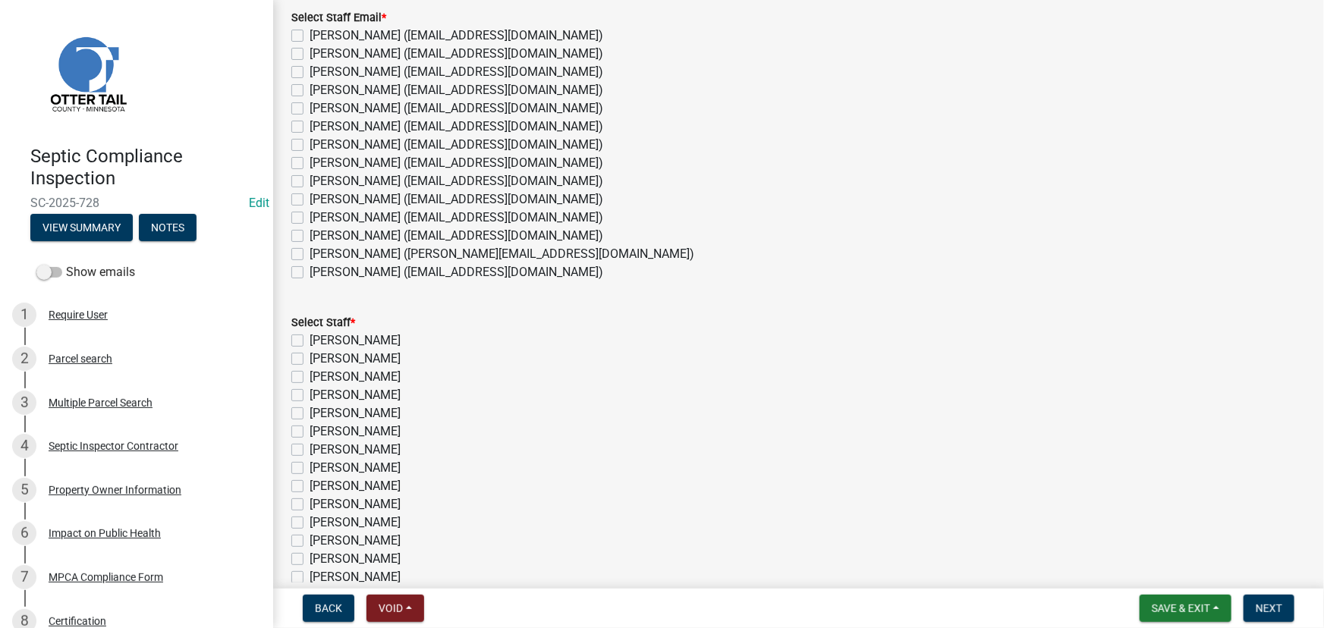
scroll to position [253, 0]
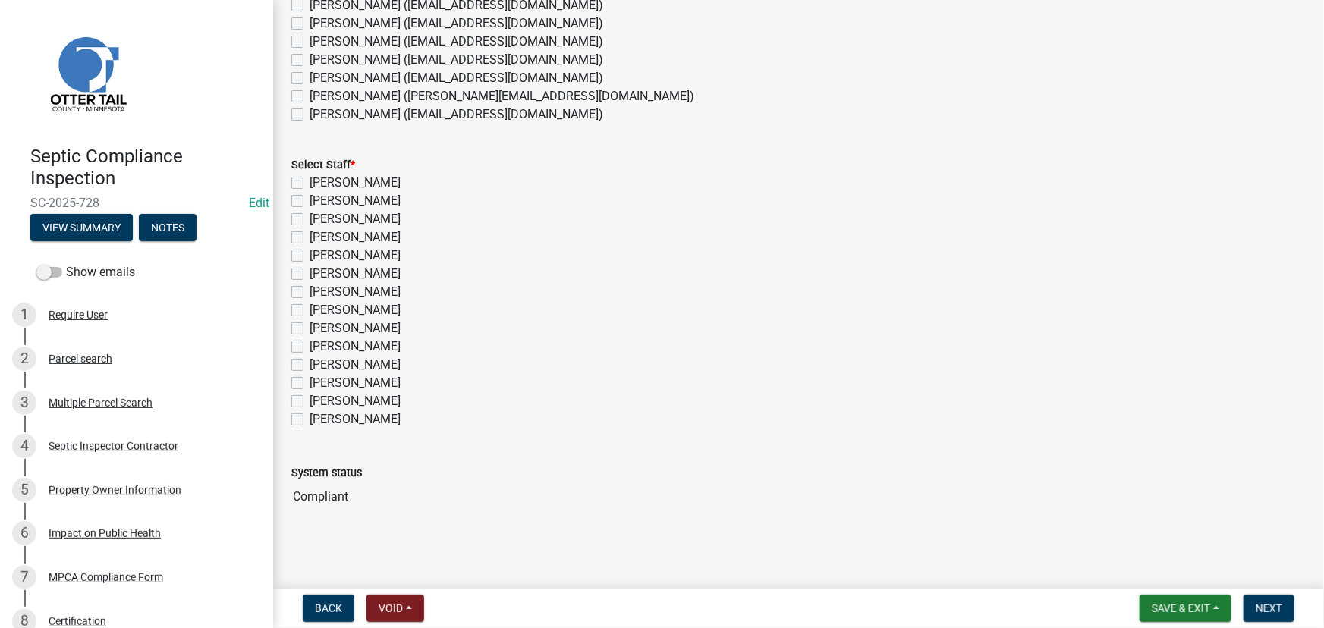
click at [381, 76] on label "[PERSON_NAME] ([EMAIL_ADDRESS][DOMAIN_NAME])" at bounding box center [456, 78] width 294 height 18
click at [319, 76] on input "[PERSON_NAME] ([EMAIL_ADDRESS][DOMAIN_NAME])" at bounding box center [314, 74] width 10 height 10
checkbox input "true"
checkbox input "false"
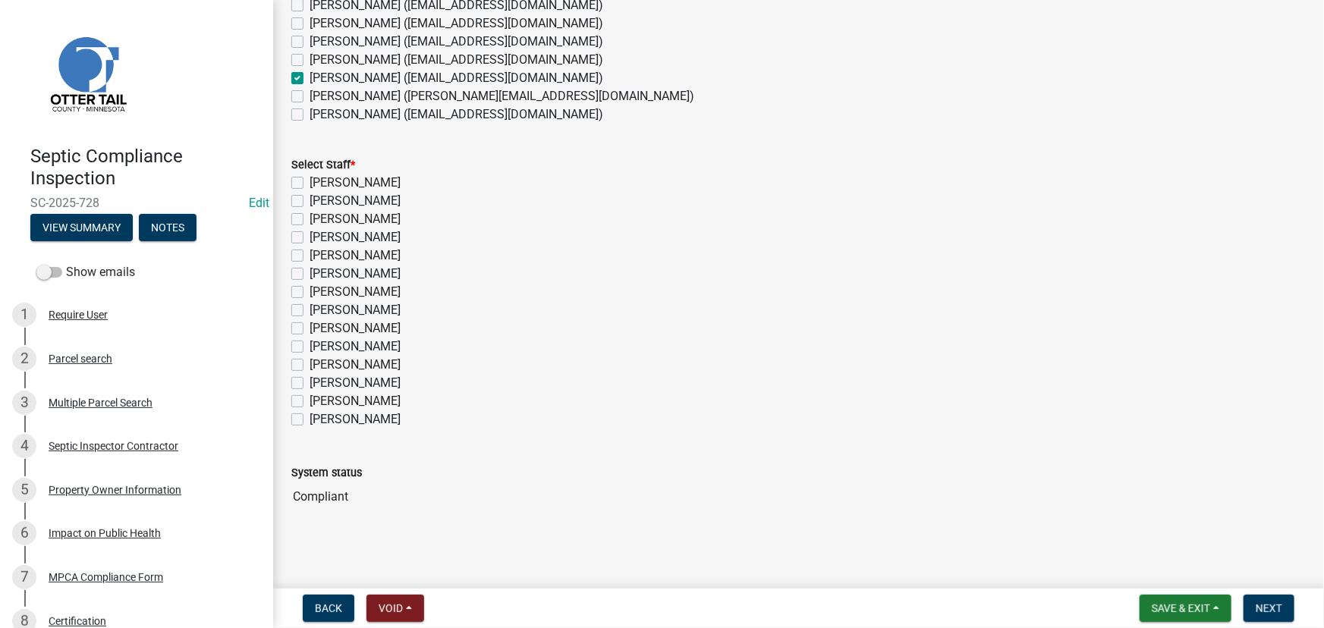
checkbox input "false"
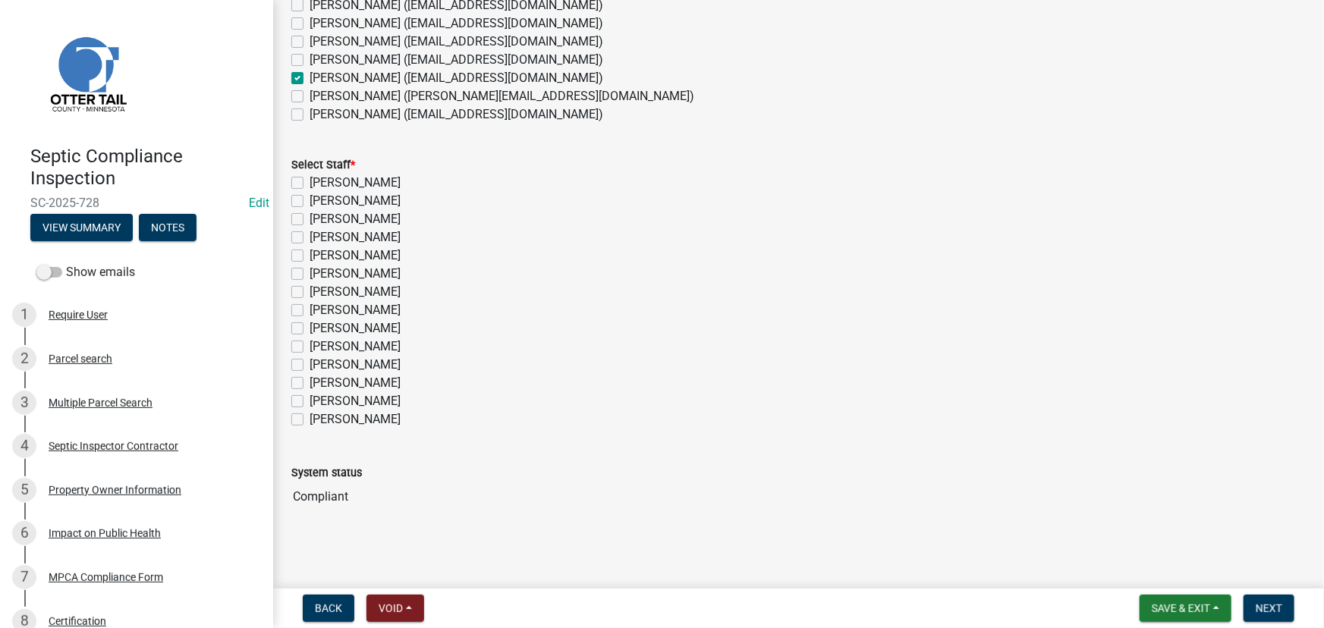
checkbox input "false"
checkbox input "true"
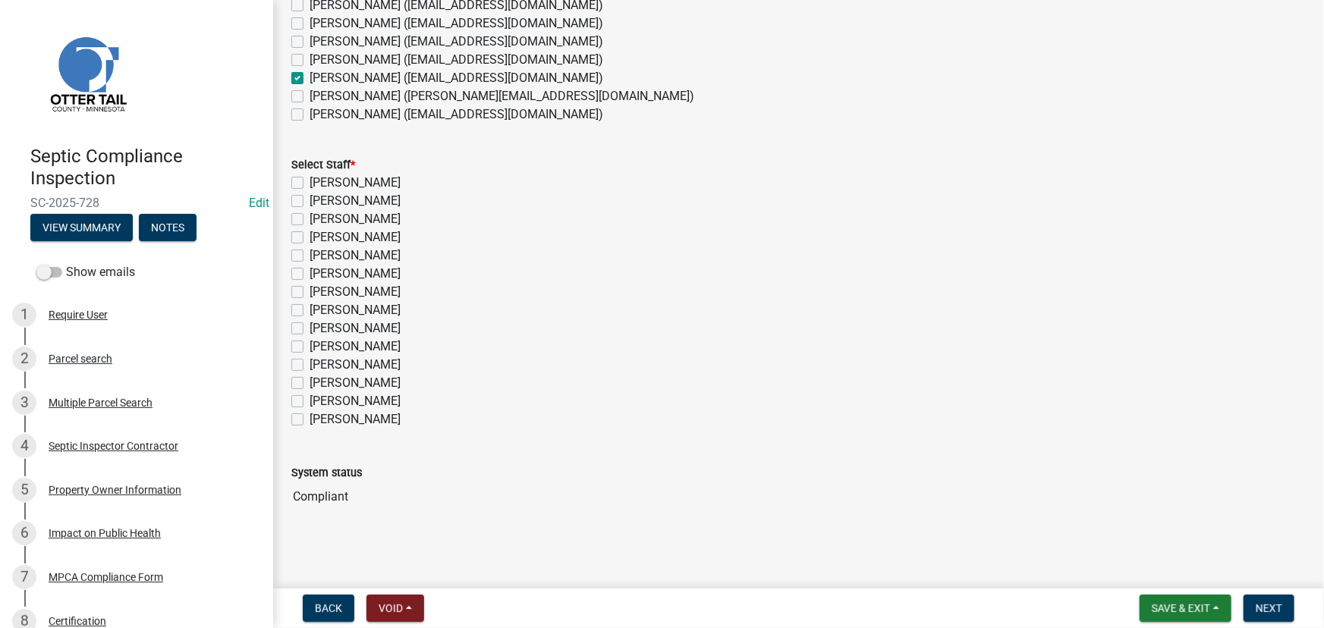
checkbox input "false"
click at [362, 375] on label "[PERSON_NAME]" at bounding box center [354, 383] width 91 height 18
click at [319, 375] on input "[PERSON_NAME]" at bounding box center [314, 379] width 10 height 10
checkbox input "true"
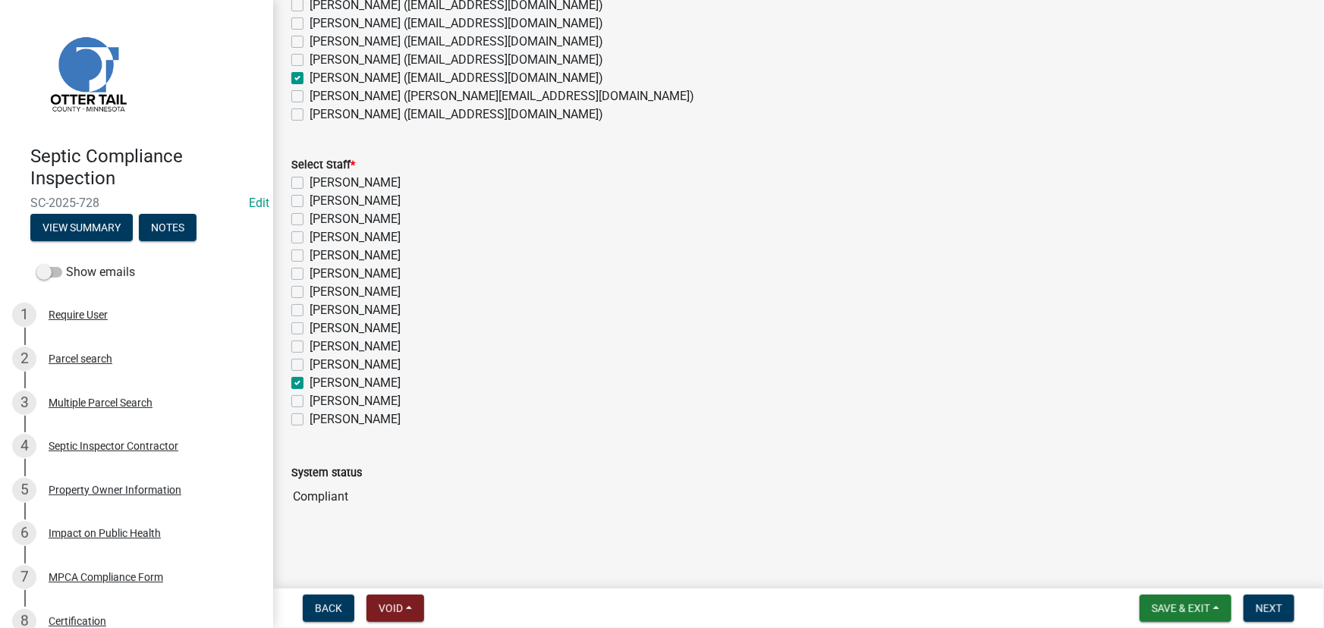
checkbox input "false"
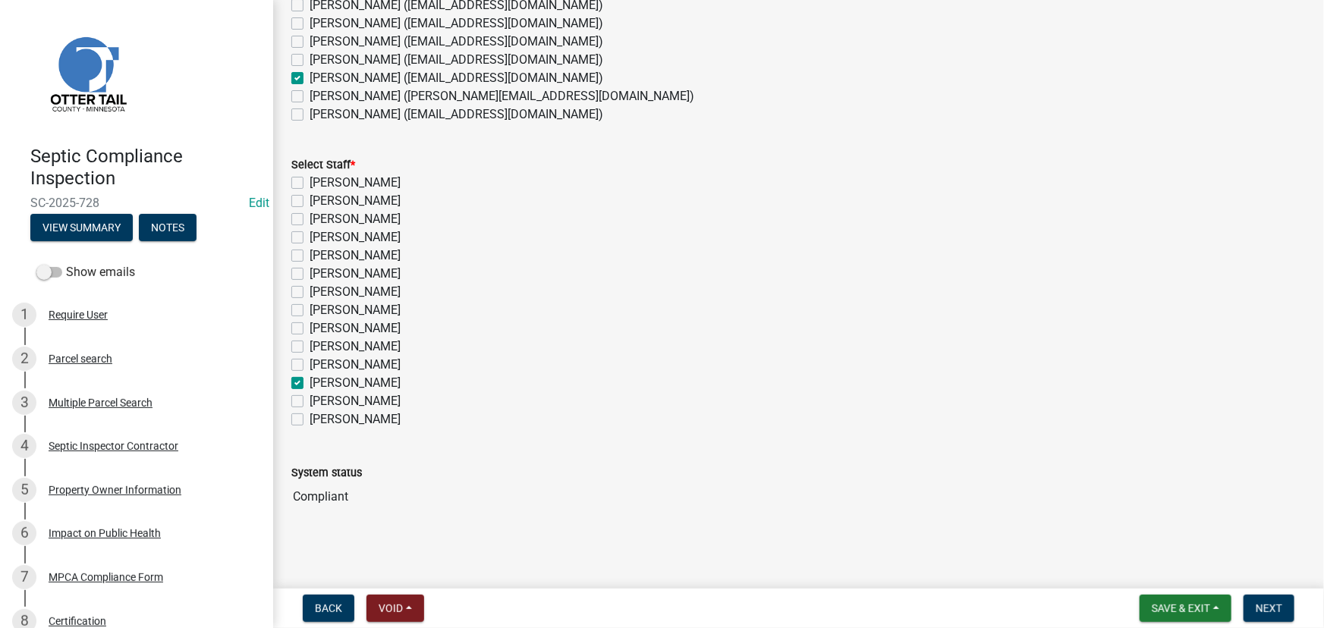
checkbox input "false"
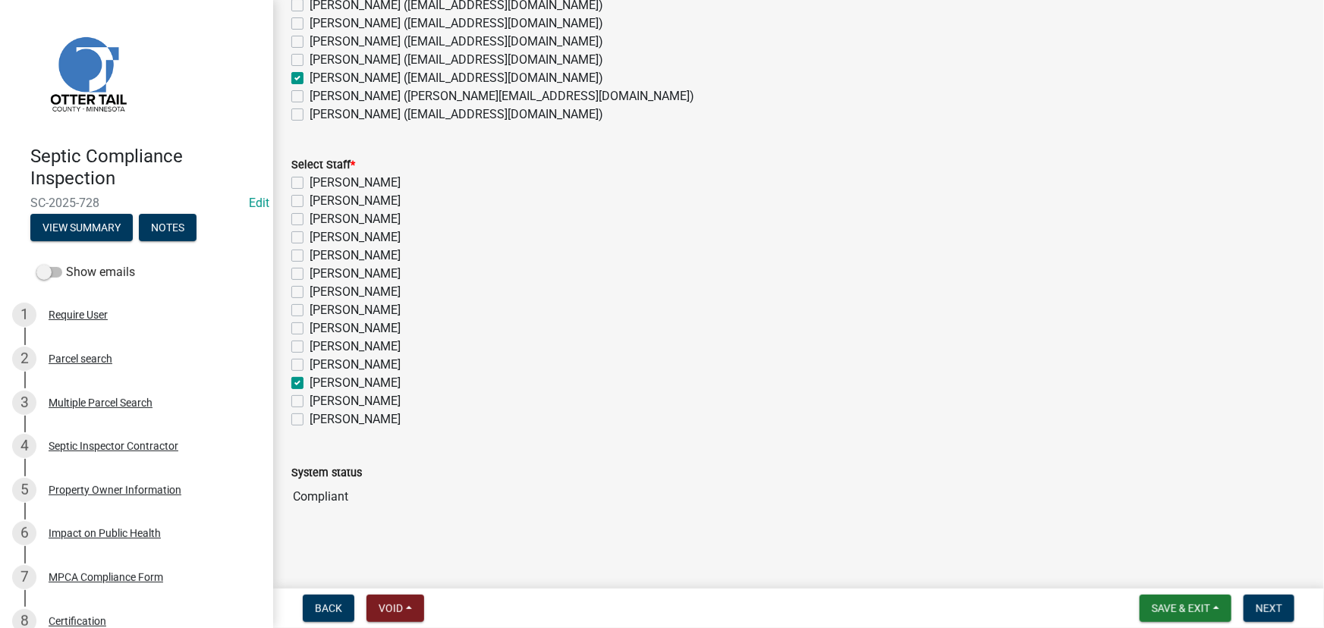
checkbox input "false"
checkbox input "true"
checkbox input "false"
click at [1267, 611] on span "Next" at bounding box center [1268, 608] width 27 height 12
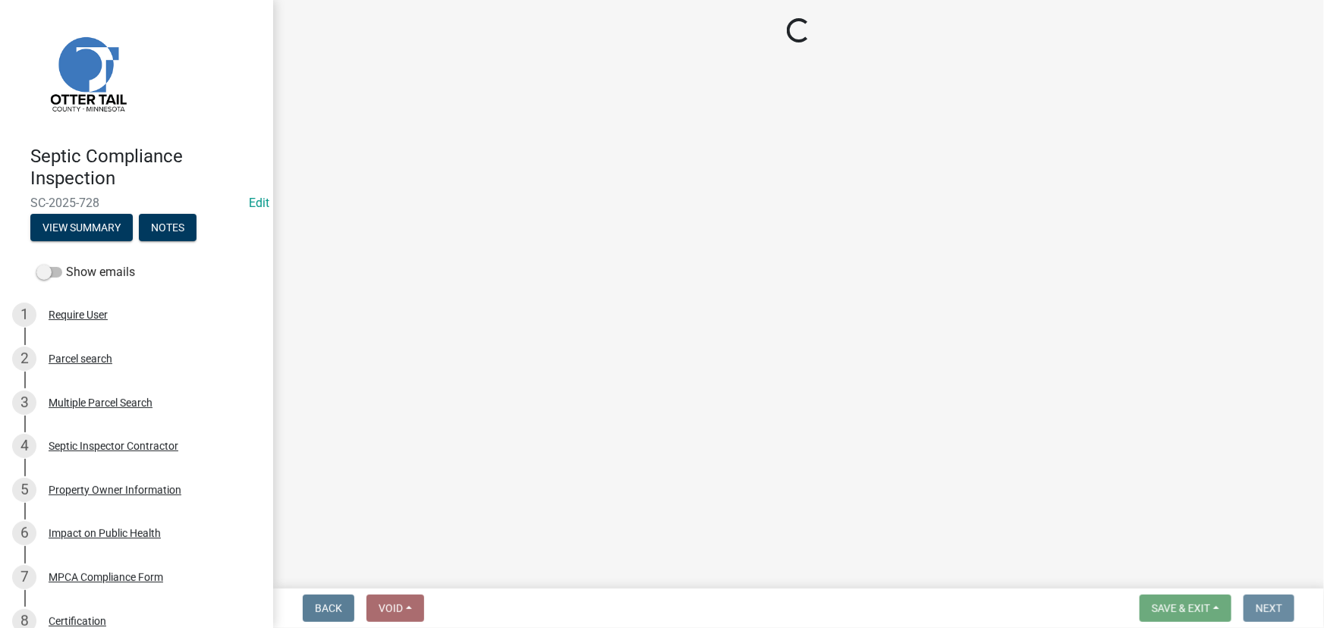
scroll to position [0, 0]
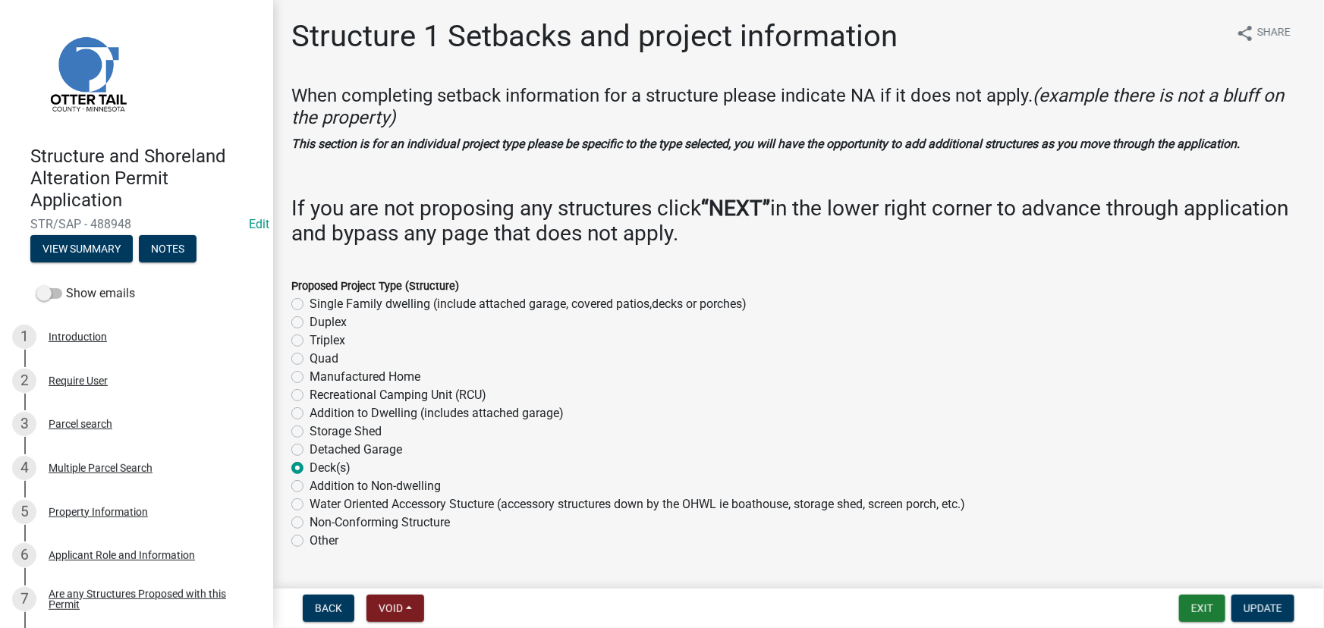
scroll to position [1517, 0]
